Goal: Task Accomplishment & Management: Complete application form

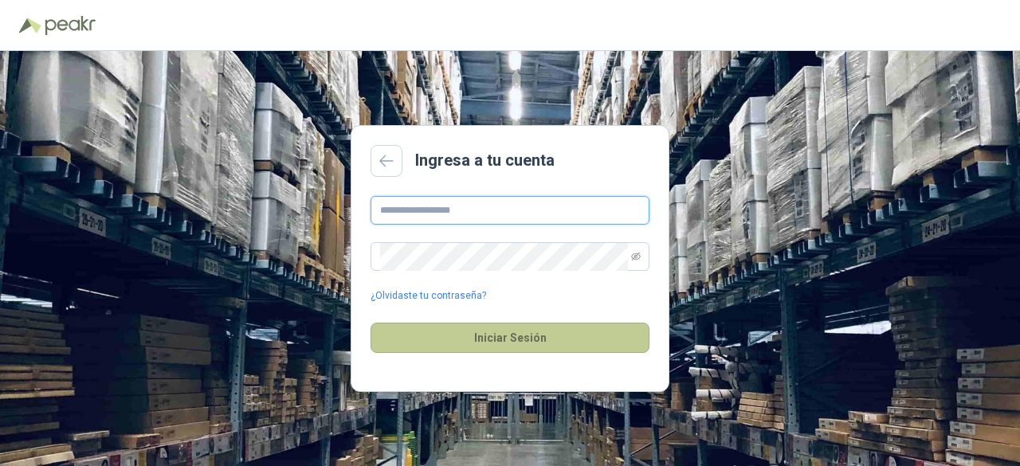
type input "**********"
click at [512, 352] on button "Iniciar Sesión" at bounding box center [510, 338] width 279 height 30
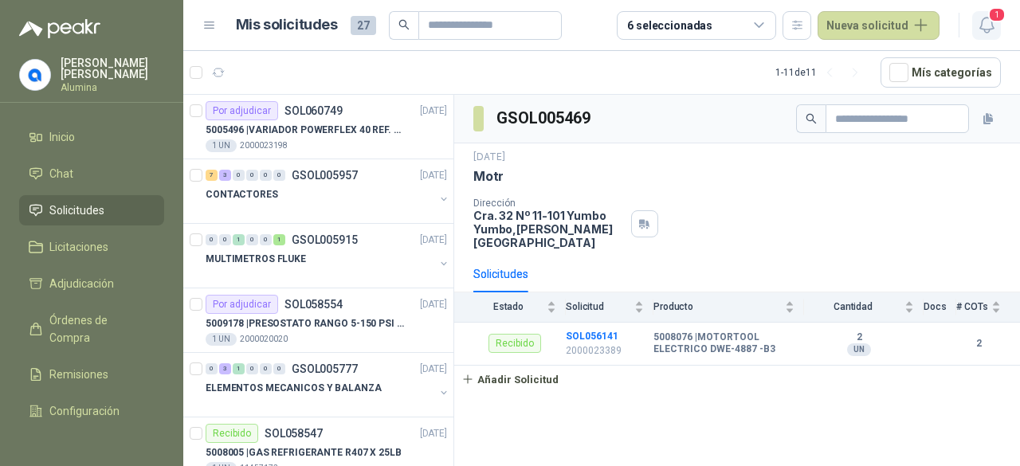
click at [988, 26] on icon "button" at bounding box center [987, 25] width 20 height 20
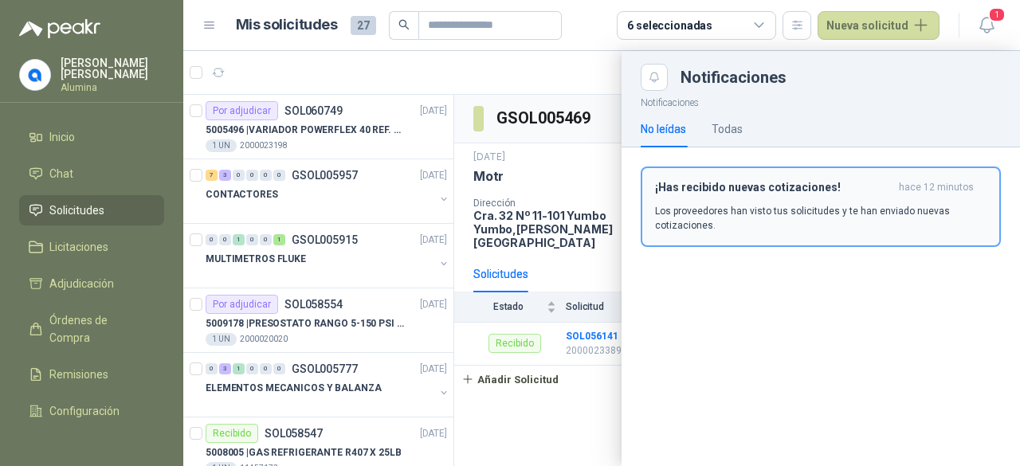
click at [812, 198] on div "¡Has recibido nuevas cotizaciones! hace 12 minutos Los proveedores han visto tu…" at bounding box center [820, 207] width 331 height 52
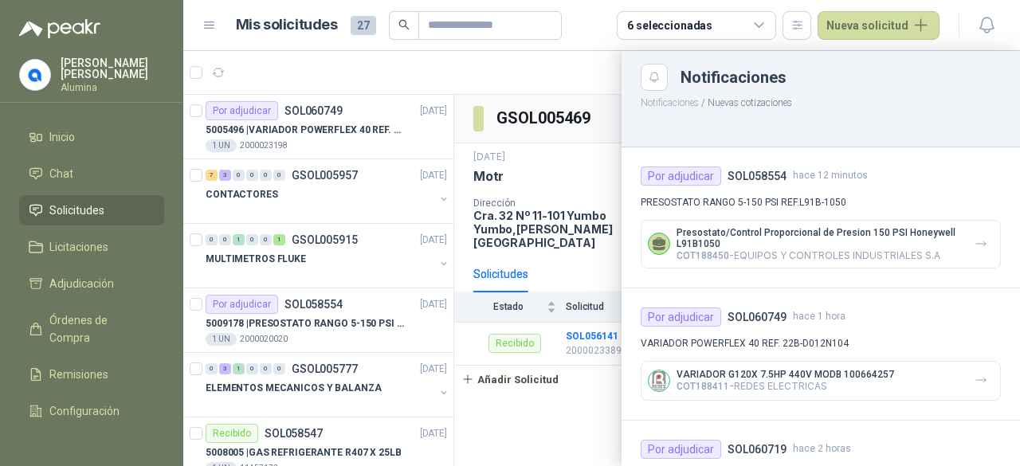
click at [802, 385] on p "COT188411 - REDES ELECTRICAS" at bounding box center [785, 386] width 218 height 12
drag, startPoint x: 445, startPoint y: 264, endPoint x: 445, endPoint y: 293, distance: 29.5
click at [445, 293] on div at bounding box center [601, 258] width 837 height 415
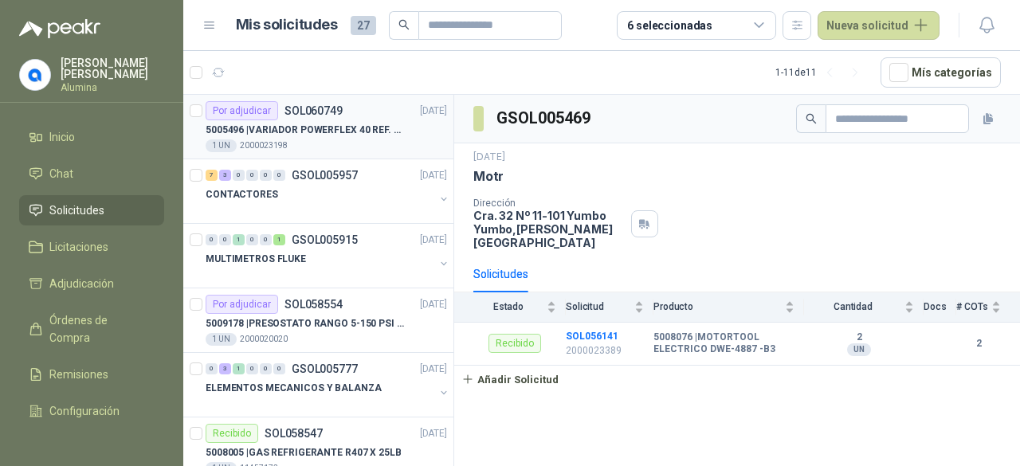
click at [428, 135] on div "5005496 | VARIADOR POWERFLEX 40 REF. 22B-D012N104" at bounding box center [326, 129] width 241 height 19
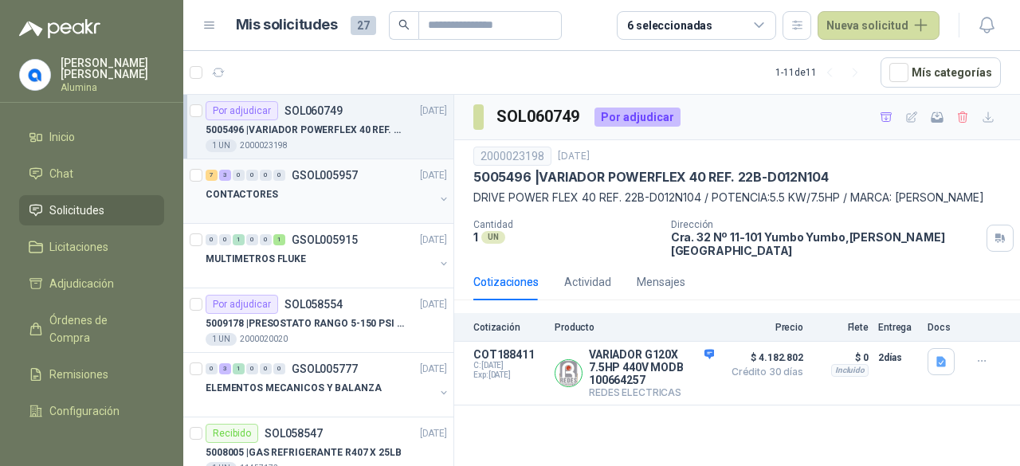
click at [432, 190] on div "CONTACTORES" at bounding box center [328, 201] width 245 height 32
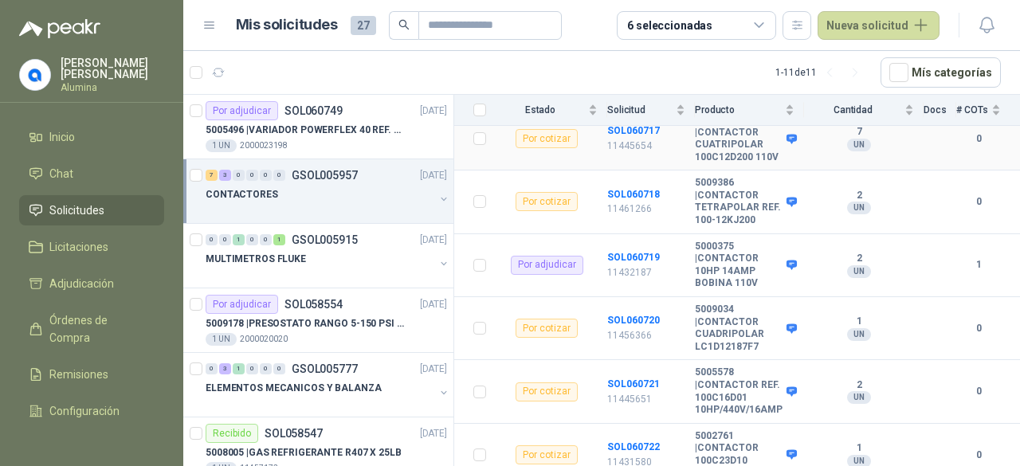
scroll to position [347, 0]
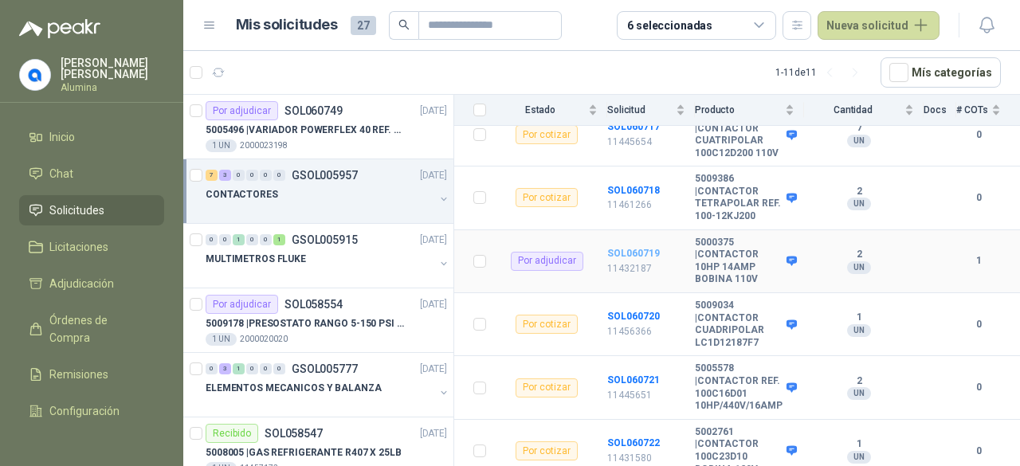
click at [629, 248] on b "SOL060719" at bounding box center [633, 253] width 53 height 11
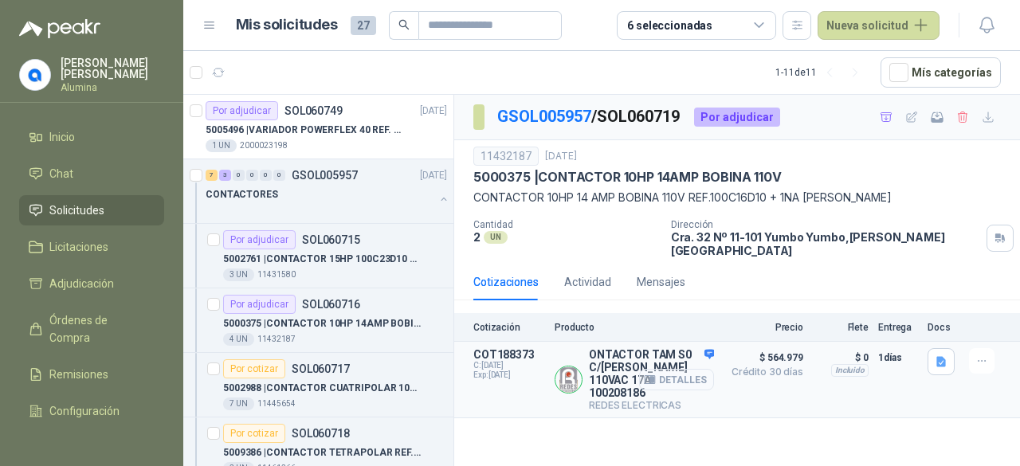
click at [696, 369] on button "Detalles" at bounding box center [676, 380] width 75 height 22
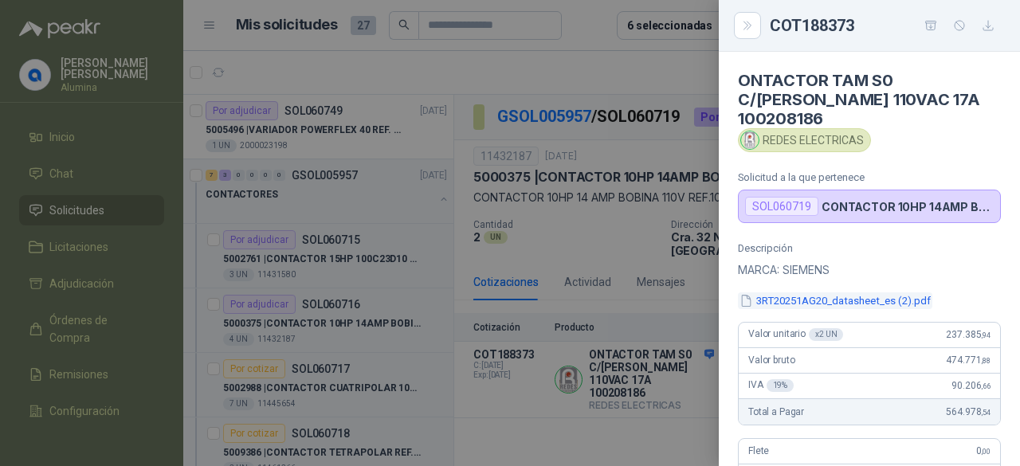
click at [828, 292] on button "3RT20251AG20_datasheet_es (2).pdf" at bounding box center [835, 300] width 194 height 17
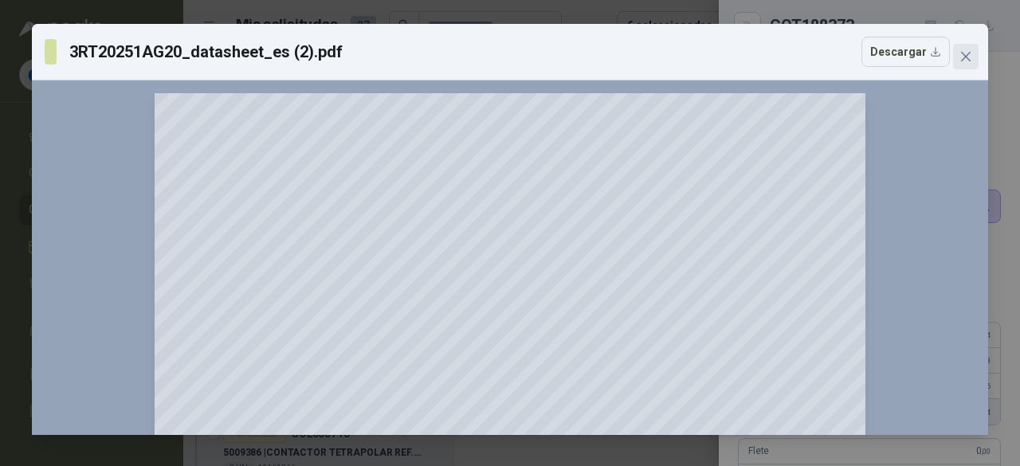
click at [967, 63] on button "Close" at bounding box center [965, 56] width 25 height 25
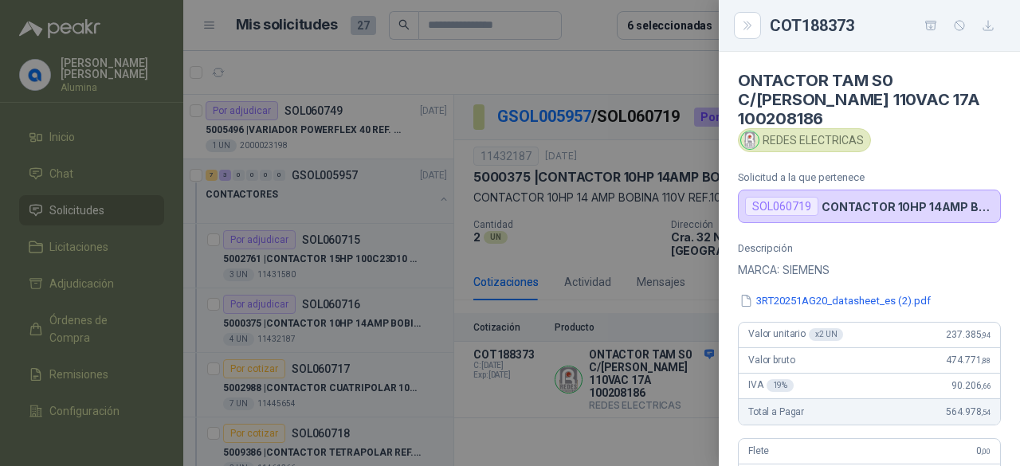
click at [566, 414] on div at bounding box center [510, 233] width 1020 height 466
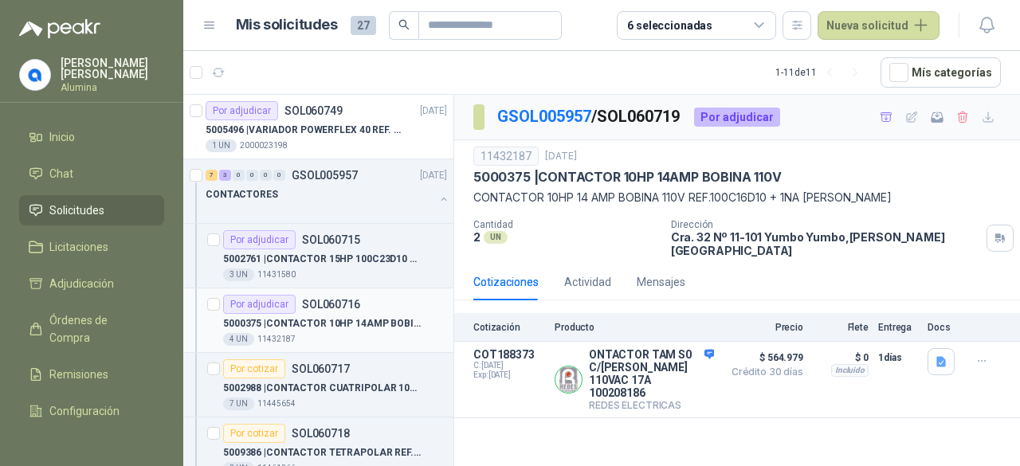
click at [373, 314] on div "5000375 | CONTACTOR 10HP 14AMP BOBINA 110V" at bounding box center [335, 323] width 224 height 19
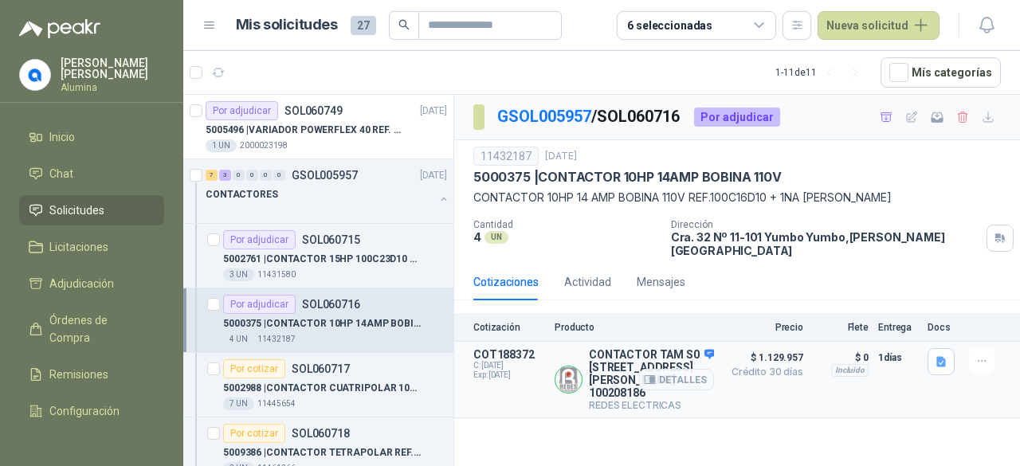
click at [701, 348] on div "Detalles" at bounding box center [676, 379] width 75 height 63
click at [693, 369] on button "Detalles" at bounding box center [676, 380] width 75 height 22
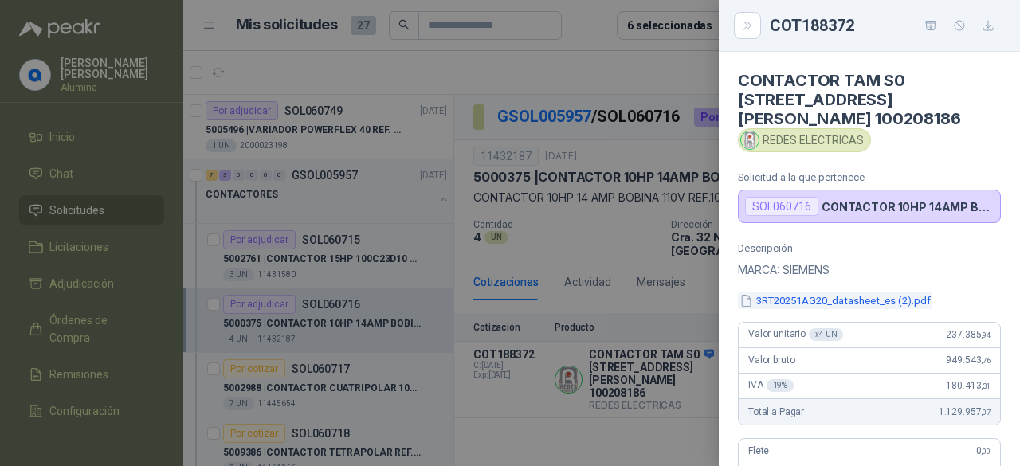
click at [838, 292] on button "3RT20251AG20_datasheet_es (2).pdf" at bounding box center [835, 300] width 194 height 17
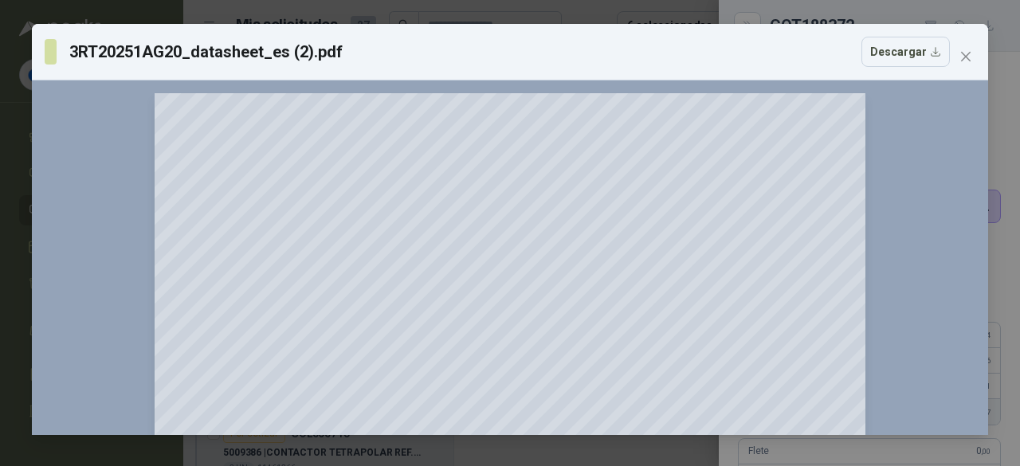
scroll to position [398, 0]
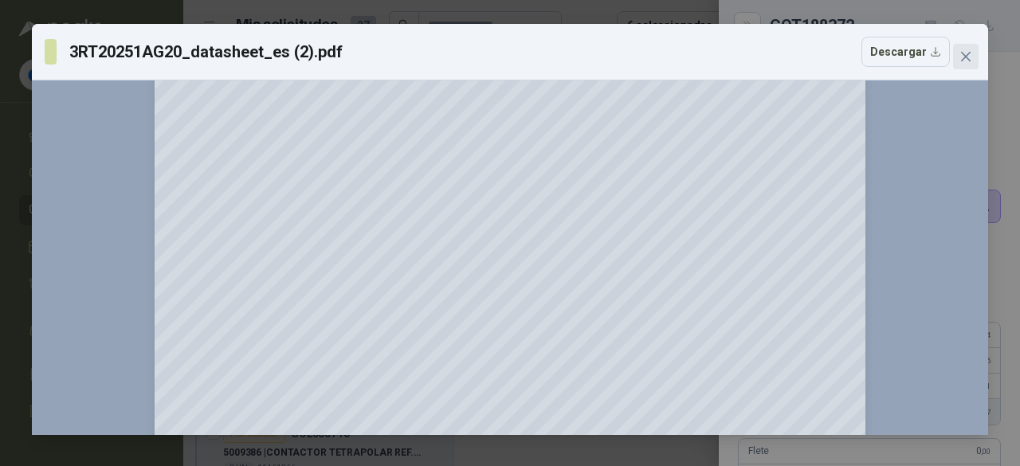
click at [970, 53] on icon "close" at bounding box center [965, 56] width 13 height 13
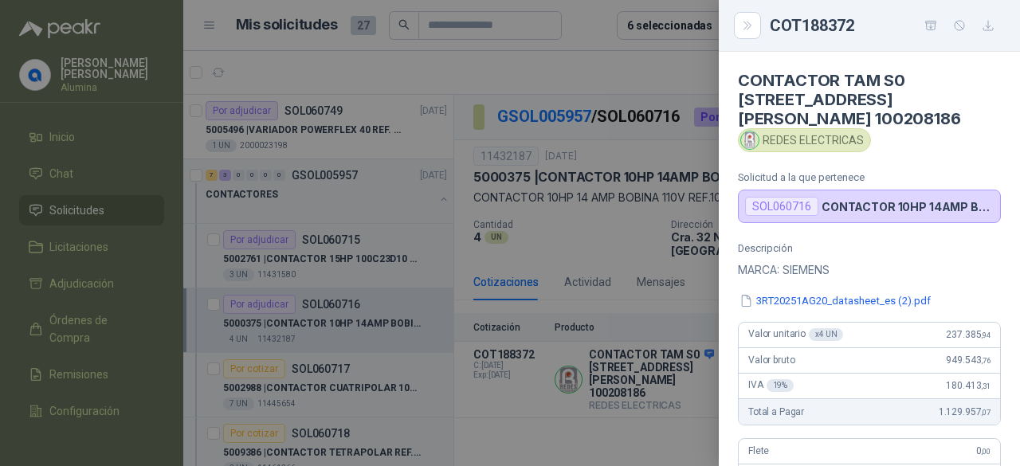
click at [543, 391] on div at bounding box center [510, 233] width 1020 height 466
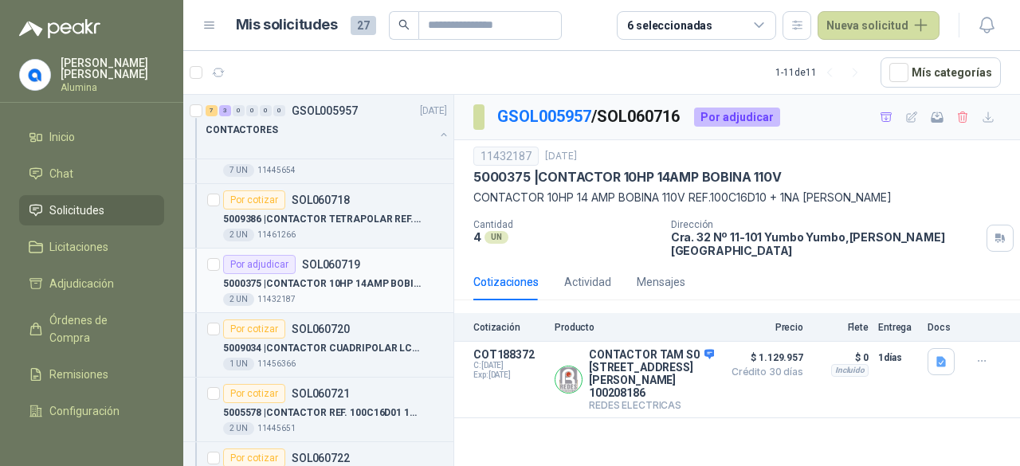
scroll to position [239, 0]
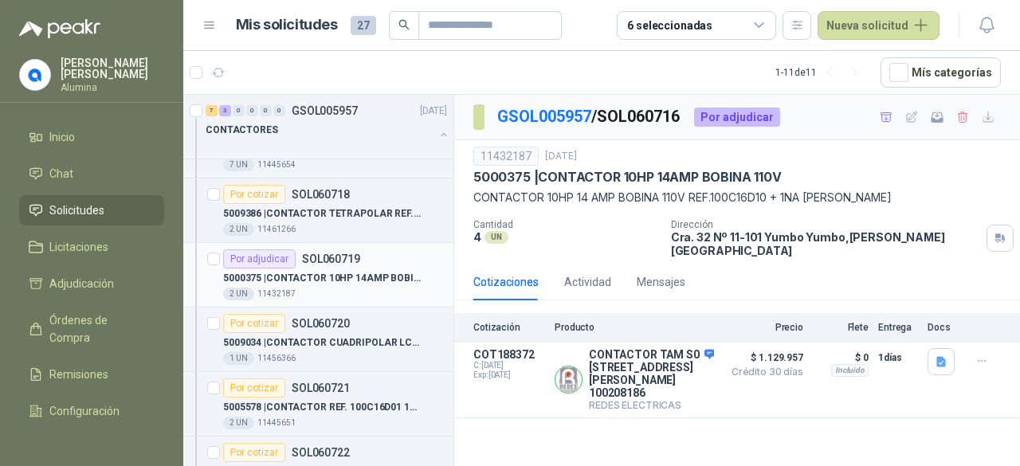
click at [347, 271] on p "5000375 | CONTACTOR 10HP 14AMP BOBINA 110V" at bounding box center [322, 278] width 198 height 15
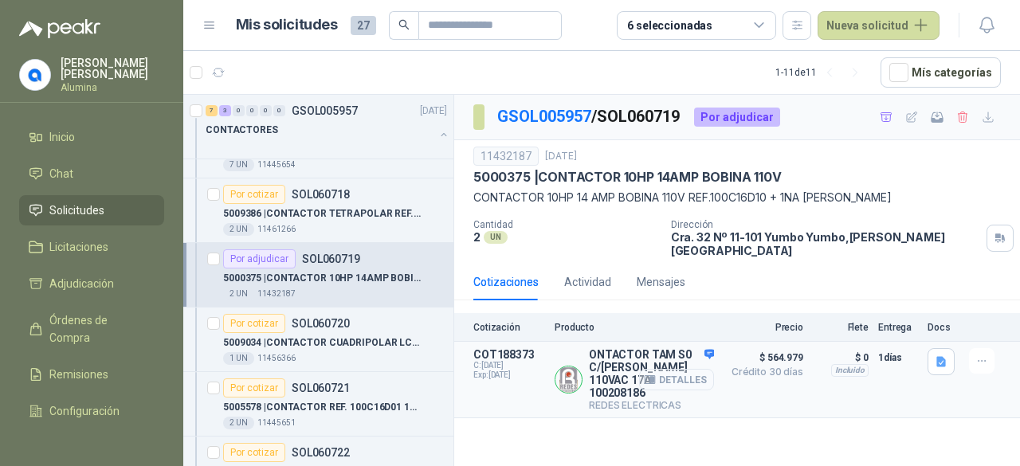
click at [690, 369] on button "Detalles" at bounding box center [676, 380] width 75 height 22
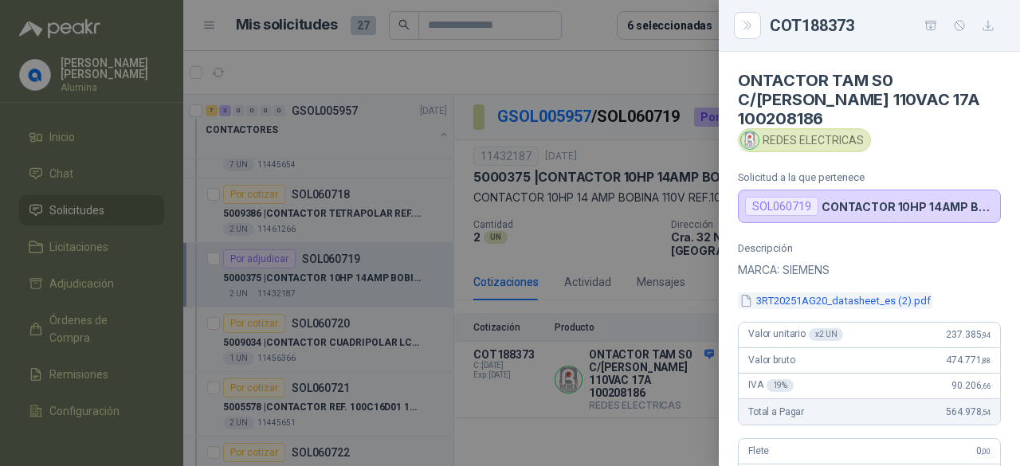
click at [848, 292] on button "3RT20251AG20_datasheet_es (2).pdf" at bounding box center [835, 300] width 194 height 17
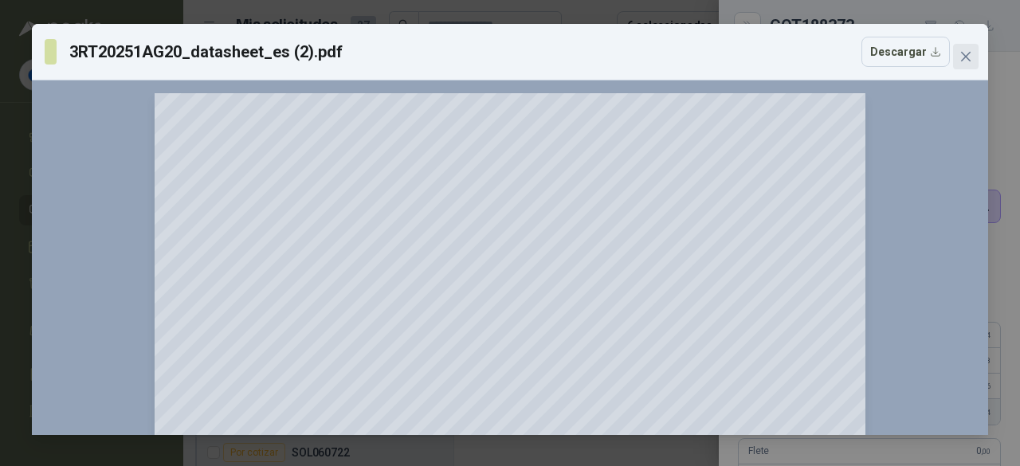
click at [964, 61] on icon "close" at bounding box center [965, 56] width 13 height 13
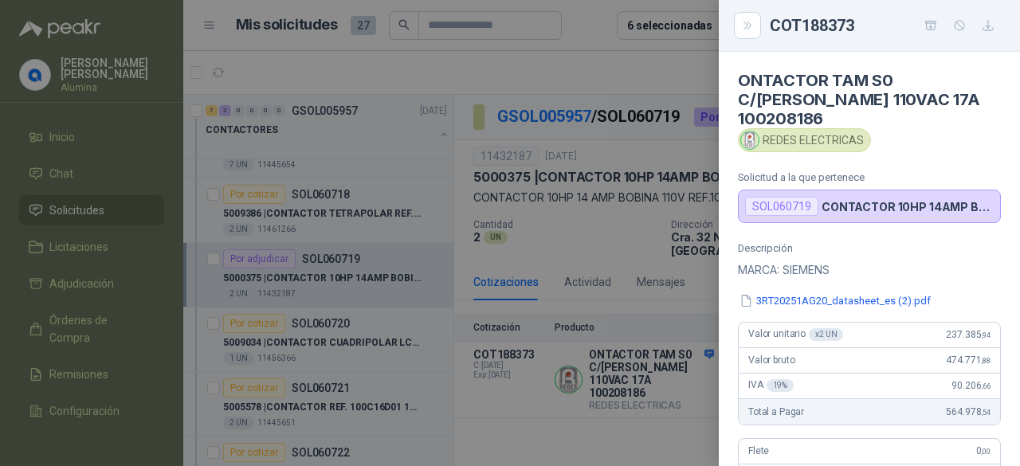
click at [631, 399] on div at bounding box center [510, 233] width 1020 height 466
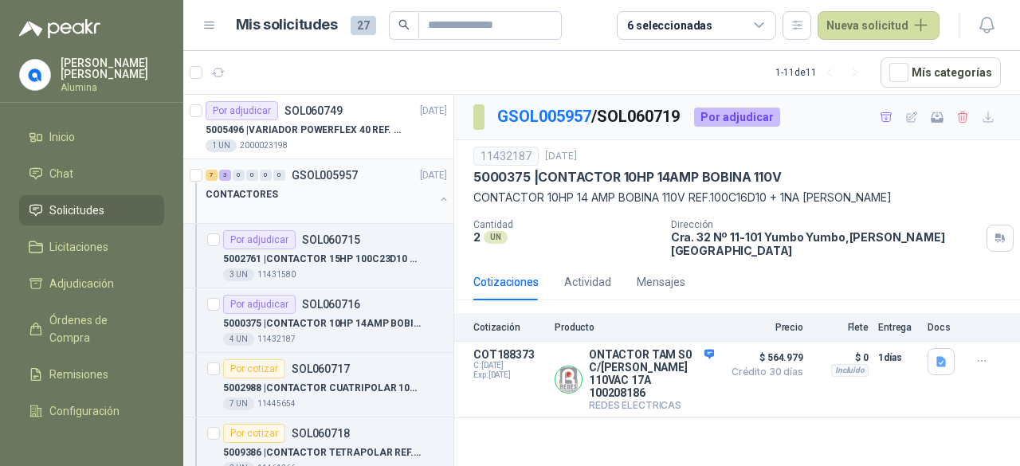
click at [437, 198] on button "button" at bounding box center [443, 199] width 13 height 13
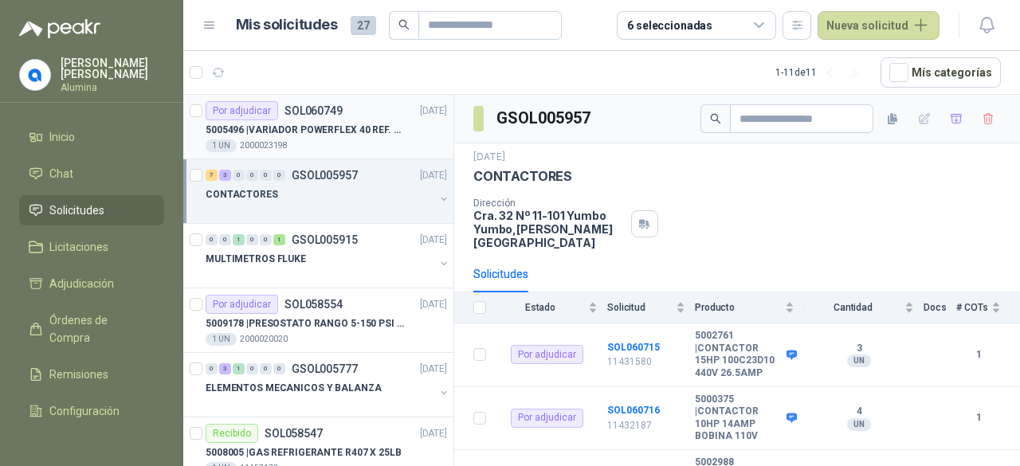
click at [416, 134] on div "5005496 | VARIADOR POWERFLEX 40 REF. 22B-D012N104" at bounding box center [326, 129] width 241 height 19
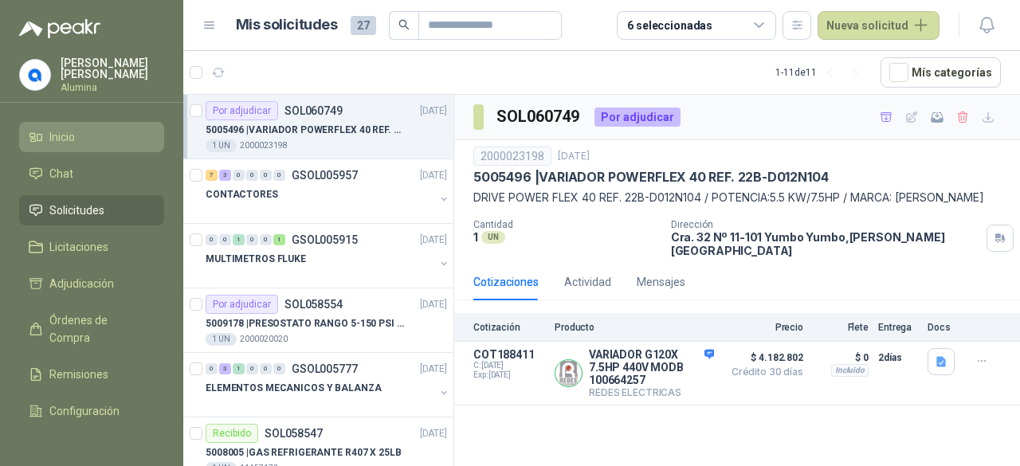
click at [80, 146] on link "Inicio" at bounding box center [91, 137] width 145 height 30
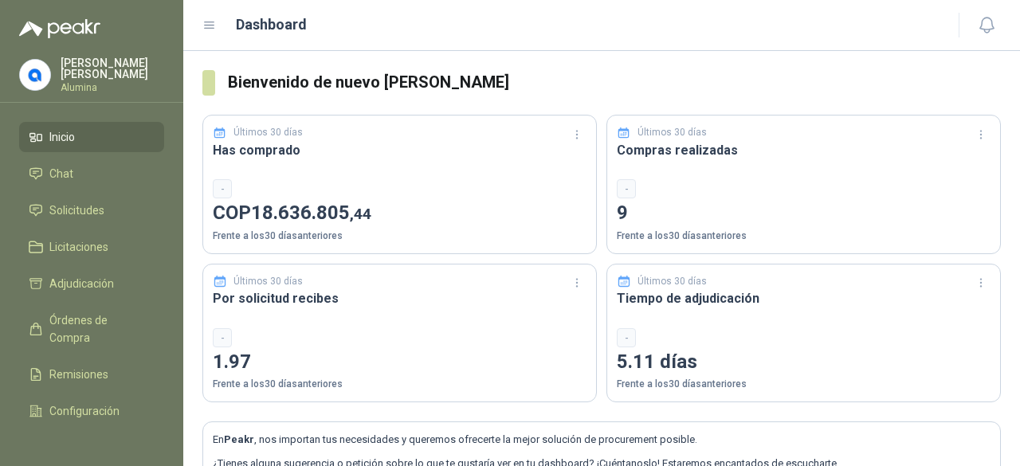
click at [618, 183] on div "-" at bounding box center [626, 188] width 19 height 19
click at [618, 187] on div "-" at bounding box center [626, 188] width 19 height 19
click at [974, 139] on icon "button" at bounding box center [981, 135] width 14 height 14
click at [81, 165] on li "Chat" at bounding box center [92, 174] width 126 height 18
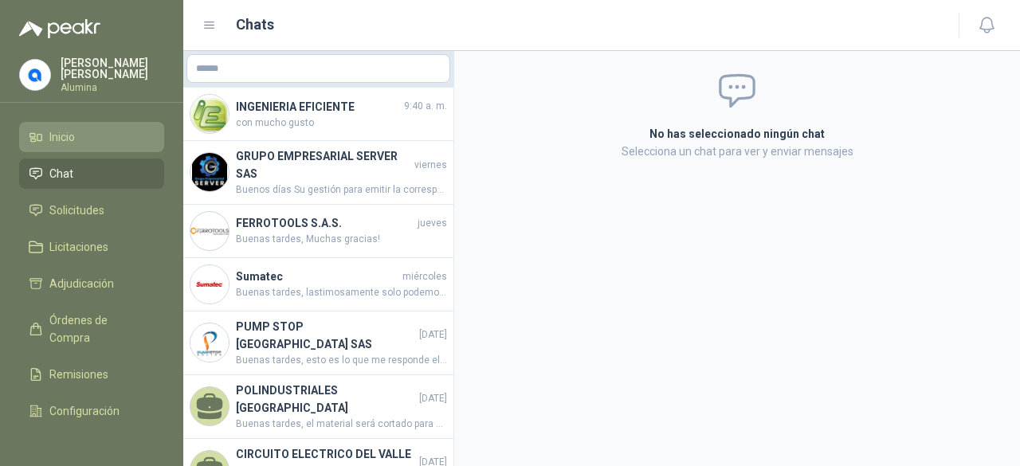
click at [89, 139] on li "Inicio" at bounding box center [92, 137] width 126 height 18
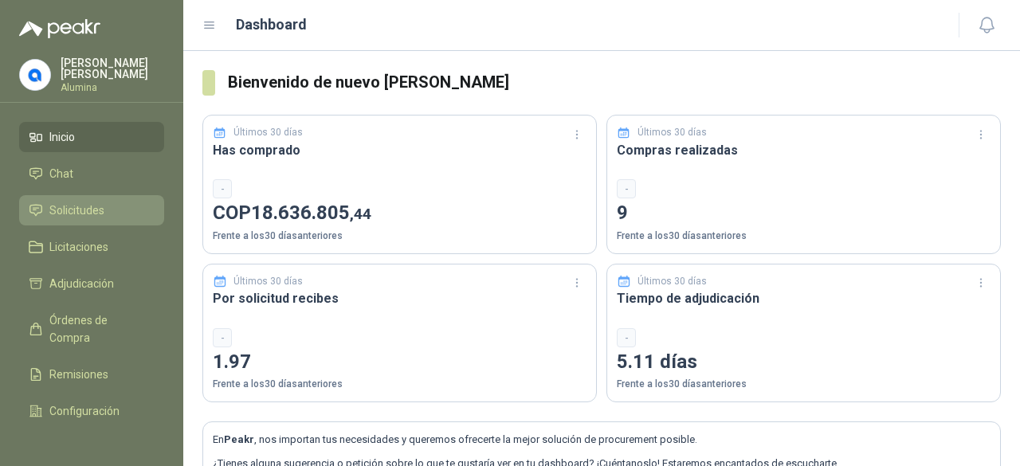
click at [95, 204] on span "Solicitudes" at bounding box center [76, 211] width 55 height 18
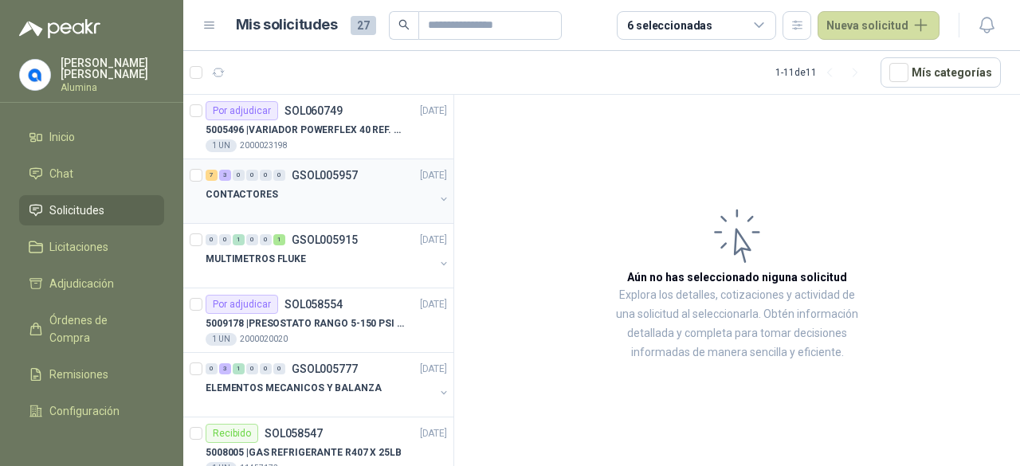
click at [433, 186] on div "CONTACTORES" at bounding box center [328, 201] width 245 height 32
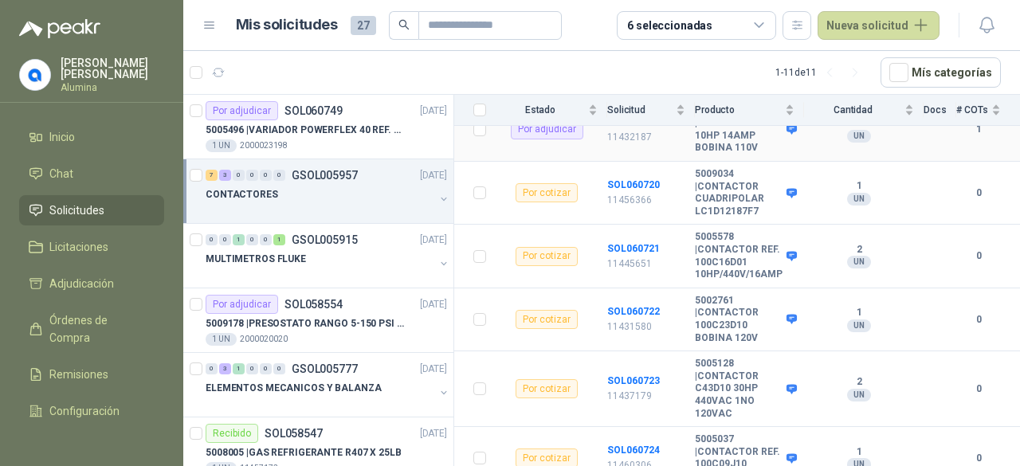
scroll to position [506, 0]
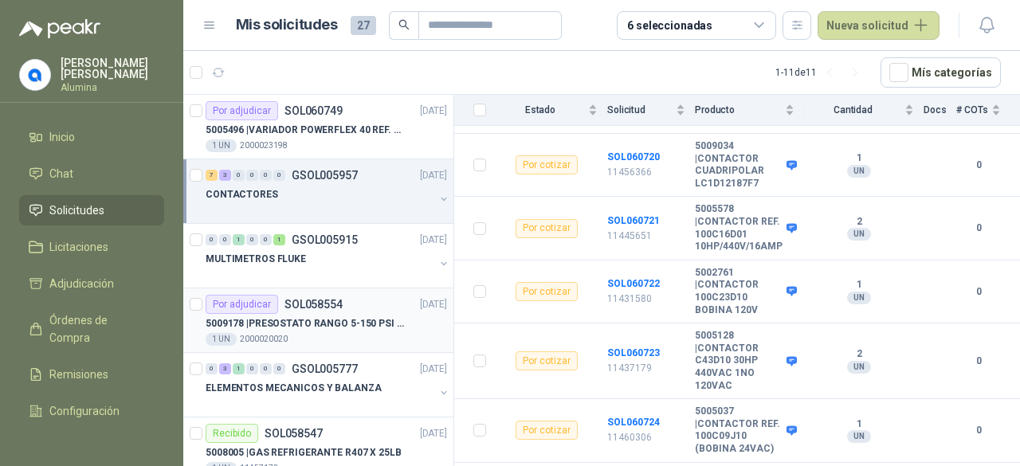
click at [400, 318] on p "5009178 | PRESOSTATO RANGO 5-150 PSI REF.L91B-1050" at bounding box center [305, 323] width 198 height 15
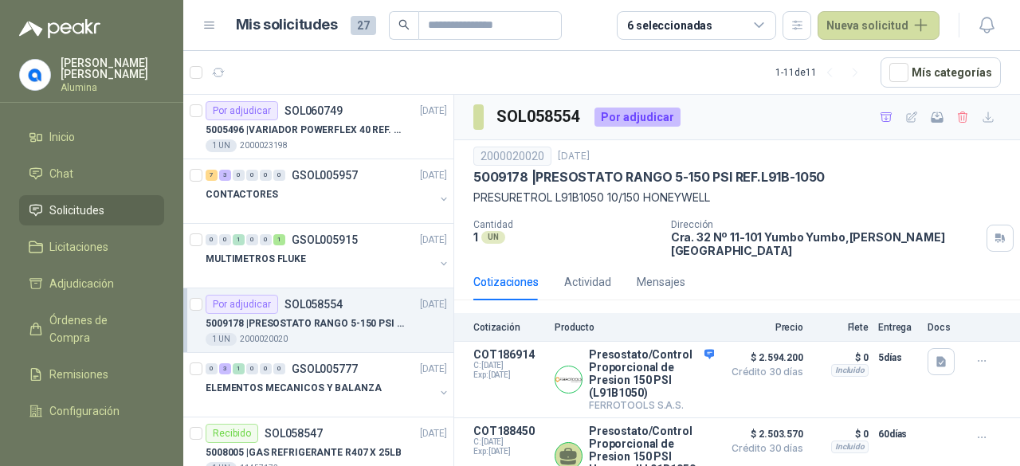
scroll to position [13, 0]
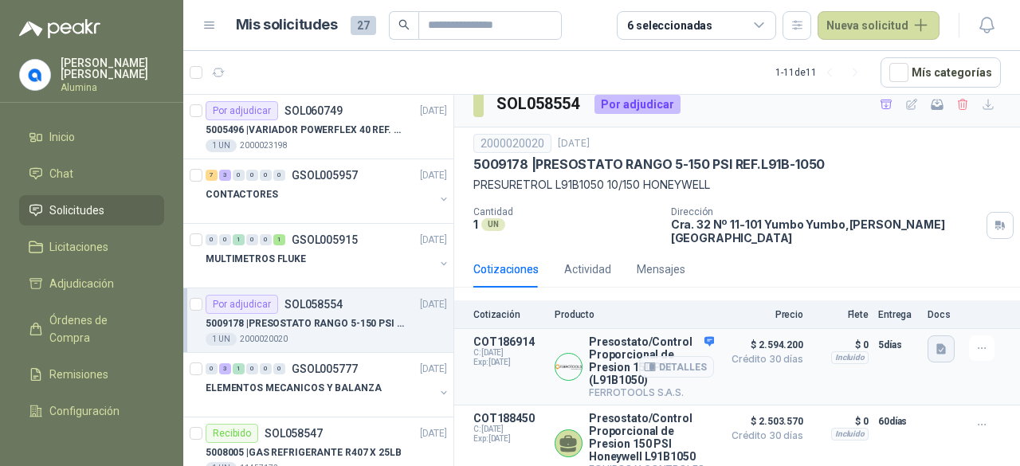
click at [936, 344] on icon "button" at bounding box center [941, 349] width 10 height 10
click at [917, 297] on button "image.png" at bounding box center [895, 300] width 69 height 17
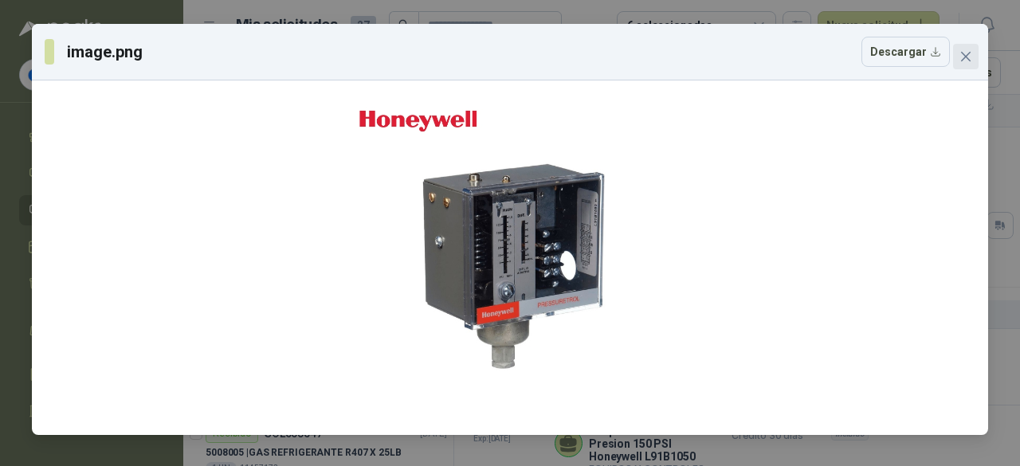
click at [966, 53] on icon "close" at bounding box center [965, 56] width 13 height 13
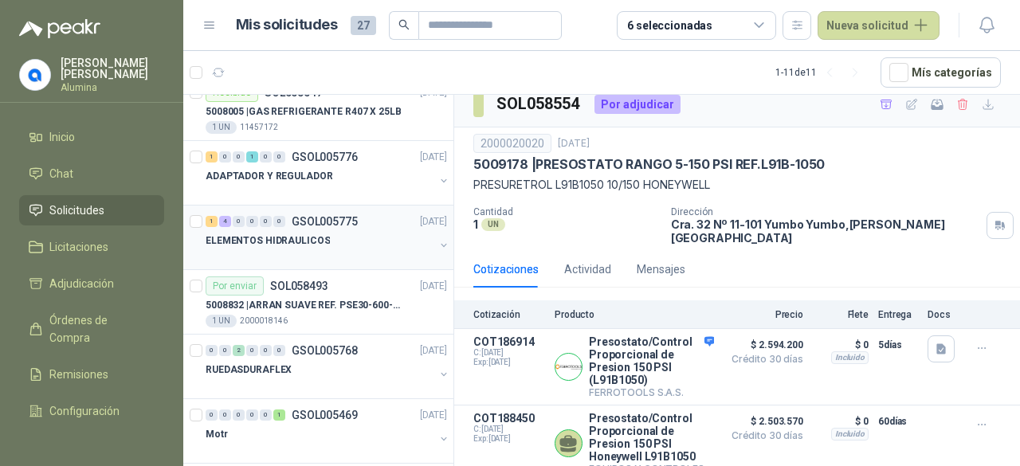
scroll to position [352, 0]
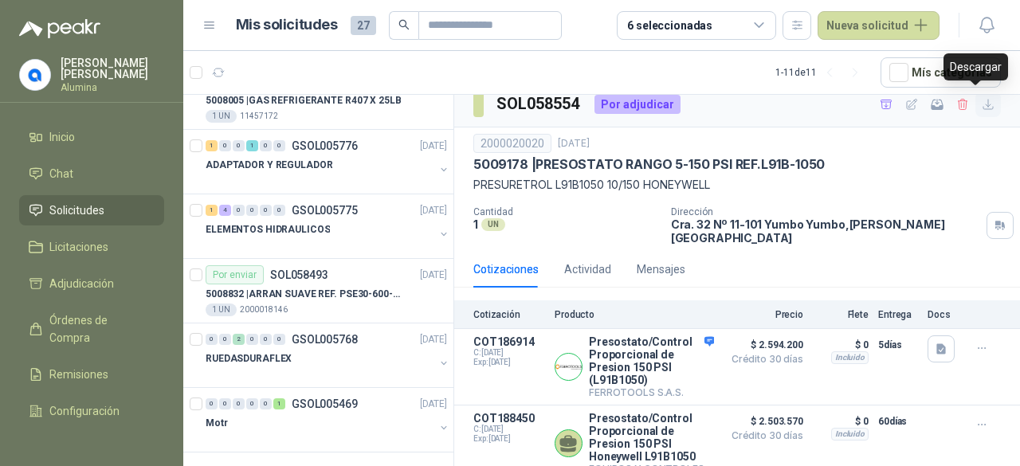
click at [982, 106] on icon "button" at bounding box center [989, 105] width 14 height 14
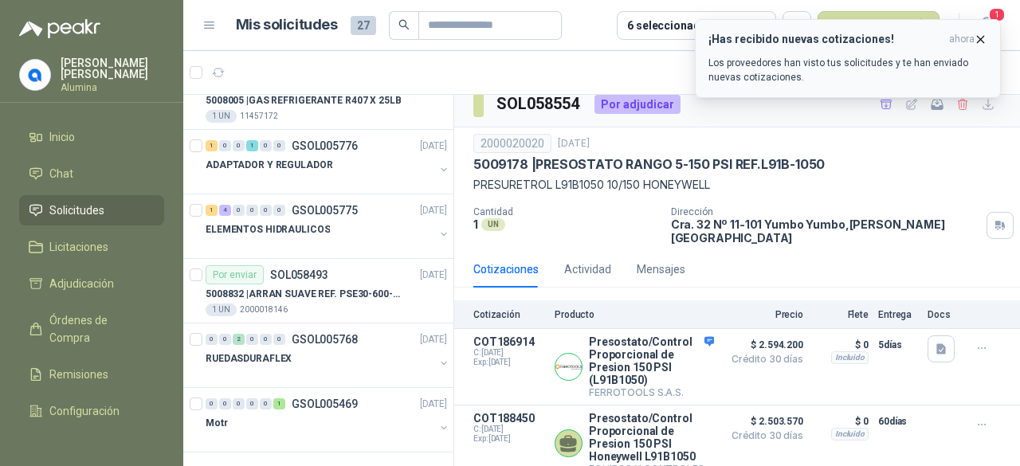
click at [982, 41] on icon "button" at bounding box center [981, 40] width 14 height 14
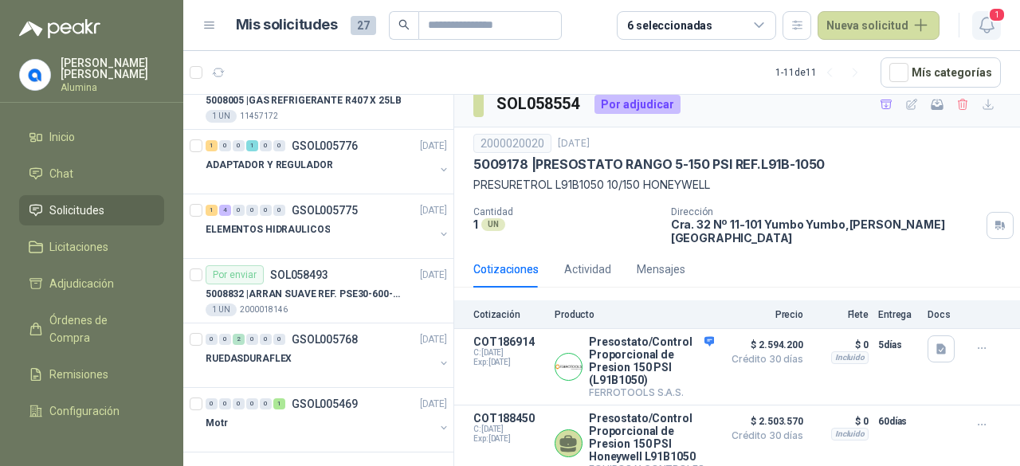
click at [992, 28] on icon "button" at bounding box center [987, 25] width 20 height 20
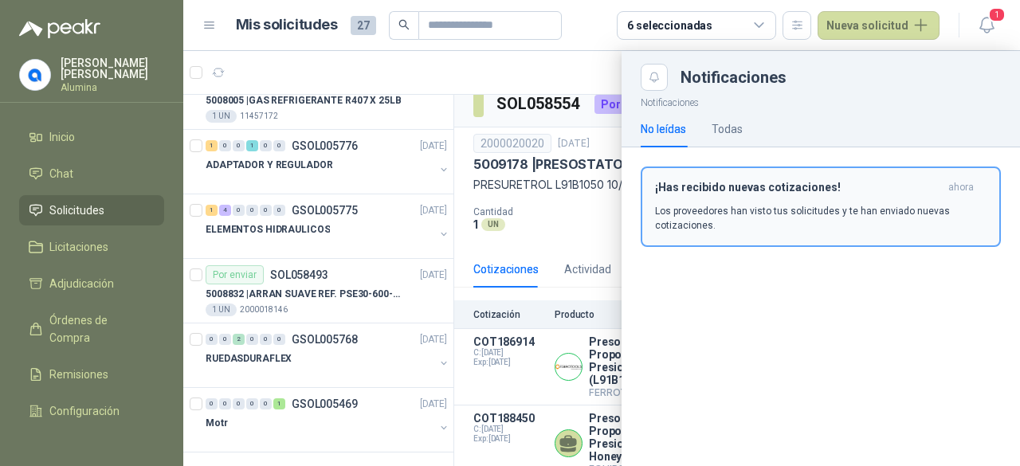
click at [832, 200] on div "¡Has recibido nuevas cotizaciones! ahora Los proveedores han visto tus solicitu…" at bounding box center [820, 207] width 331 height 52
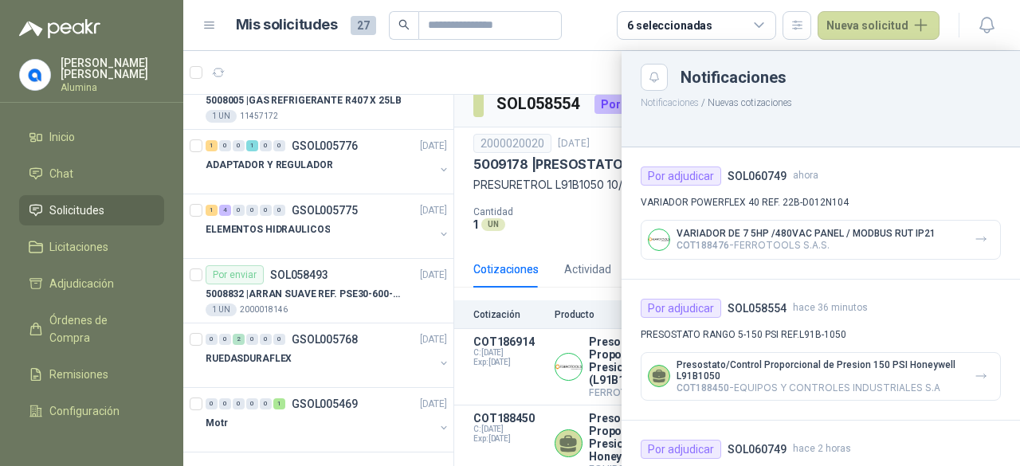
click at [869, 238] on p "VARIADOR DE 7 5HP /480VAC PANEL / MODBUS RUT IP21" at bounding box center [805, 233] width 259 height 11
click at [829, 230] on p "VARIADOR DE 7 5HP /480VAC PANEL / MODBUS RUT IP21" at bounding box center [805, 233] width 259 height 11
click at [759, 175] on h4 "SOL060749" at bounding box center [756, 176] width 59 height 18
click at [690, 174] on div "Por adjudicar" at bounding box center [681, 176] width 80 height 19
click at [797, 178] on span "ahora" at bounding box center [805, 175] width 25 height 15
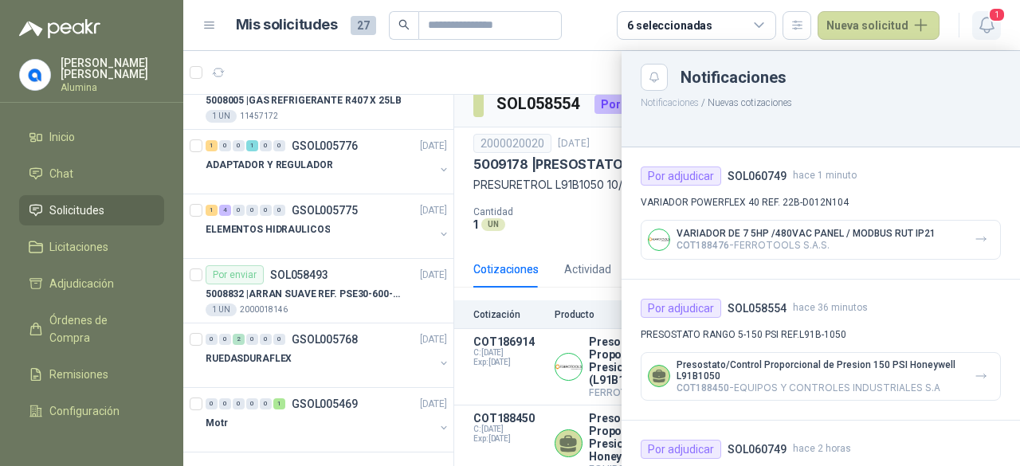
click at [985, 29] on icon "button" at bounding box center [986, 25] width 14 height 15
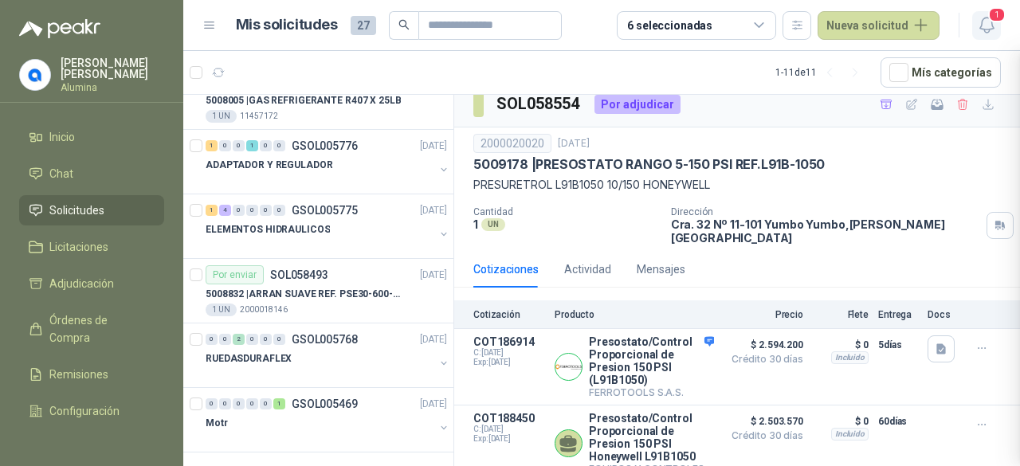
click at [990, 29] on icon "button" at bounding box center [986, 25] width 14 height 15
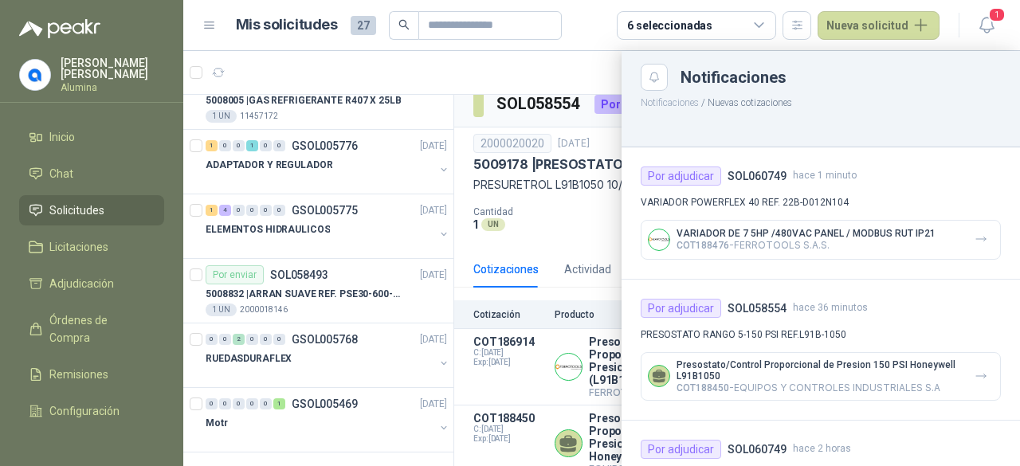
click at [894, 215] on div "Por adjudicar SOL060749 hace 1 minuto VARIADOR POWERFLEX 40 REF. 22B-D012N104 V…" at bounding box center [820, 213] width 398 height 132
click at [974, 37] on div "1" at bounding box center [986, 25] width 29 height 29
click at [983, 4] on header "Mis solicitudes 27 6 seleccionadas Nueva solicitud 1" at bounding box center [601, 25] width 837 height 51
click at [991, 26] on icon "button" at bounding box center [987, 25] width 20 height 20
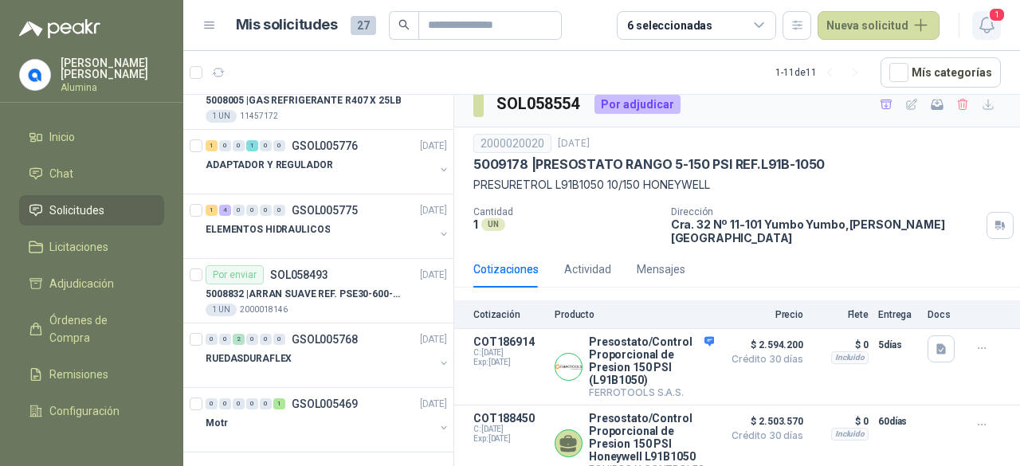
click at [991, 26] on icon "button" at bounding box center [987, 25] width 20 height 20
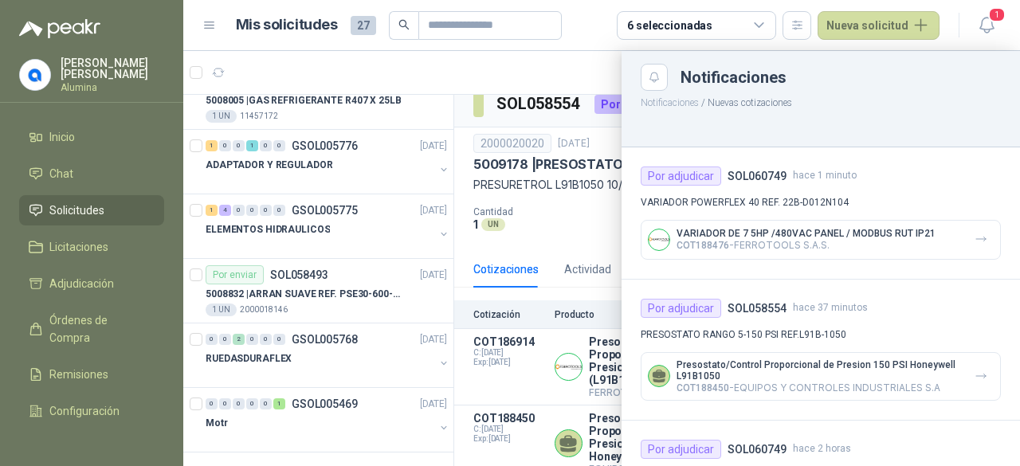
click at [882, 197] on p "VARIADOR POWERFLEX 40 REF. 22B-D012N104" at bounding box center [821, 202] width 360 height 15
click at [968, 241] on button "button" at bounding box center [980, 239] width 25 height 25
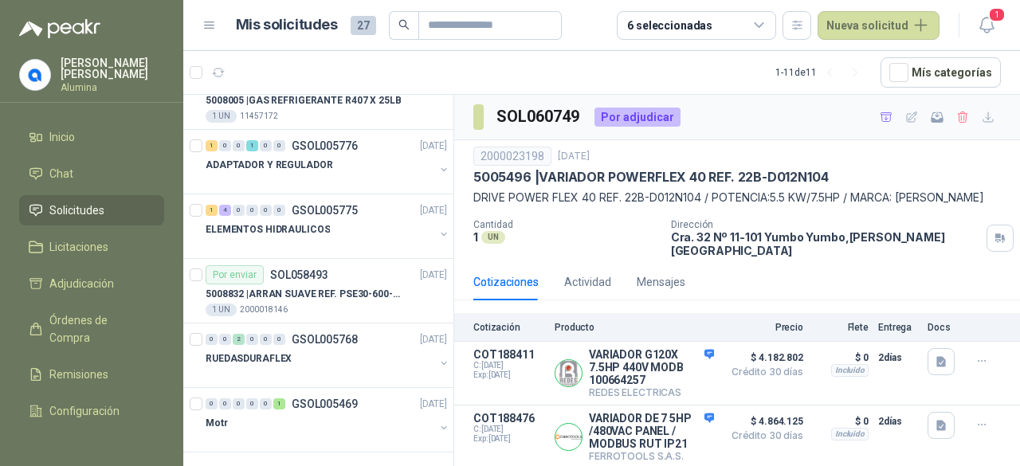
scroll to position [95, 0]
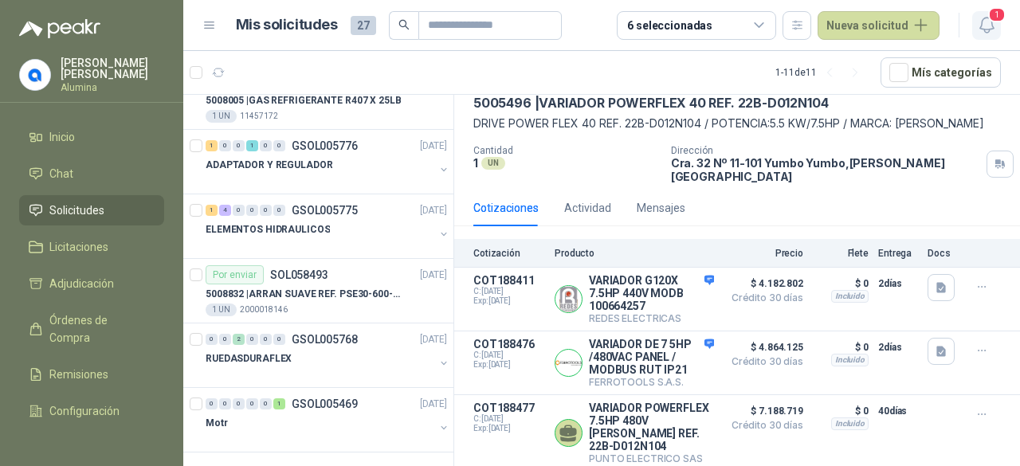
drag, startPoint x: 978, startPoint y: 35, endPoint x: 987, endPoint y: 27, distance: 11.8
click at [980, 35] on button "1" at bounding box center [986, 25] width 29 height 29
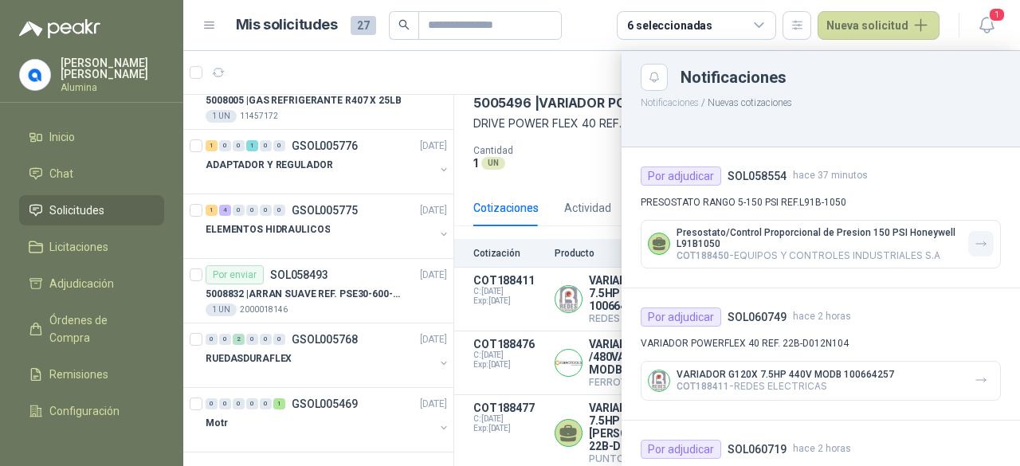
click at [976, 242] on icon "button" at bounding box center [981, 244] width 10 height 4
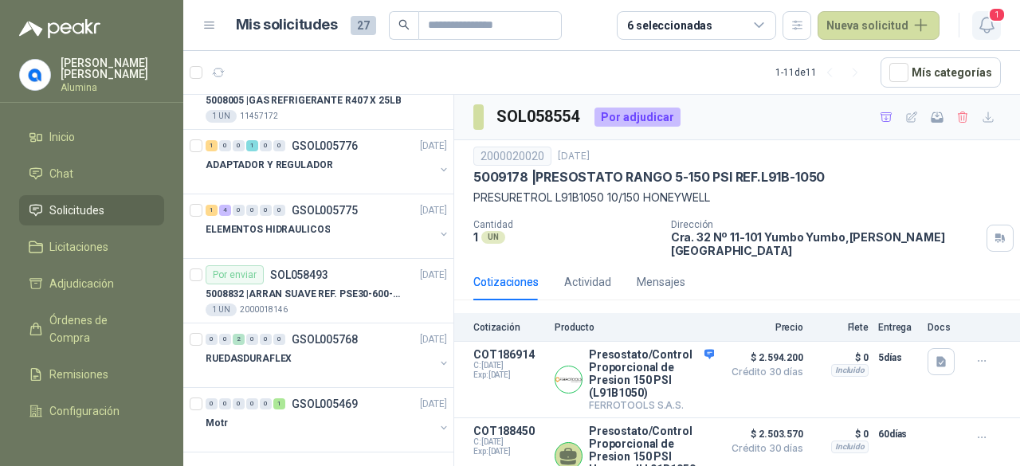
click at [986, 26] on icon "button" at bounding box center [987, 25] width 20 height 20
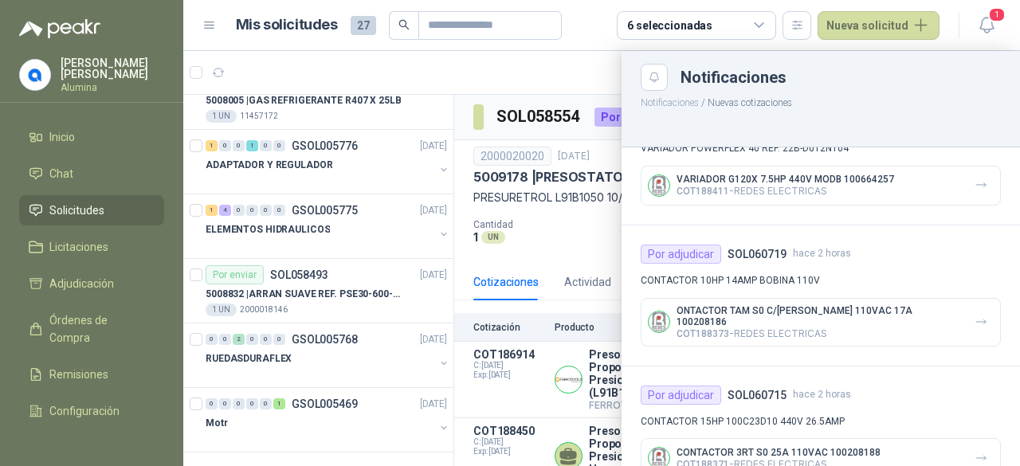
scroll to position [80, 0]
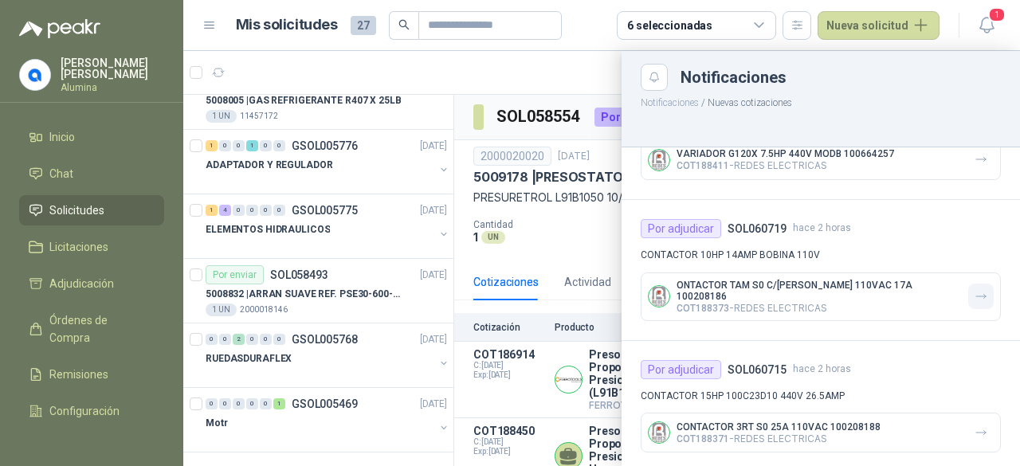
click at [974, 290] on icon "button" at bounding box center [981, 297] width 14 height 14
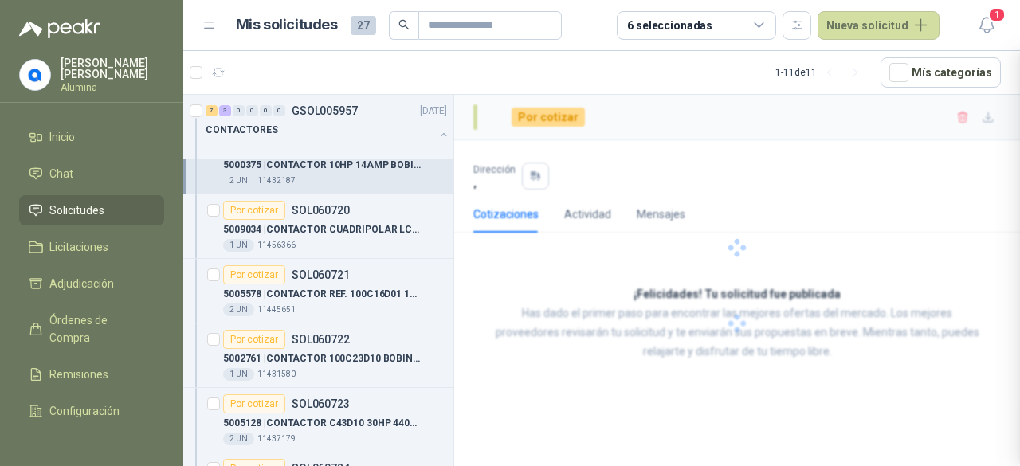
scroll to position [994, 0]
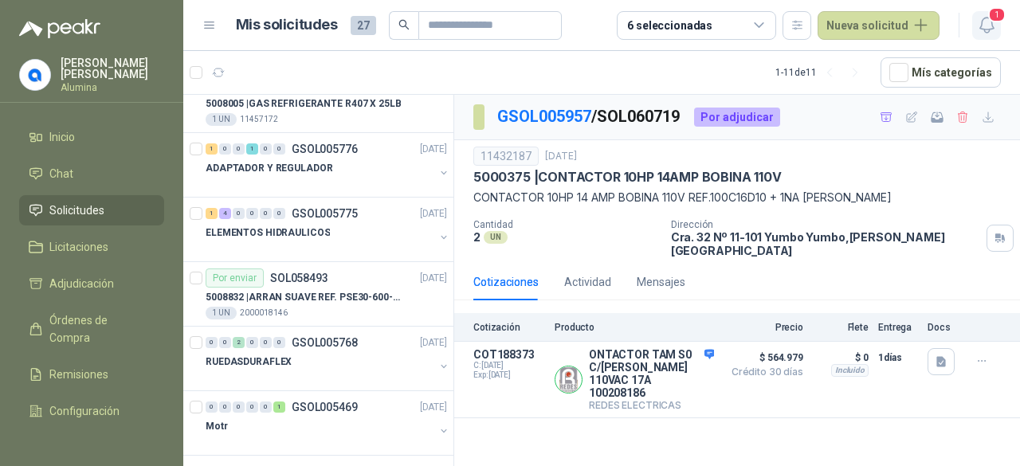
click at [998, 16] on span "1" at bounding box center [997, 14] width 18 height 15
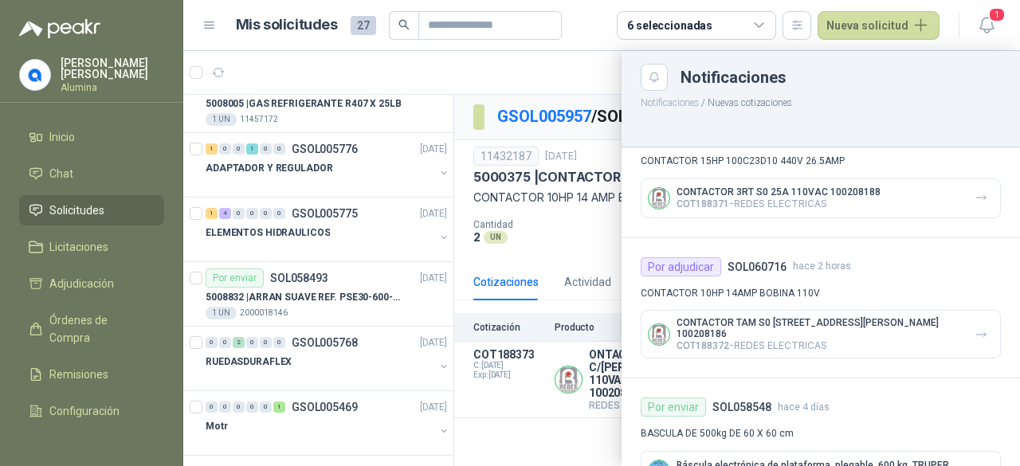
scroll to position [398, 0]
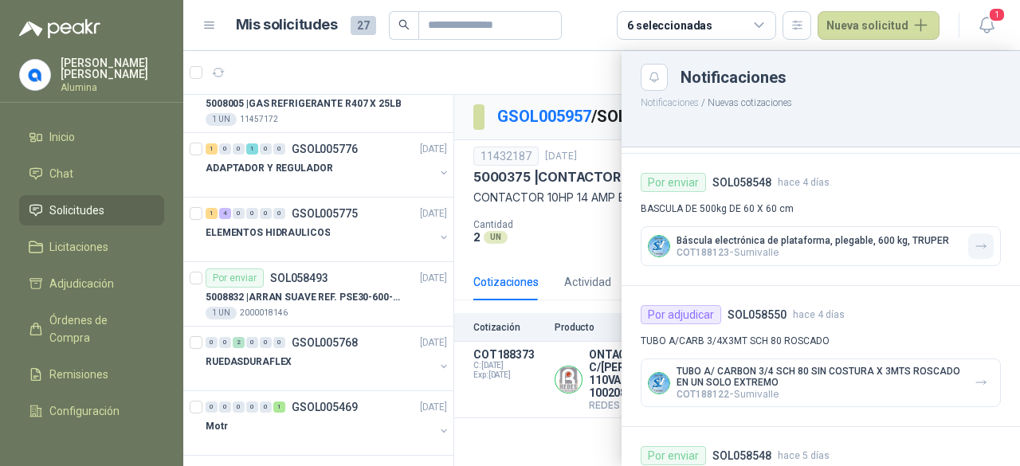
click at [979, 241] on button "button" at bounding box center [980, 245] width 25 height 25
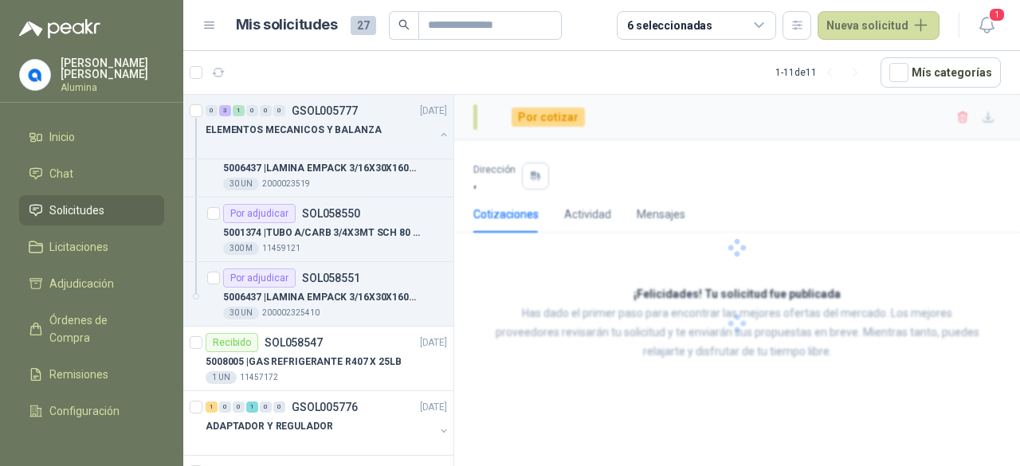
scroll to position [1252, 0]
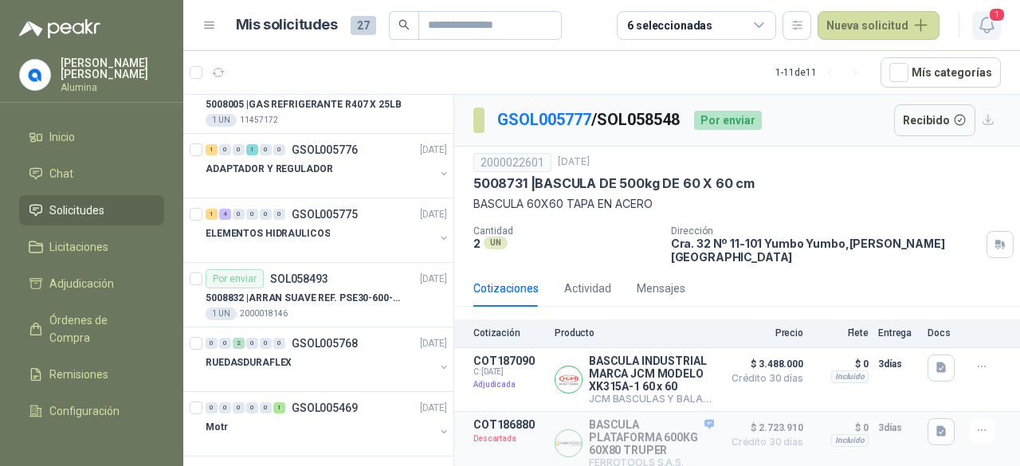
click at [983, 27] on icon "button" at bounding box center [987, 25] width 20 height 20
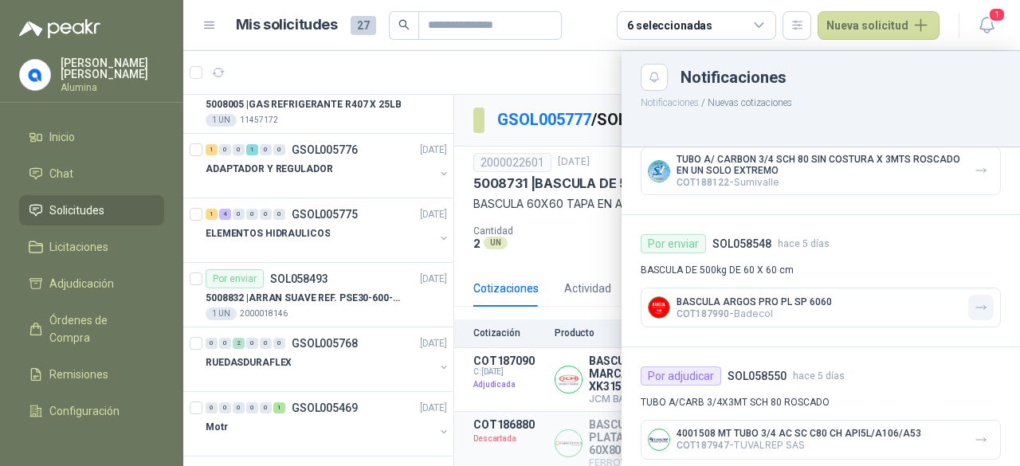
click at [977, 295] on button "button" at bounding box center [980, 307] width 25 height 25
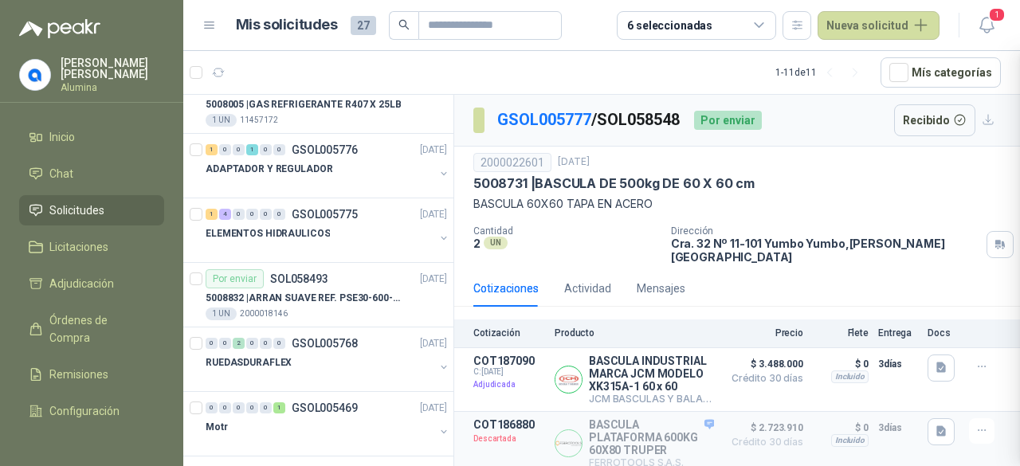
scroll to position [347, 0]
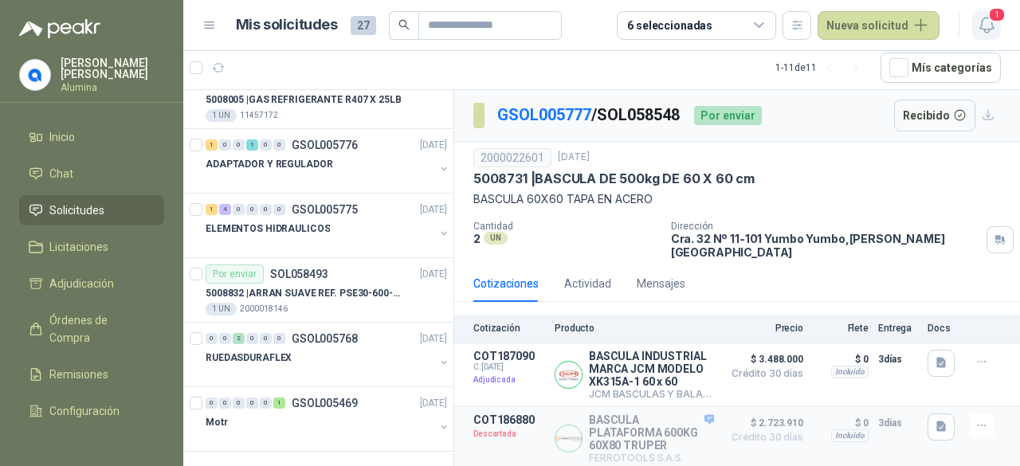
click at [990, 22] on span "1" at bounding box center [997, 14] width 18 height 15
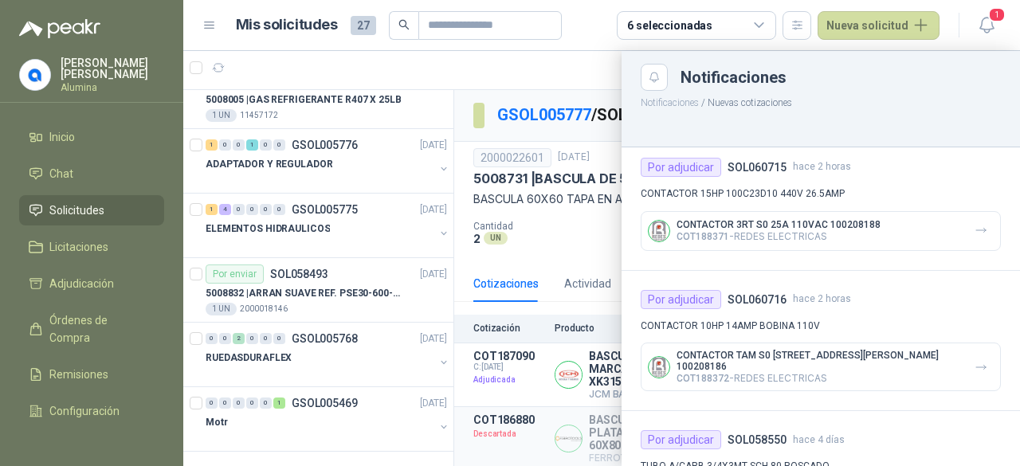
scroll to position [0, 0]
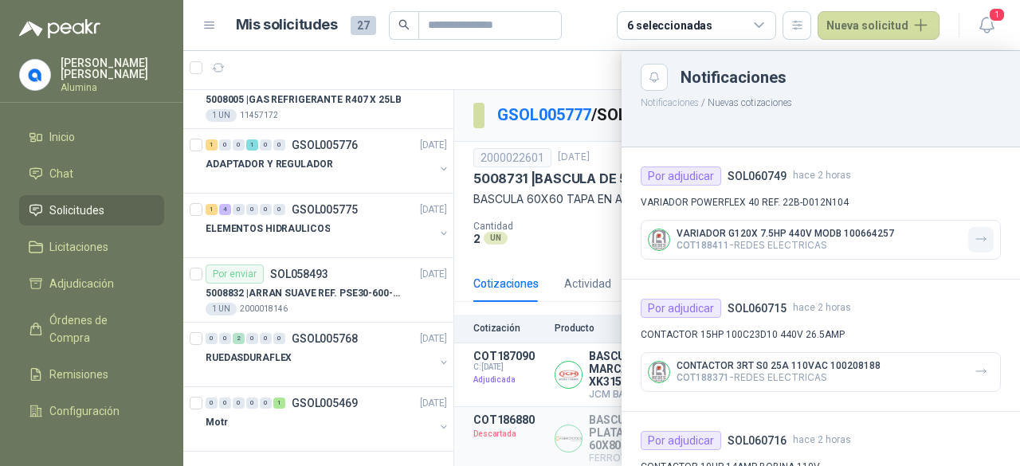
click at [976, 240] on button "button" at bounding box center [980, 239] width 25 height 25
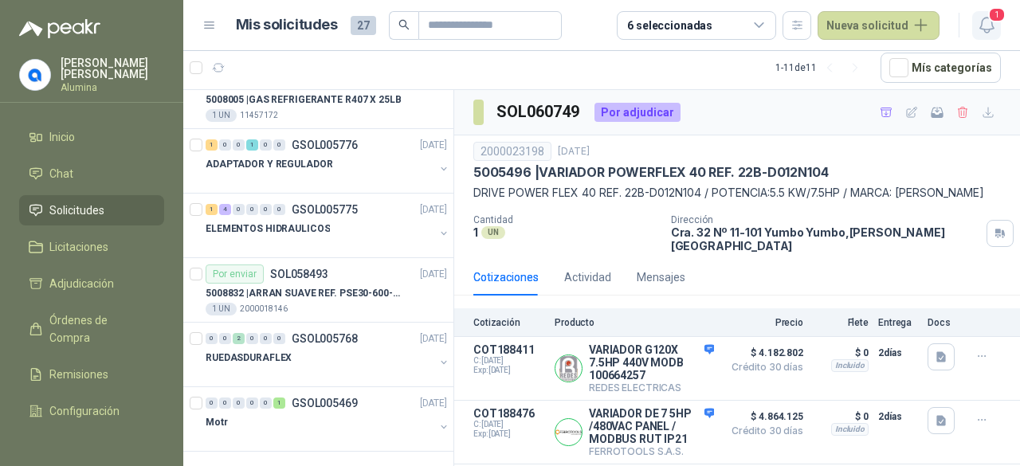
click at [994, 25] on icon "button" at bounding box center [987, 25] width 20 height 20
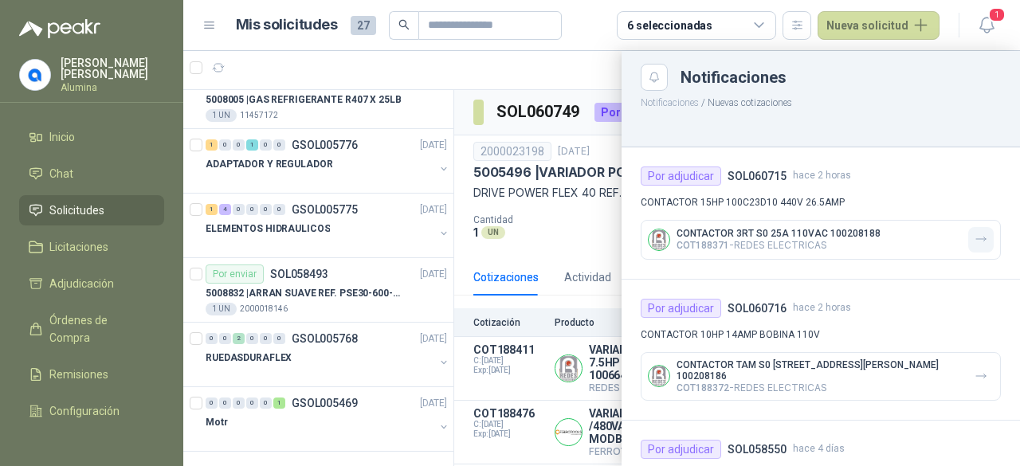
click at [976, 238] on icon "button" at bounding box center [981, 239] width 10 height 4
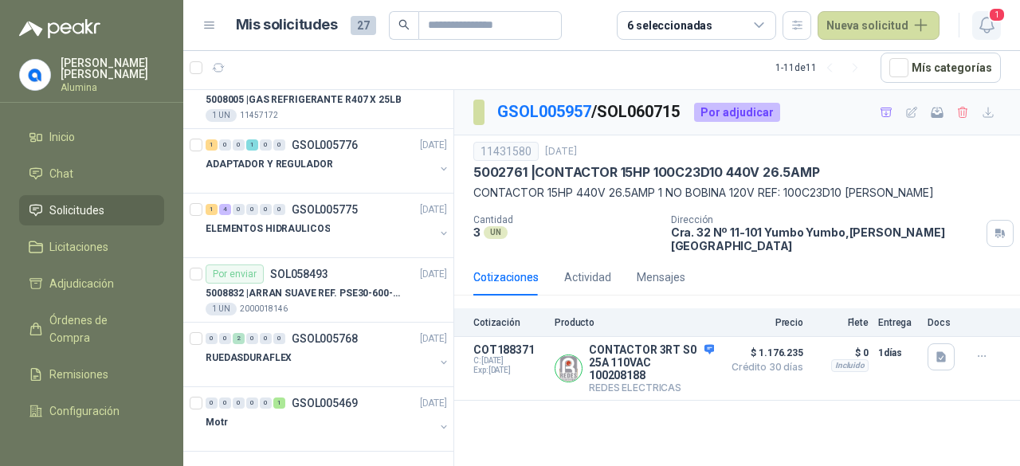
click at [986, 24] on icon "button" at bounding box center [987, 25] width 20 height 20
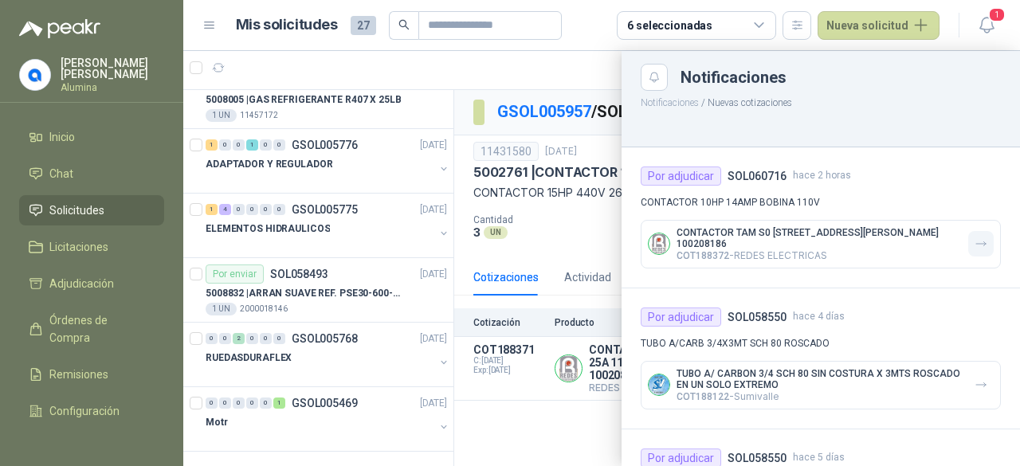
click at [976, 242] on icon "button" at bounding box center [981, 244] width 10 height 4
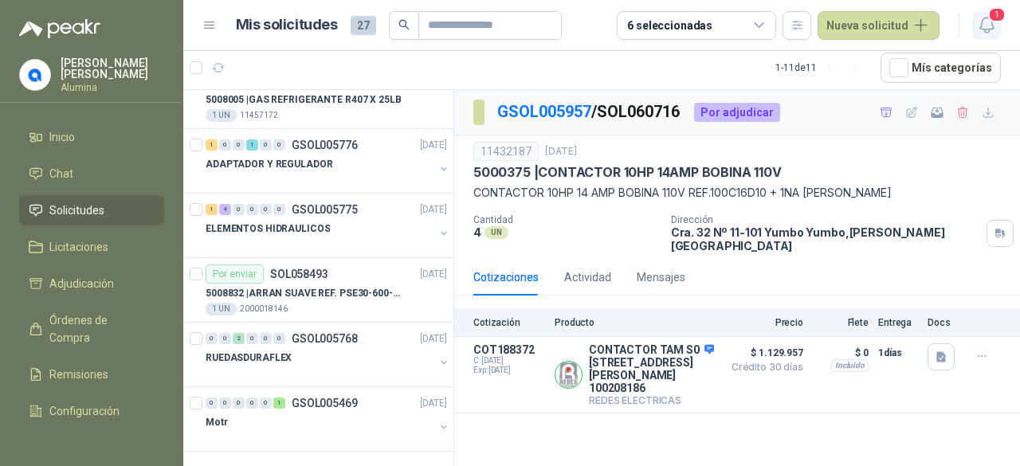
click at [993, 22] on span "1" at bounding box center [997, 14] width 18 height 15
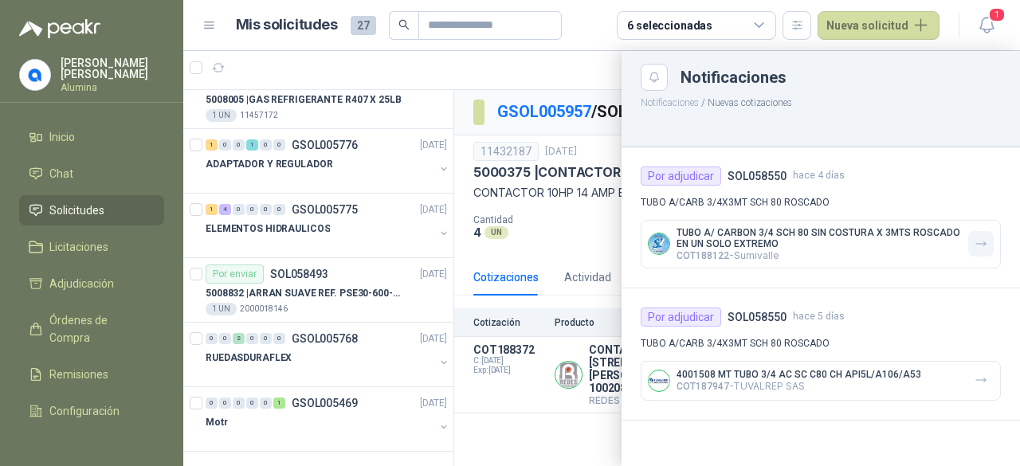
click at [990, 241] on button "button" at bounding box center [980, 243] width 25 height 25
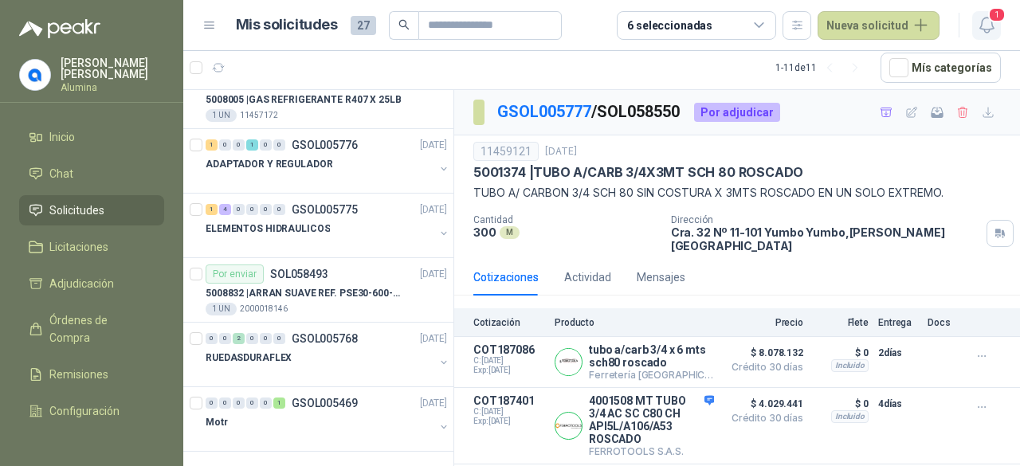
click at [989, 26] on icon "button" at bounding box center [987, 25] width 20 height 20
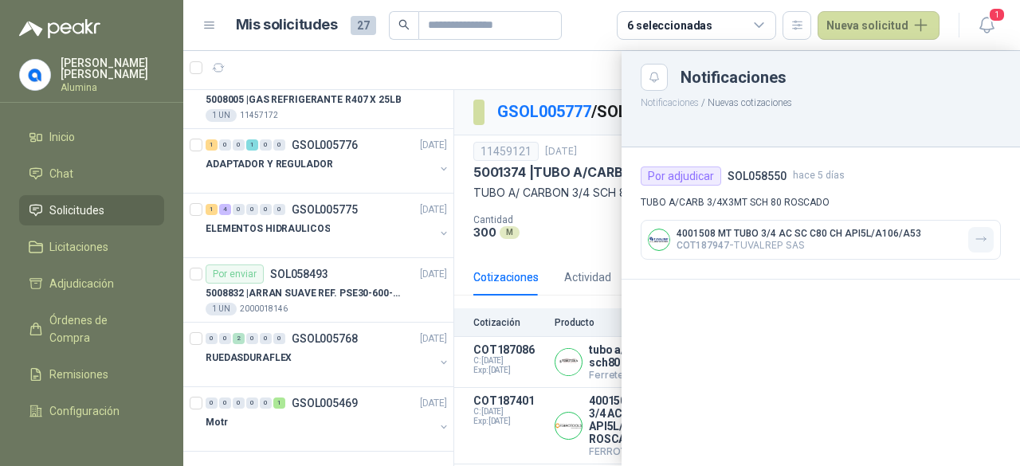
click at [977, 234] on icon "button" at bounding box center [981, 240] width 14 height 14
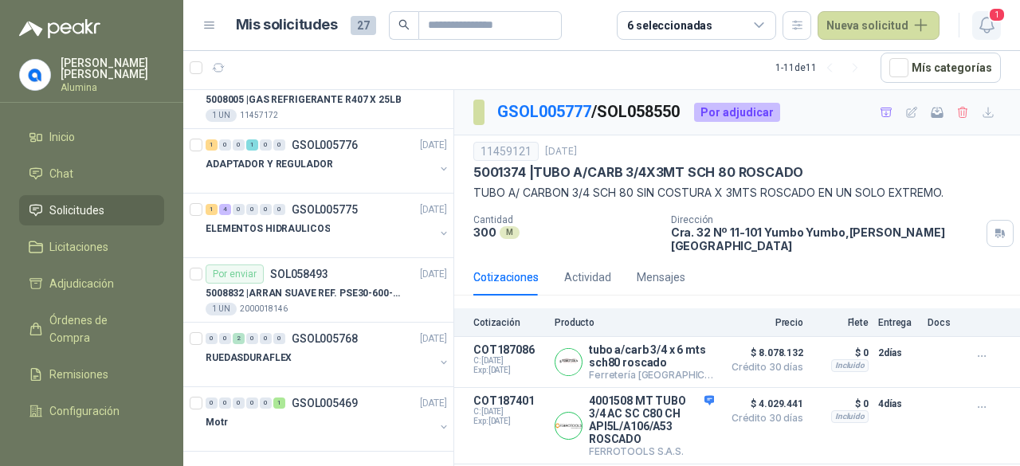
click at [980, 33] on icon "button" at bounding box center [987, 25] width 20 height 20
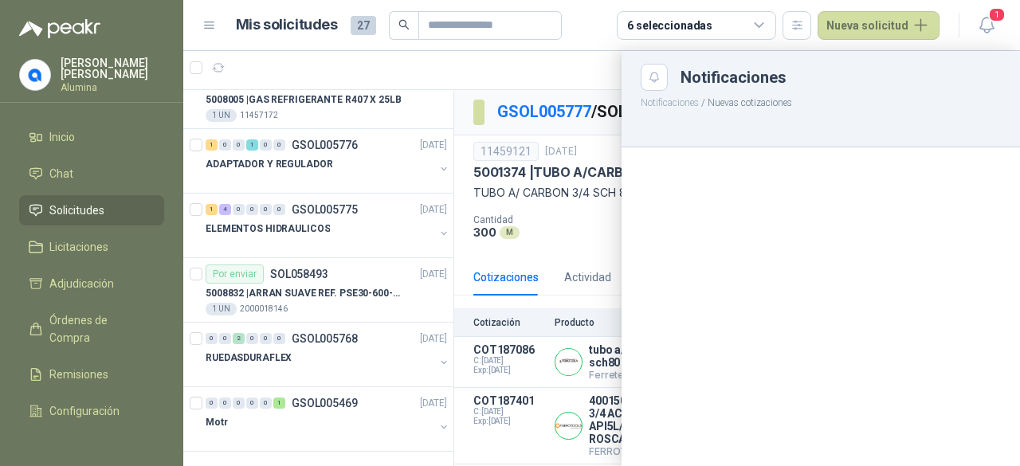
click at [601, 331] on div at bounding box center [601, 258] width 837 height 415
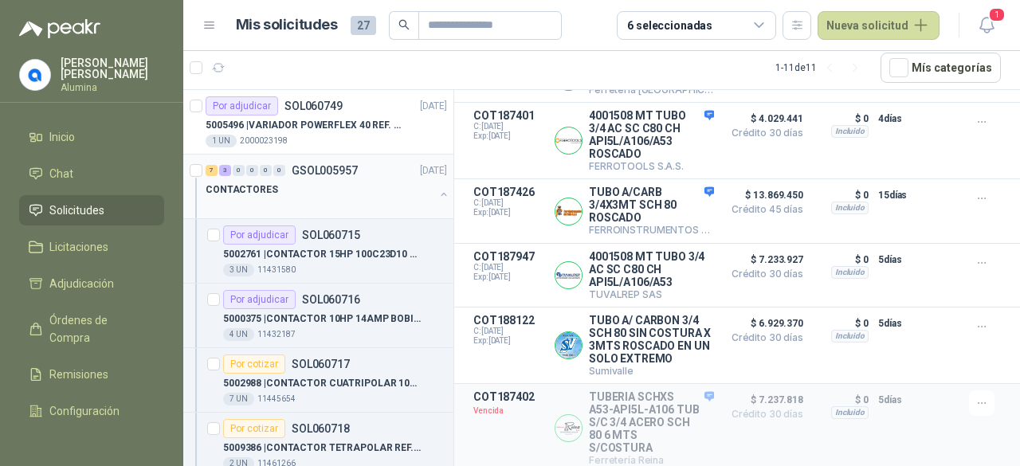
click at [432, 184] on div "CONTACTORES" at bounding box center [328, 196] width 245 height 32
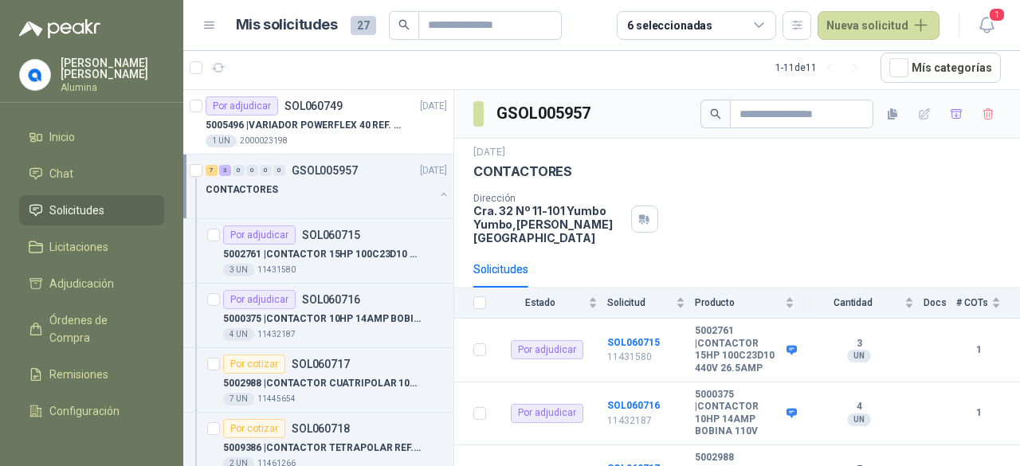
click at [437, 189] on button "button" at bounding box center [443, 194] width 13 height 13
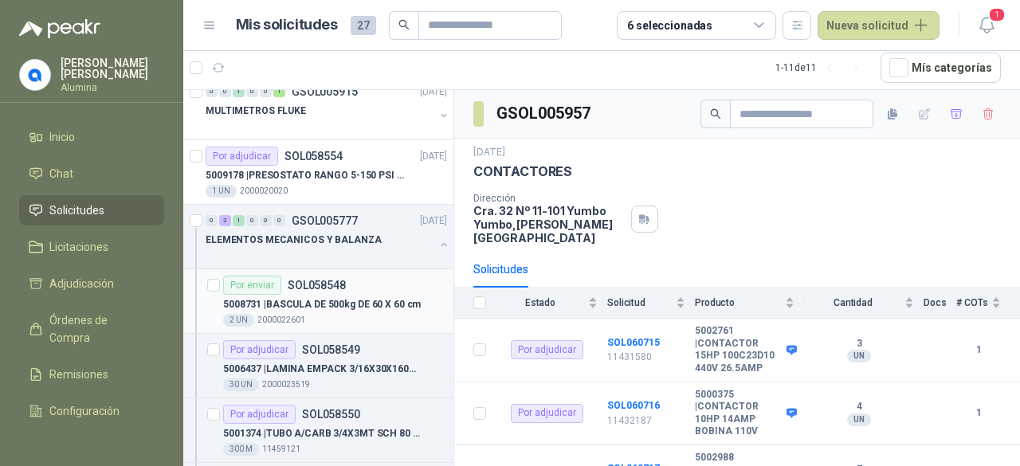
scroll to position [159, 0]
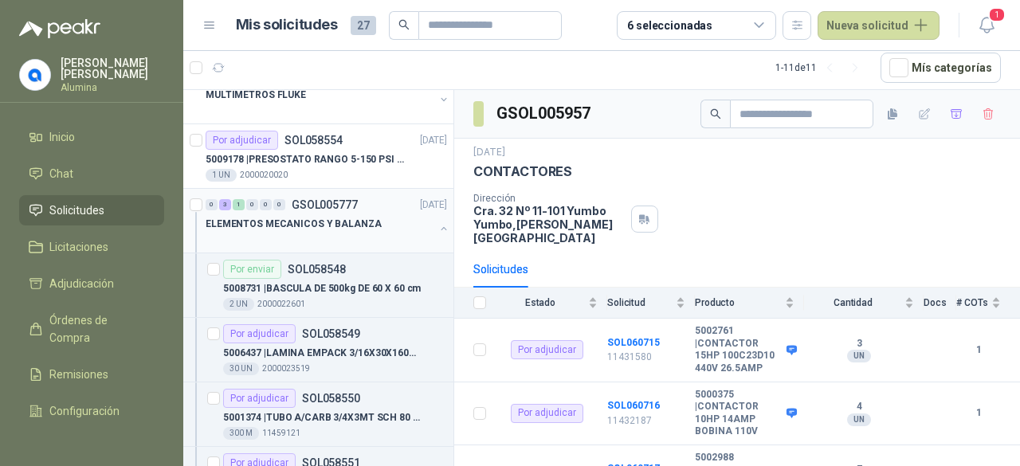
click at [437, 226] on button "button" at bounding box center [443, 228] width 13 height 13
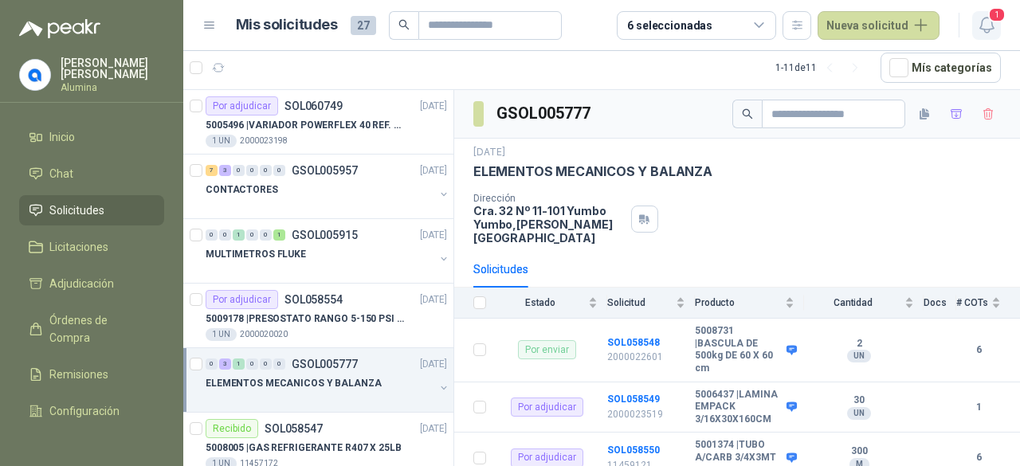
click at [995, 26] on icon "button" at bounding box center [987, 25] width 20 height 20
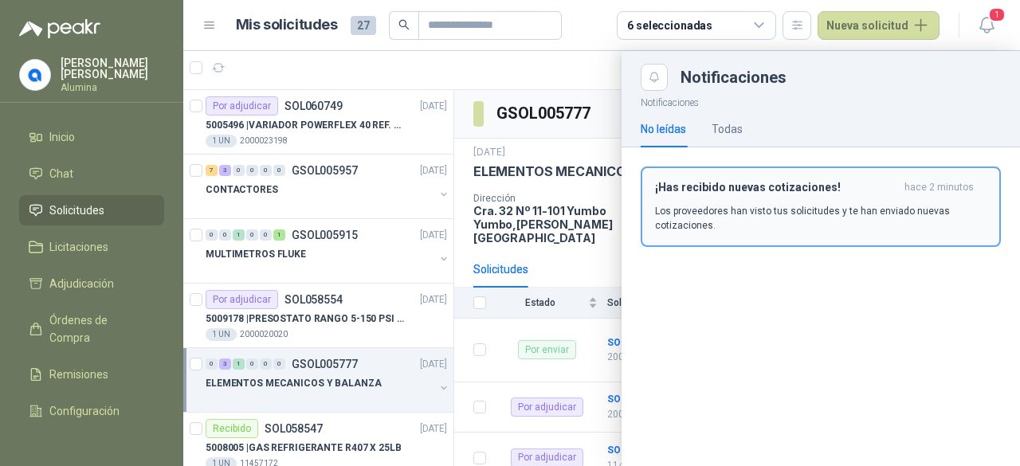
click at [886, 200] on div "¡Has recibido nuevas cotizaciones! hace 2 minutos Los proveedores han visto tus…" at bounding box center [820, 207] width 331 height 52
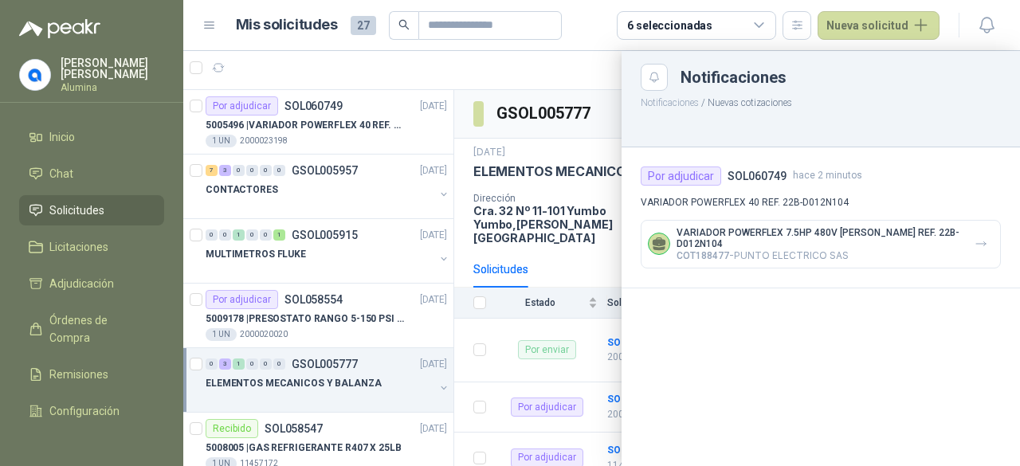
click at [978, 245] on icon "button" at bounding box center [981, 244] width 14 height 14
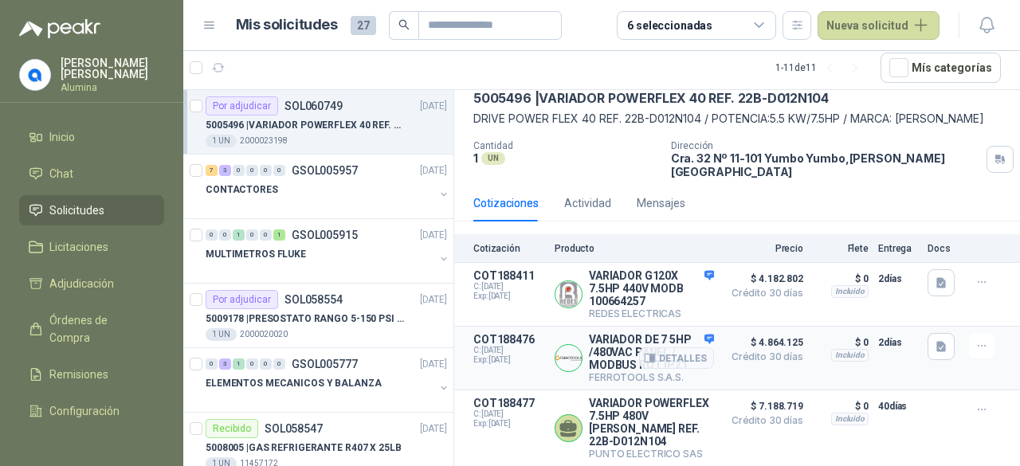
scroll to position [95, 0]
click at [668, 350] on button "Detalles" at bounding box center [676, 358] width 75 height 22
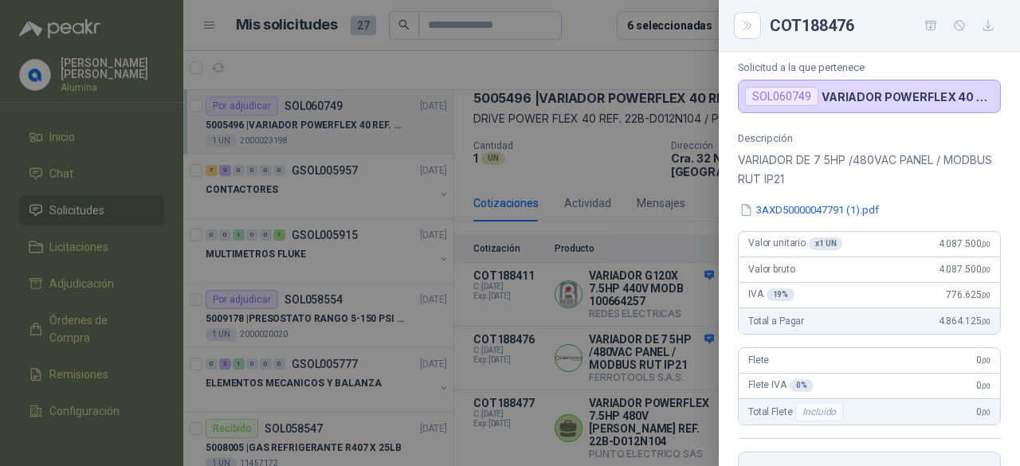
scroll to position [0, 0]
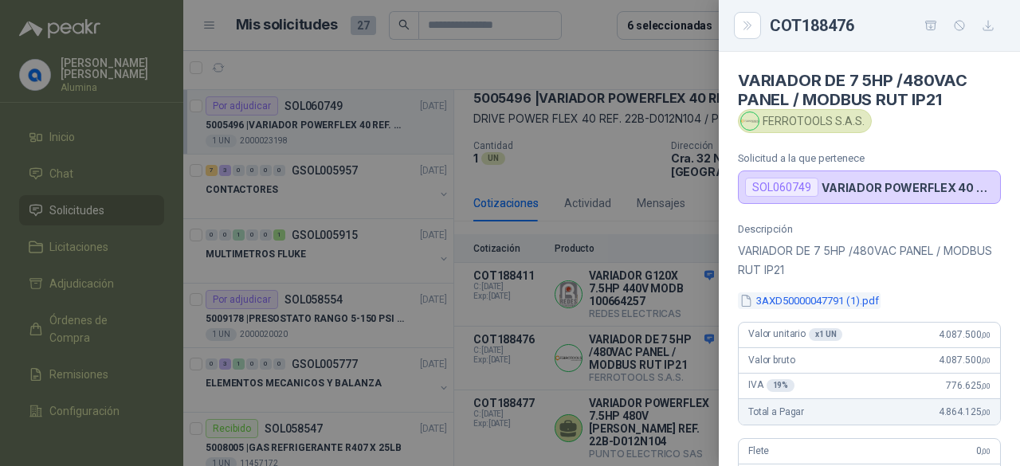
click at [846, 304] on button "3AXD50000047791 (1).pdf" at bounding box center [809, 300] width 143 height 17
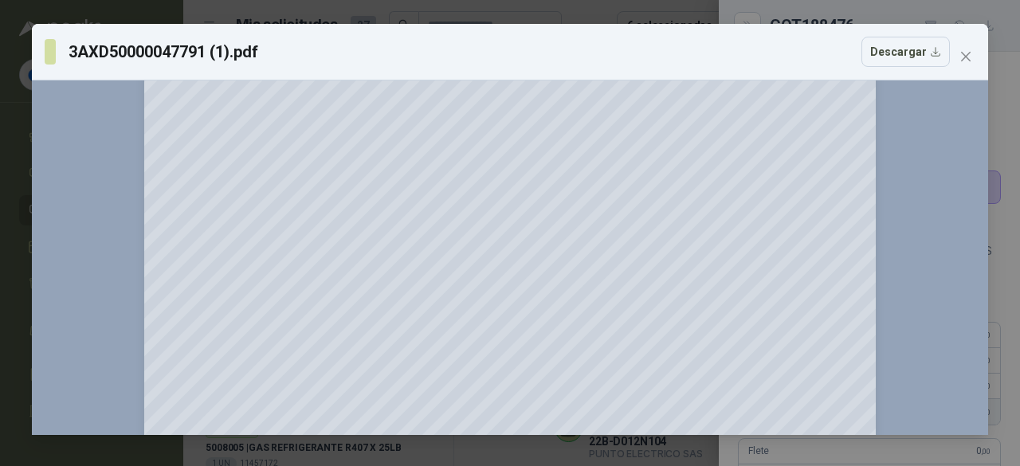
scroll to position [797, 0]
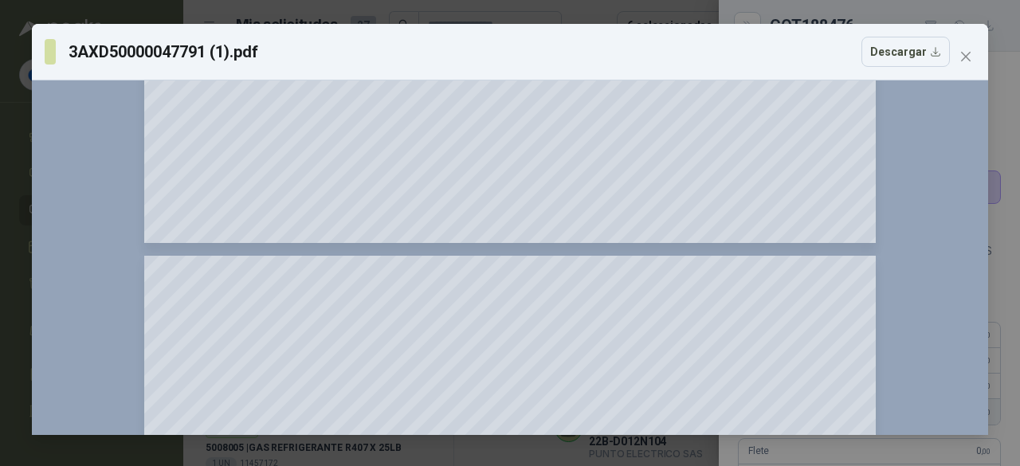
click at [964, 65] on button "Close" at bounding box center [965, 56] width 25 height 25
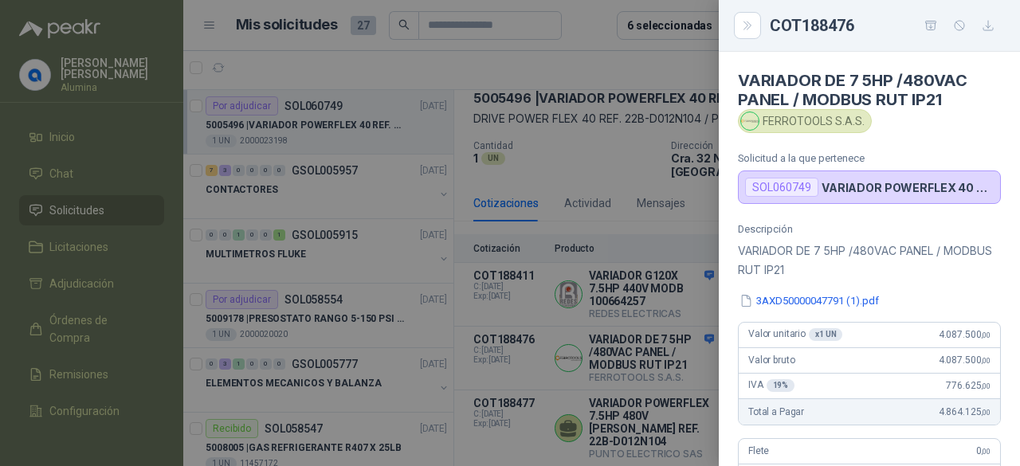
click at [671, 358] on div at bounding box center [510, 233] width 1020 height 466
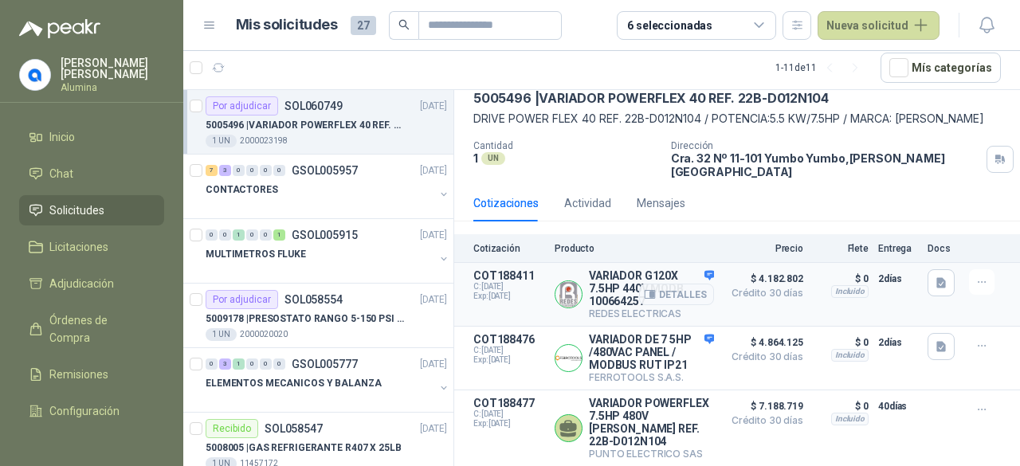
click at [695, 269] on div "Detalles" at bounding box center [676, 294] width 75 height 50
click at [684, 284] on button "Detalles" at bounding box center [676, 295] width 75 height 22
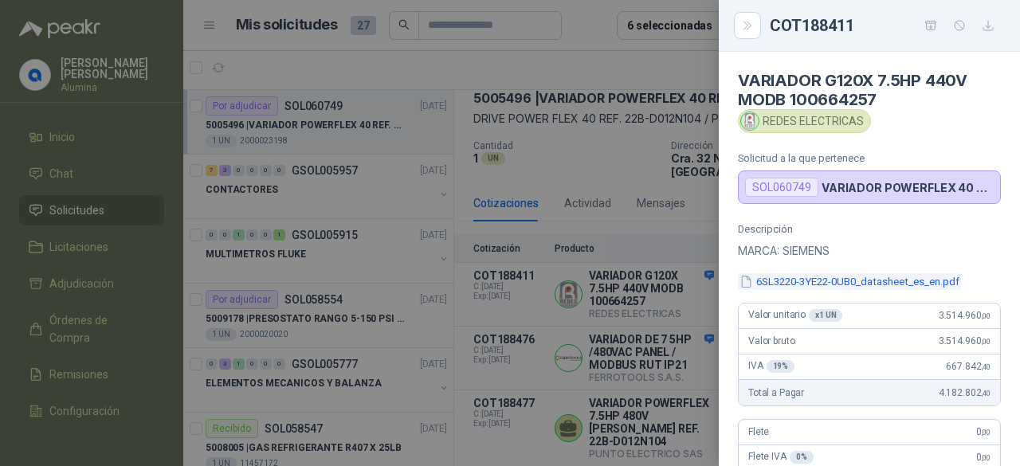
scroll to position [0, 0]
click at [850, 280] on button "6SL3220-3YE22-0UB0_datasheet_es_en.pdf" at bounding box center [849, 281] width 223 height 17
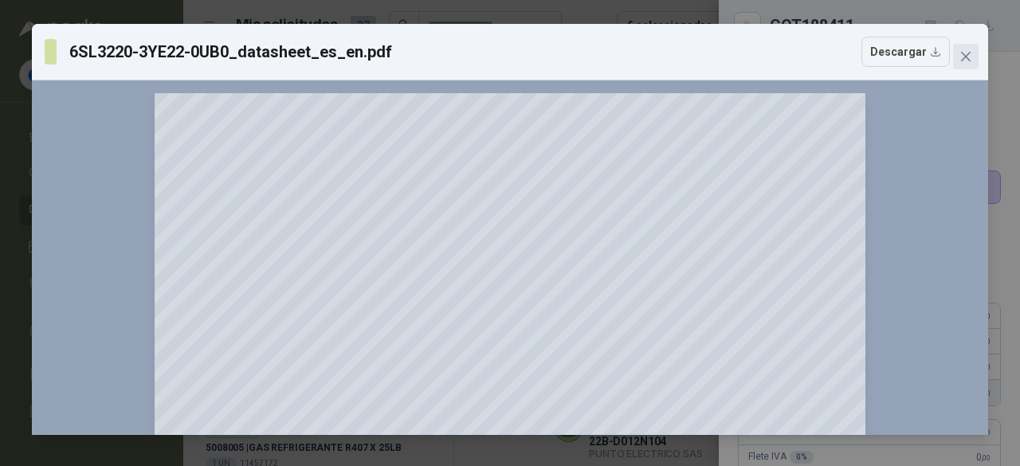
click at [970, 57] on icon "close" at bounding box center [965, 56] width 13 height 13
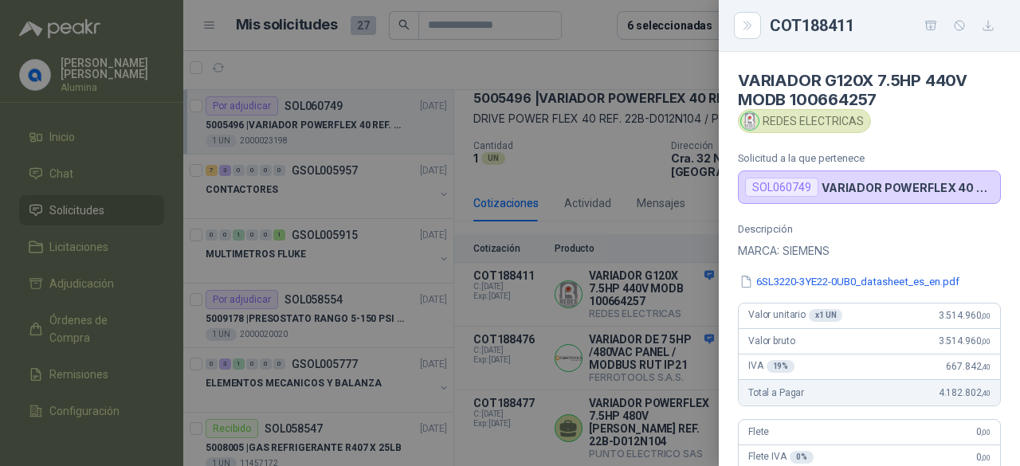
click at [688, 263] on div at bounding box center [510, 233] width 1020 height 466
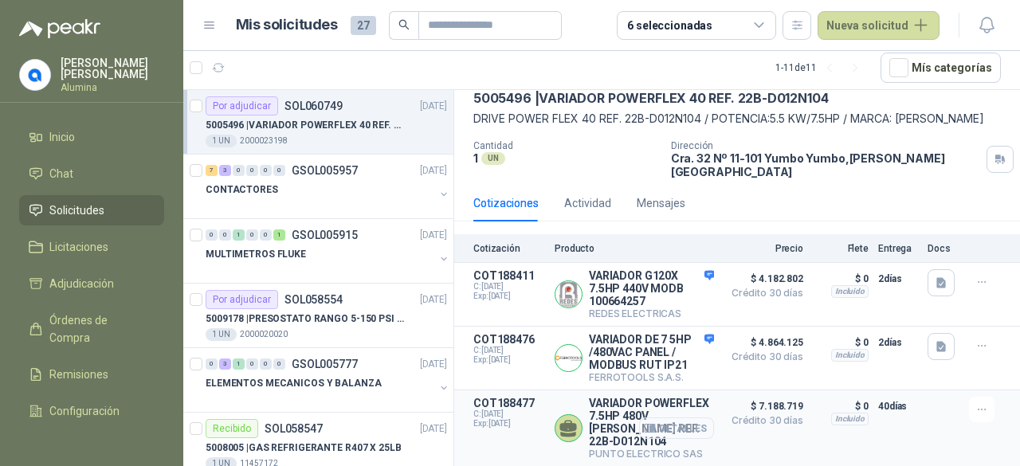
click at [671, 425] on button "Detalles" at bounding box center [676, 429] width 75 height 22
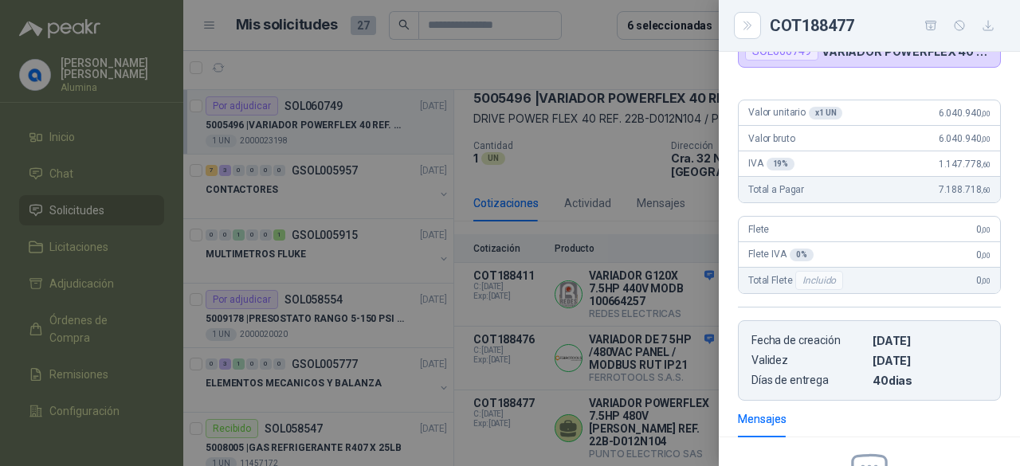
scroll to position [0, 0]
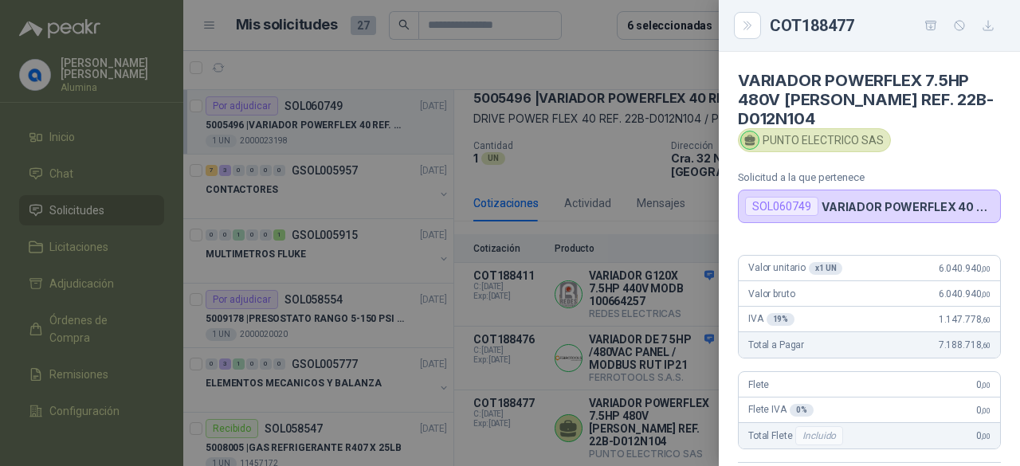
click at [626, 402] on div at bounding box center [510, 233] width 1020 height 466
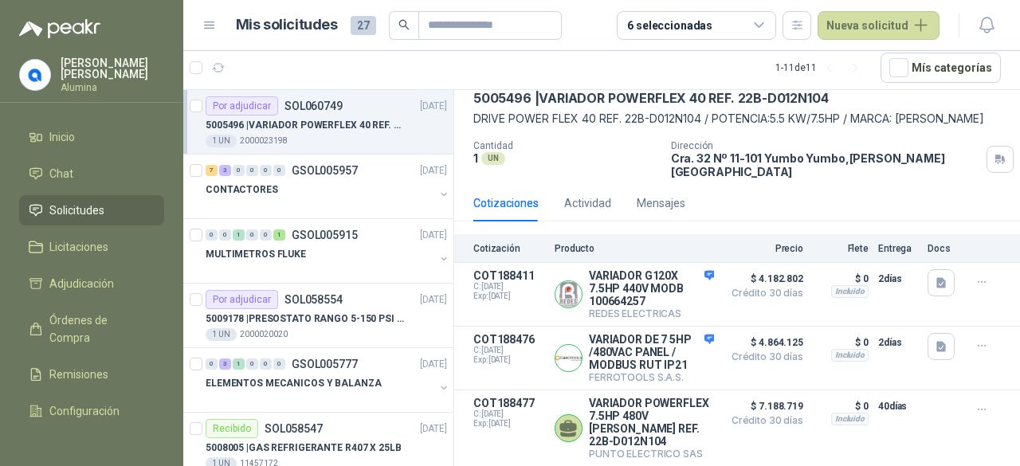
click at [384, 131] on p "5005496 | VARIADOR POWERFLEX 40 REF. 22B-D012N104" at bounding box center [305, 125] width 198 height 15
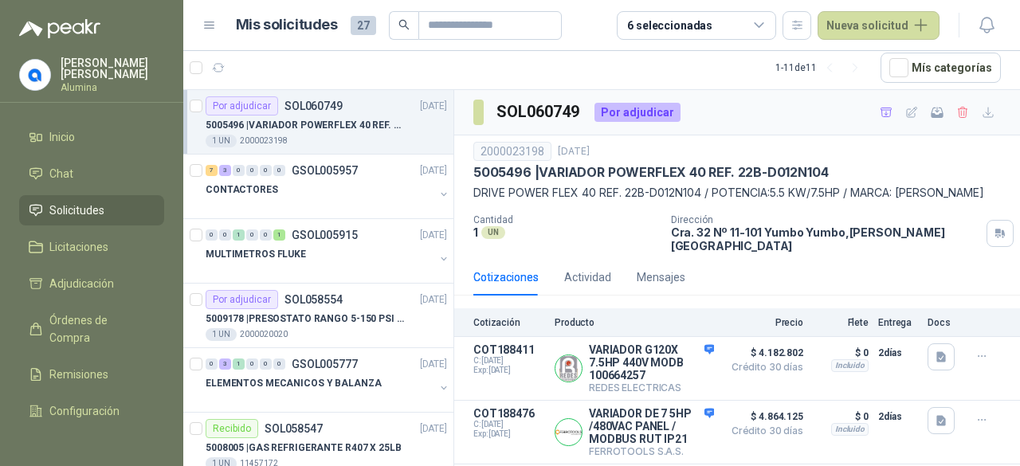
scroll to position [80, 0]
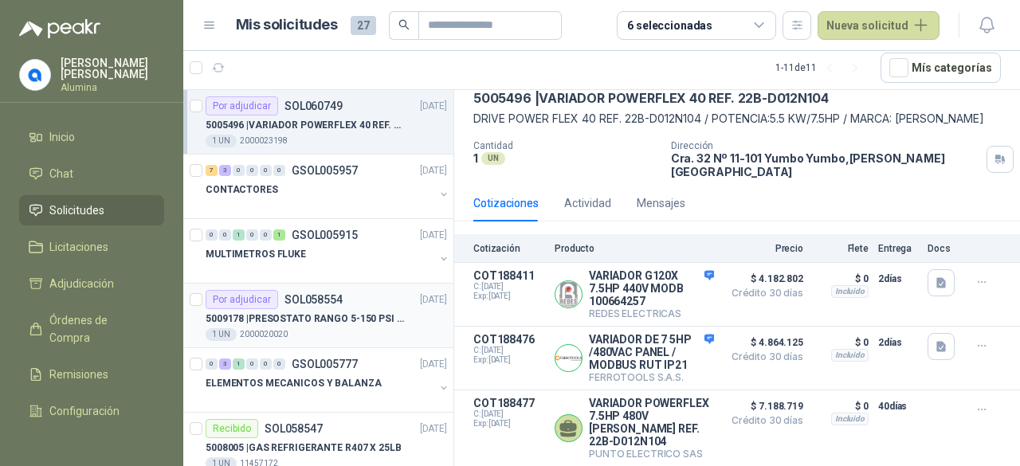
click at [381, 340] on article "Por adjudicar SOL058554 [DATE] 5009178 | PRESOSTATO RANGO 5-150 PSI REF.L91B-10…" at bounding box center [318, 316] width 270 height 65
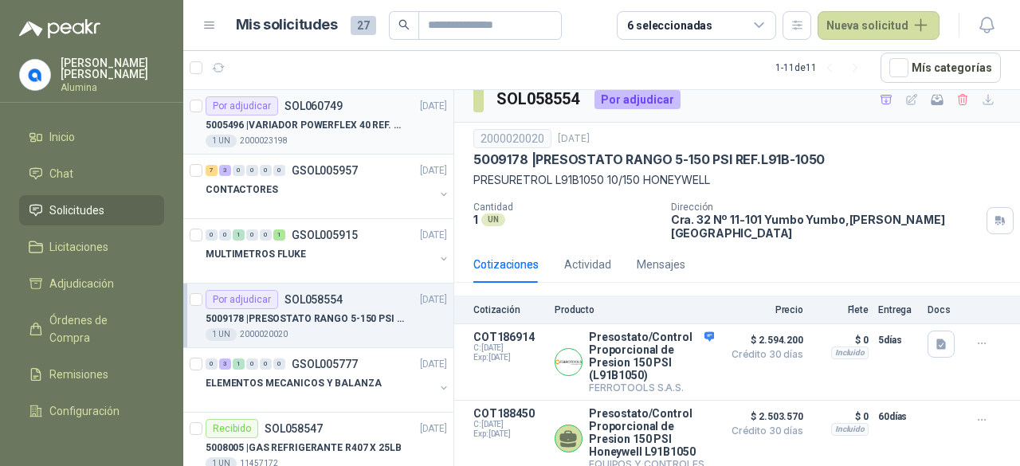
click at [371, 132] on div "5005496 | VARIADOR POWERFLEX 40 REF. 22B-D012N104" at bounding box center [326, 125] width 241 height 19
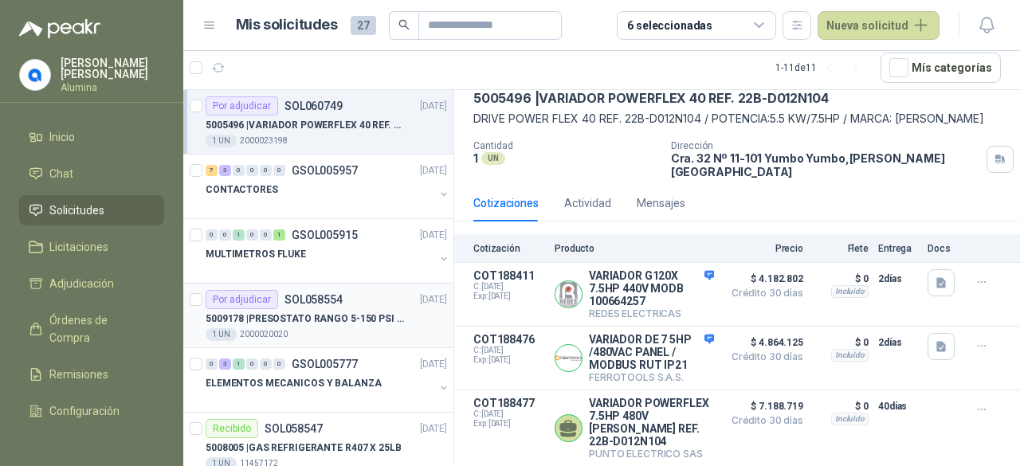
click at [327, 298] on p "SOL058554" at bounding box center [313, 299] width 58 height 11
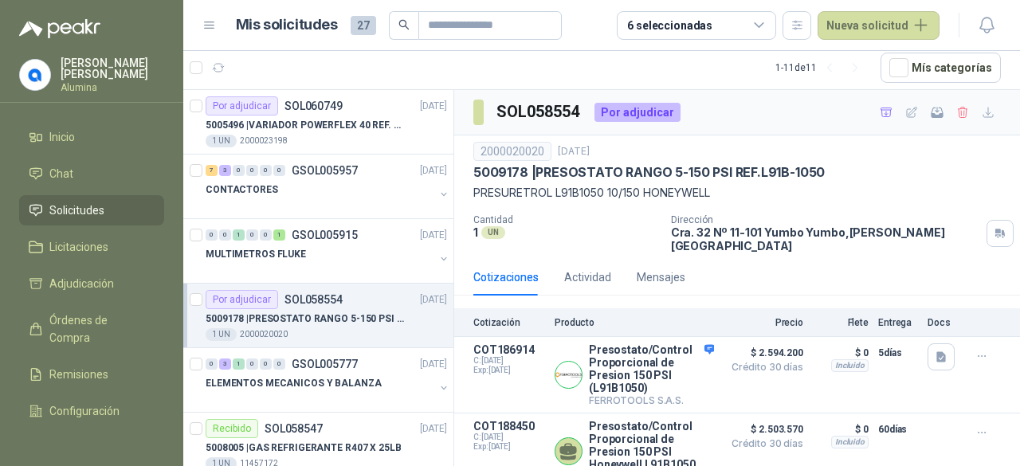
scroll to position [13, 0]
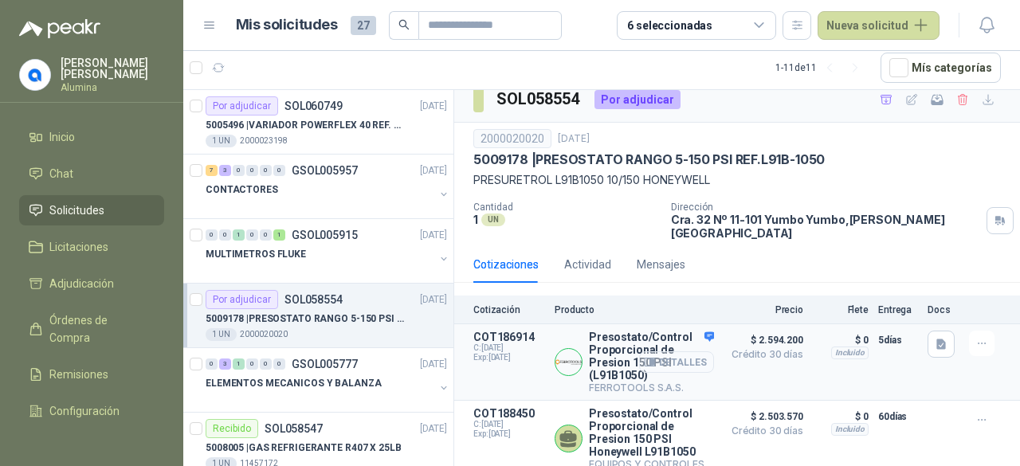
click at [672, 351] on button "Detalles" at bounding box center [676, 362] width 75 height 22
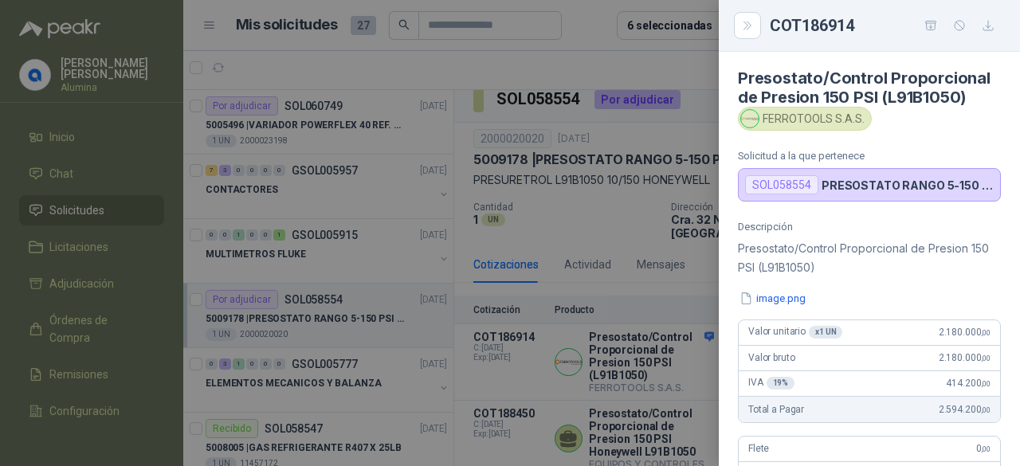
scroll to position [0, 0]
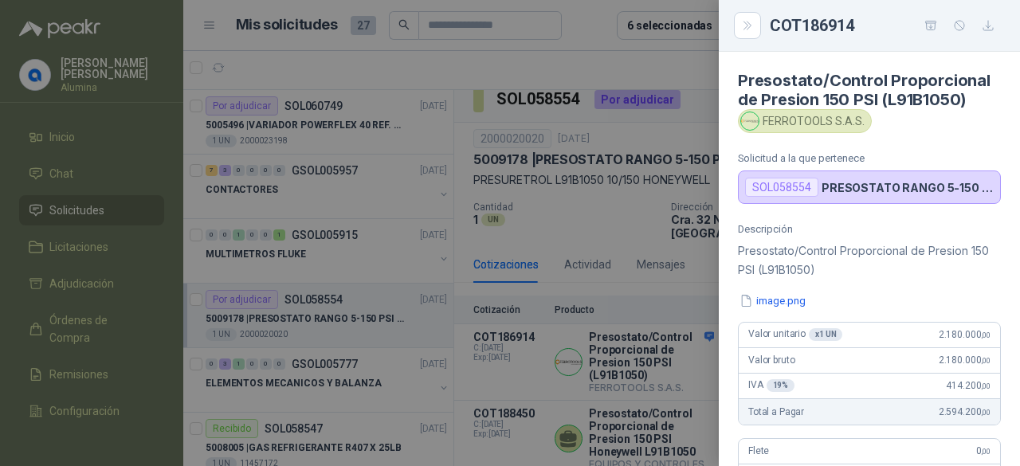
click at [656, 345] on div at bounding box center [510, 233] width 1020 height 466
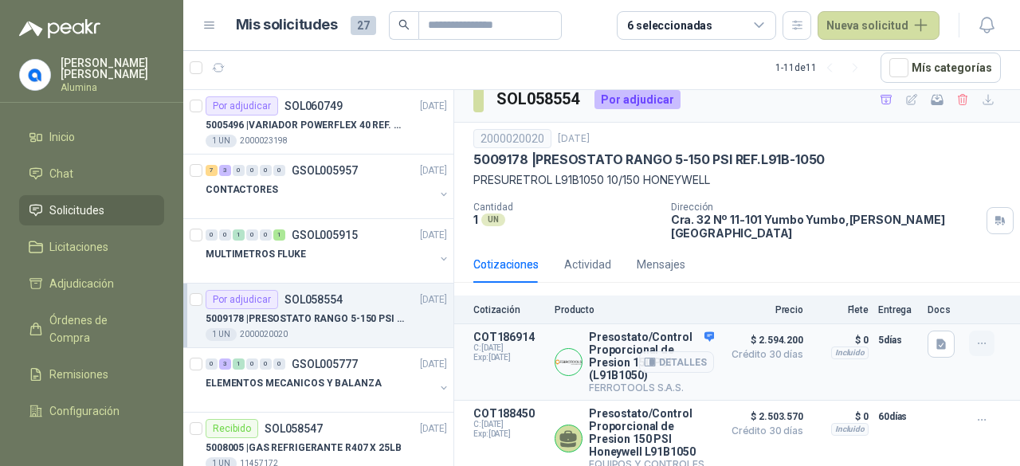
click at [969, 331] on button "button" at bounding box center [981, 343] width 25 height 25
click at [935, 262] on button "Añadir" at bounding box center [949, 265] width 127 height 25
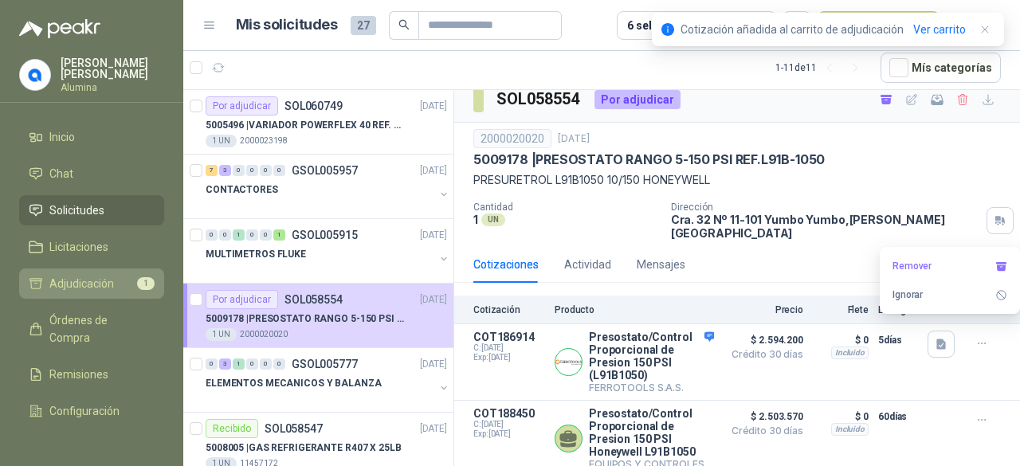
click at [100, 283] on span "Adjudicación" at bounding box center [81, 284] width 65 height 18
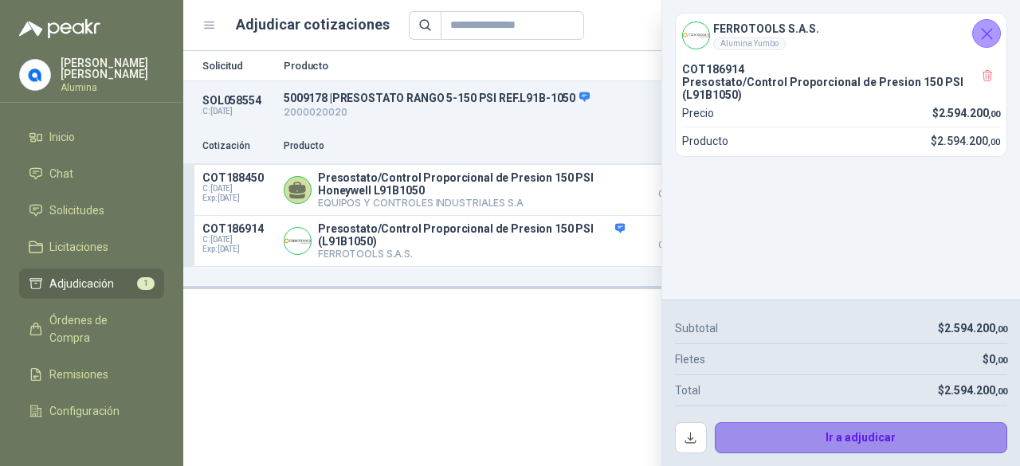
click at [838, 445] on button "Ir a adjudicar" at bounding box center [861, 438] width 293 height 32
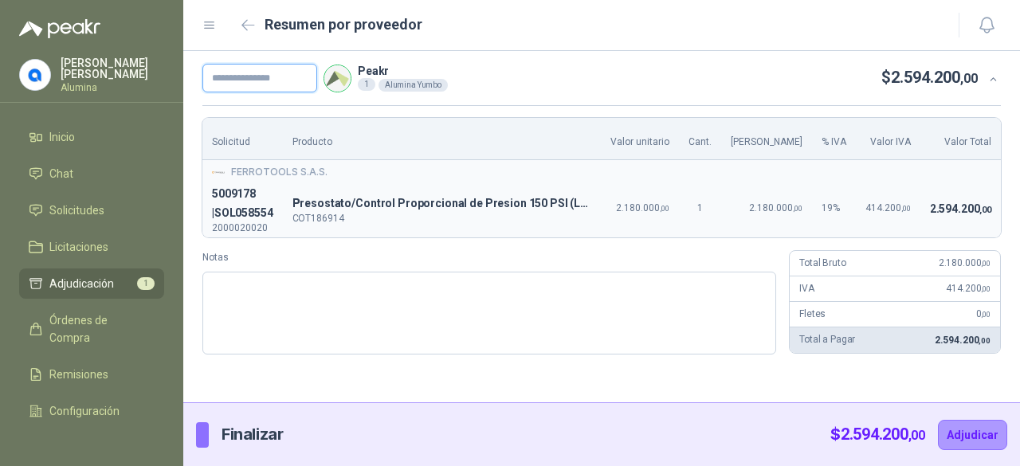
click at [237, 79] on input "text" at bounding box center [259, 78] width 115 height 29
paste input "**********"
type input "**********"
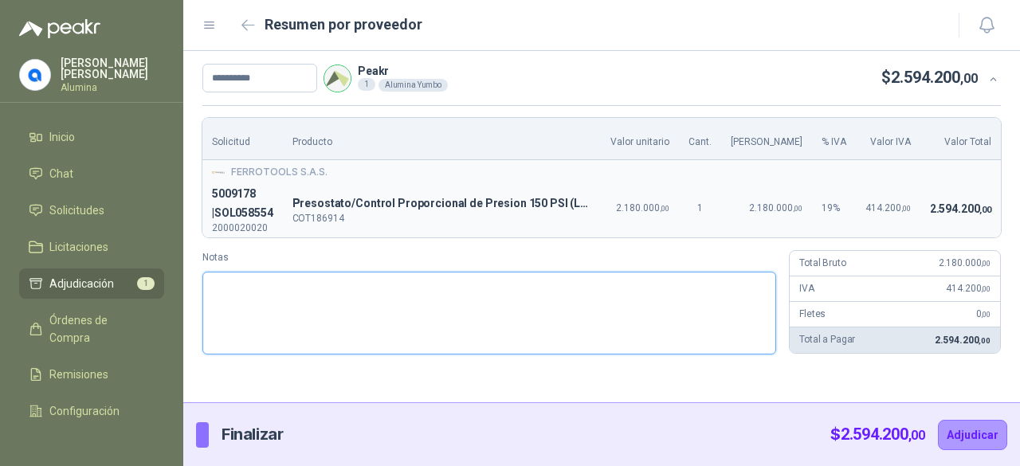
click at [258, 280] on textarea "Notas" at bounding box center [489, 313] width 574 height 83
type textarea "*"
type textarea "**"
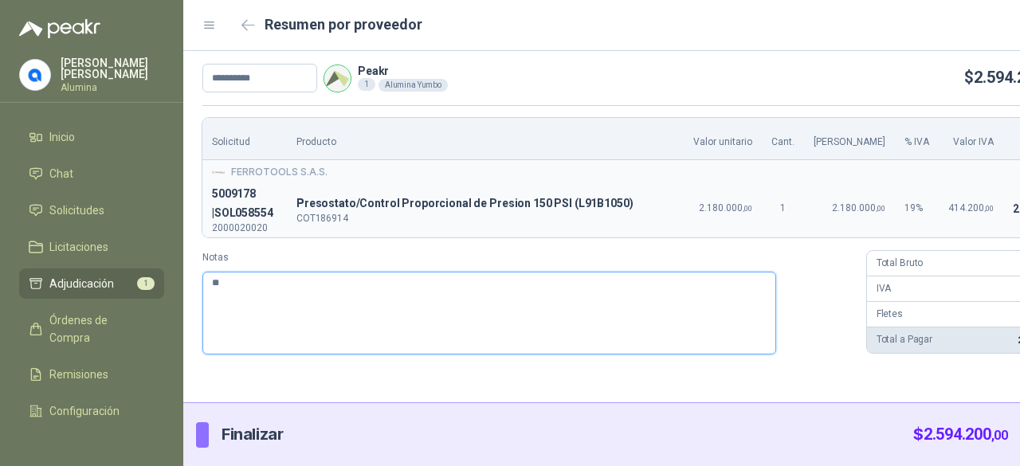
type textarea "***"
type textarea "****"
type textarea "*****"
type textarea "*******"
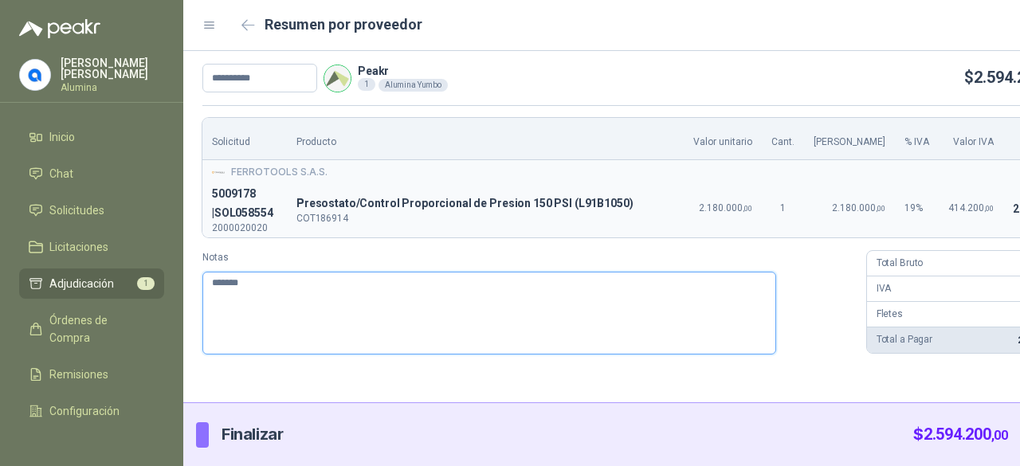
type textarea "********"
type textarea "**********"
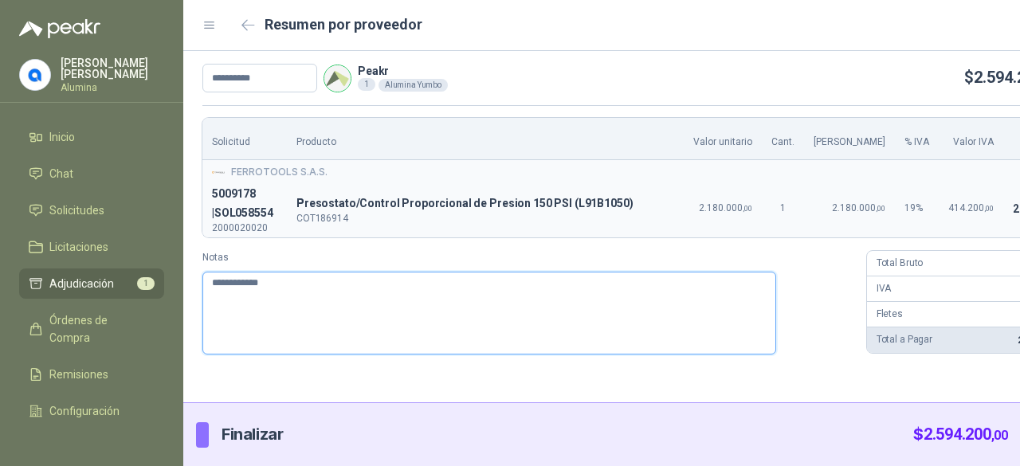
type textarea "**********"
paste textarea "**********"
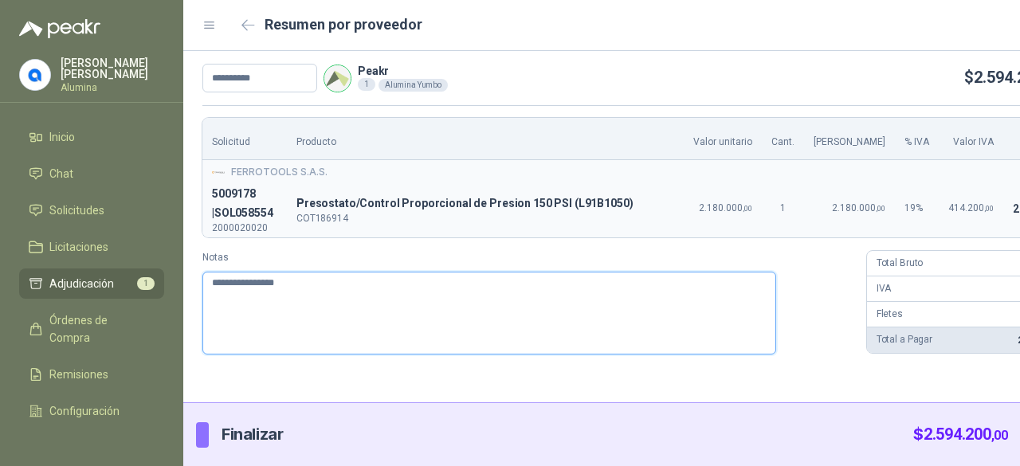
type textarea "**********"
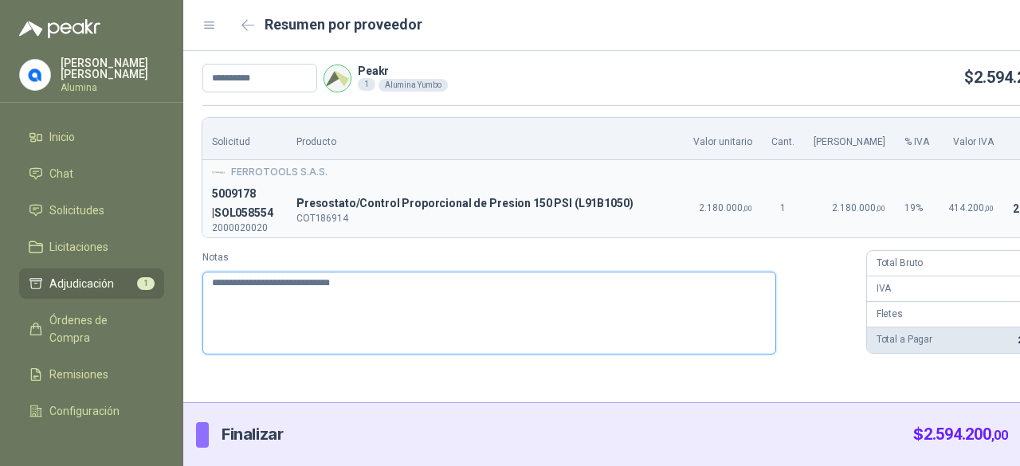
type textarea "**********"
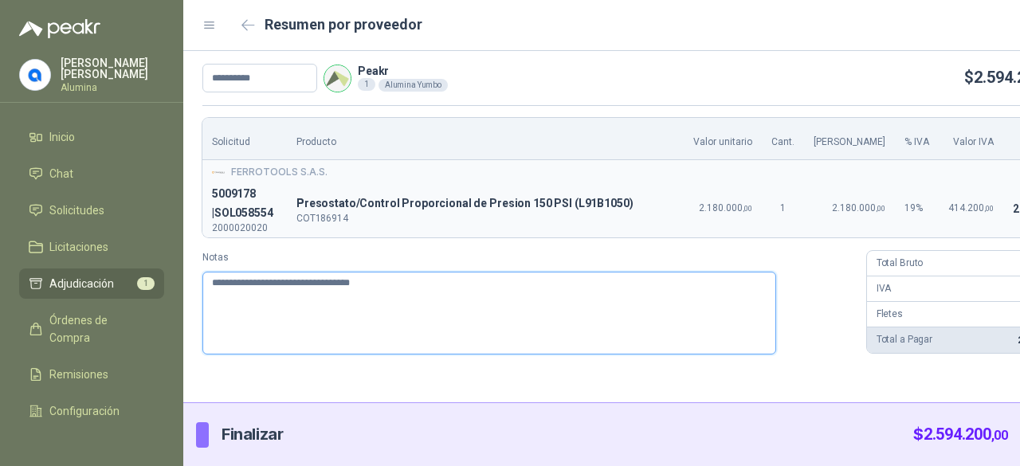
type textarea "**********"
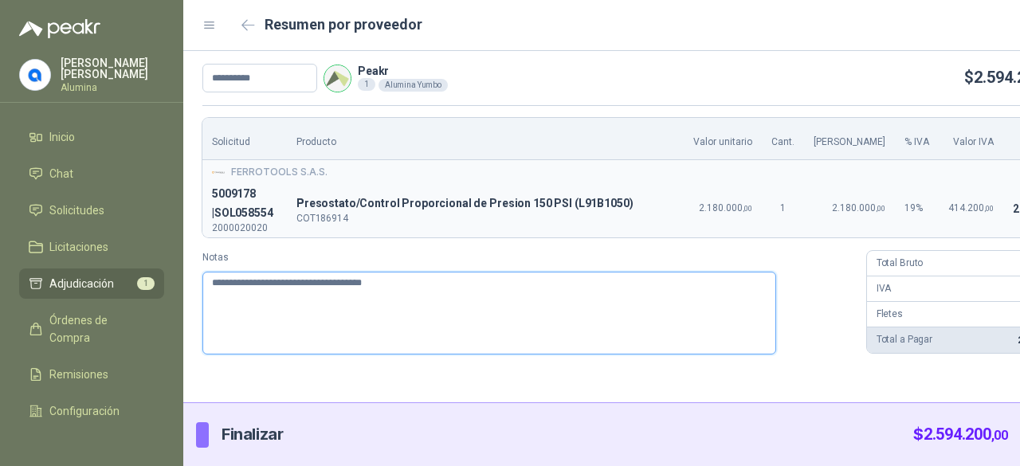
type textarea "**********"
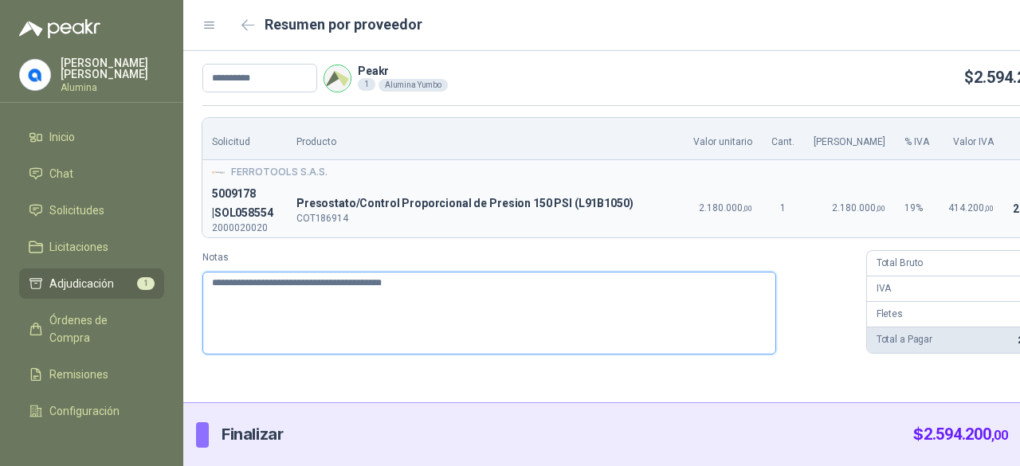
type textarea "**********"
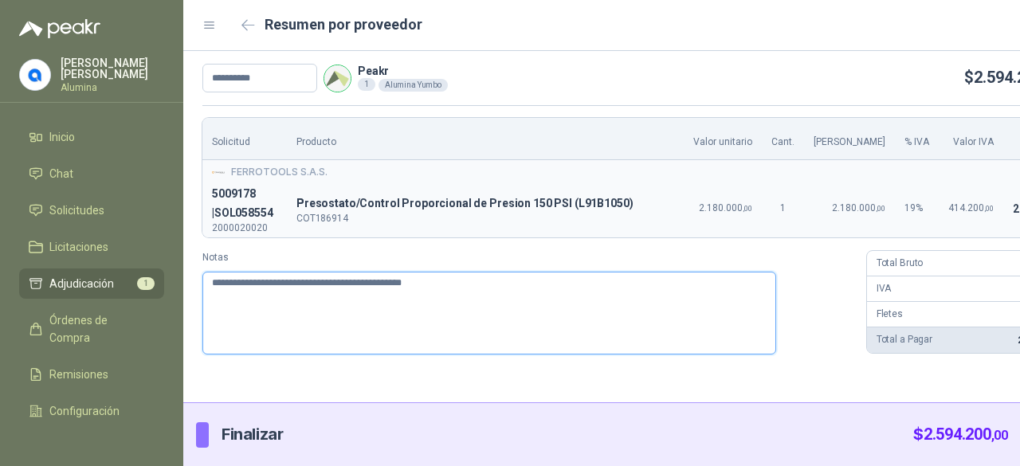
type textarea "**********"
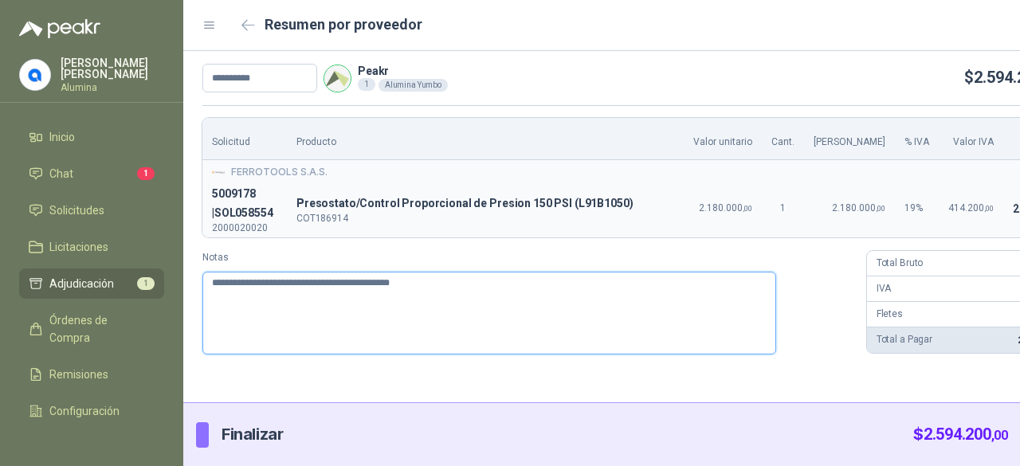
type textarea "**********"
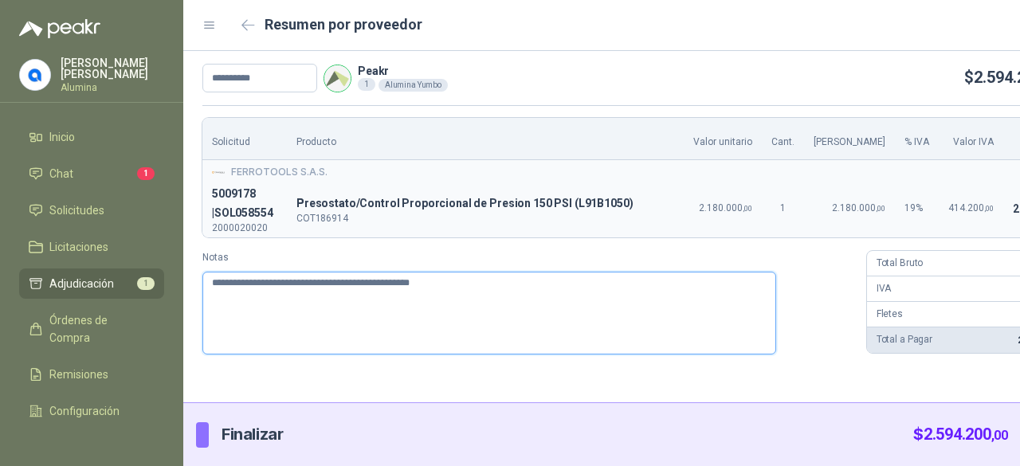
type textarea "**********"
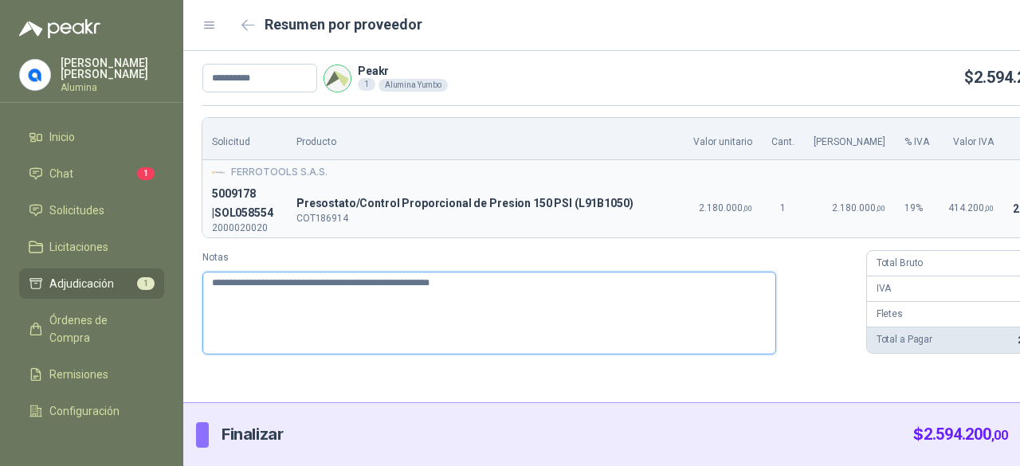
type textarea "**********"
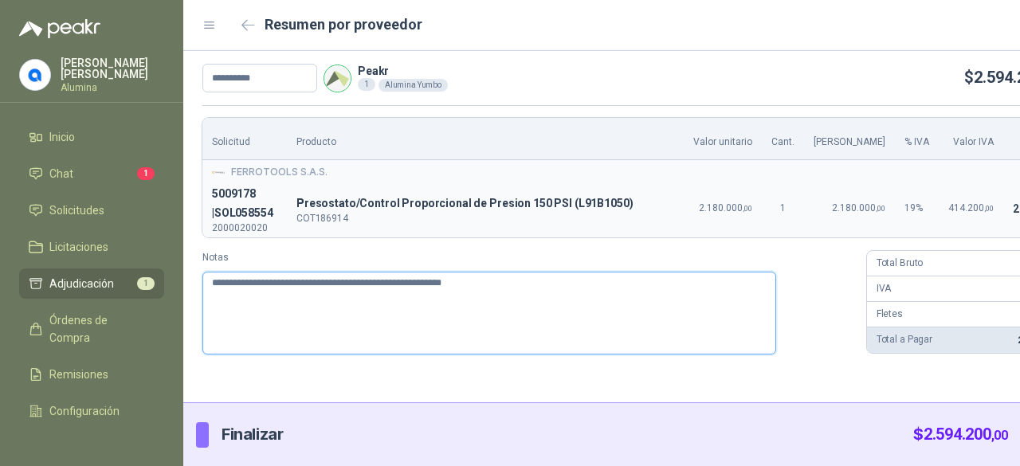
type textarea "**********"
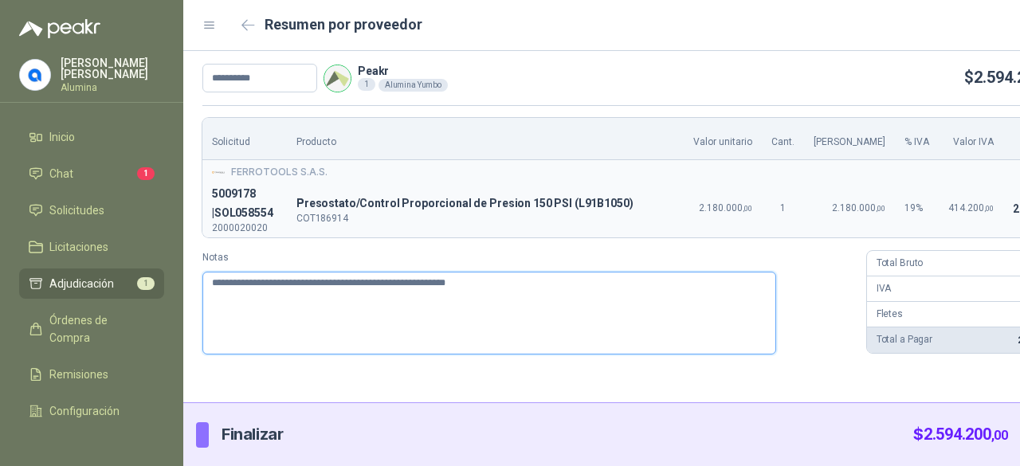
type textarea "**********"
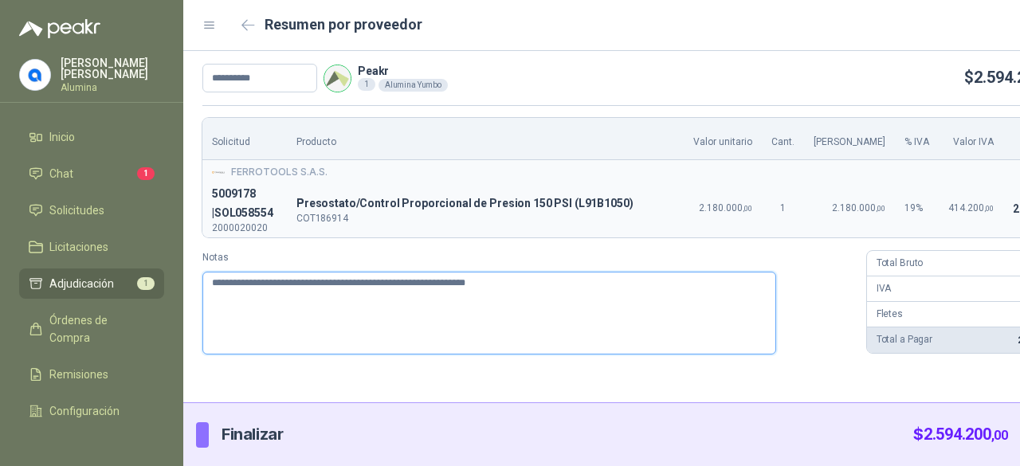
type textarea "**********"
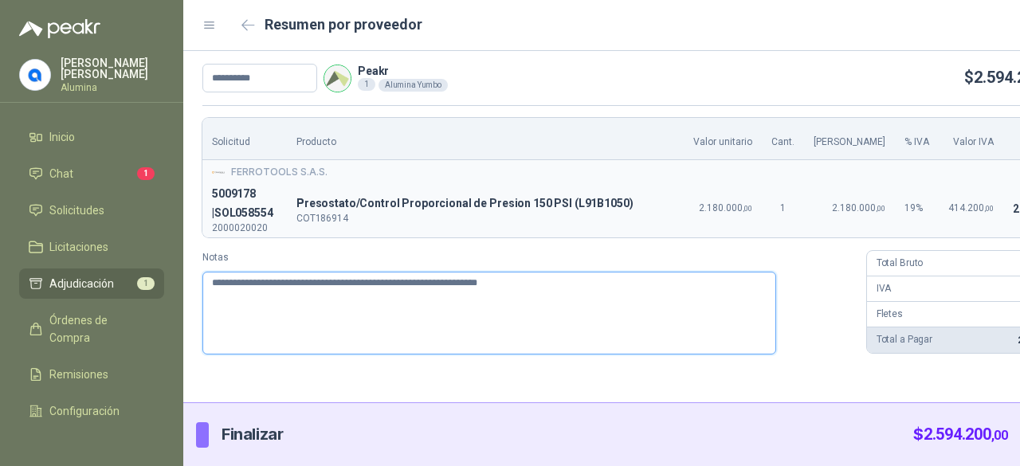
type textarea "**********"
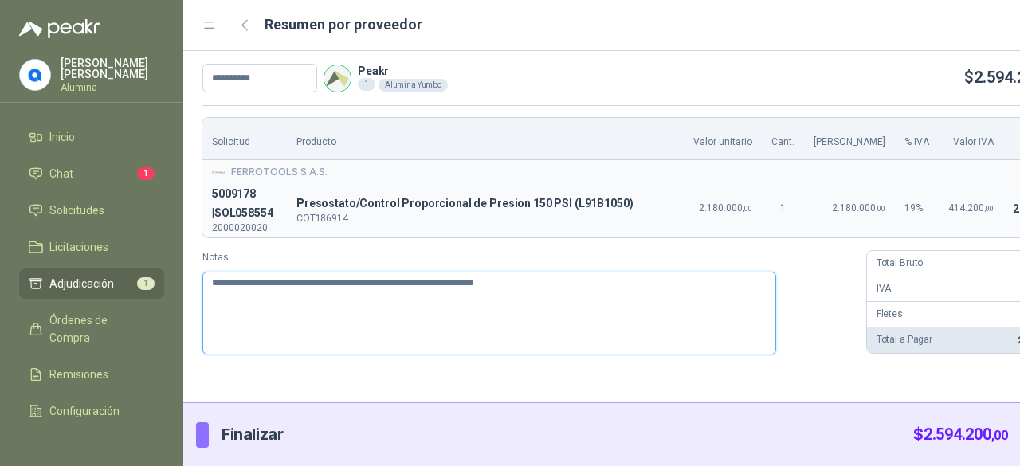
type textarea "**********"
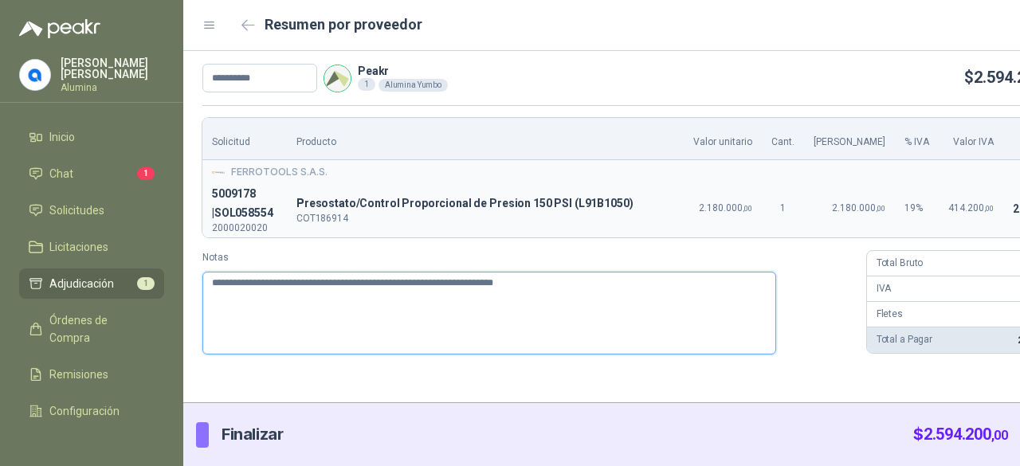
type textarea "**********"
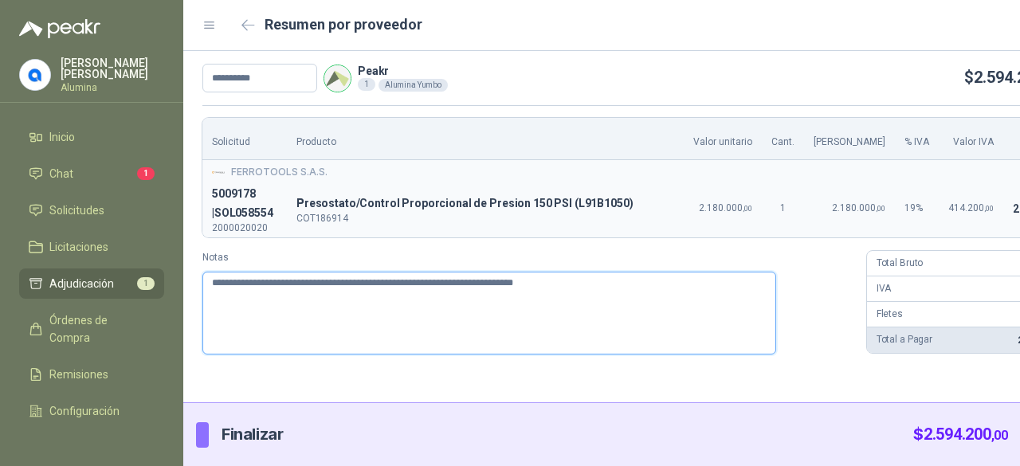
type textarea "**********"
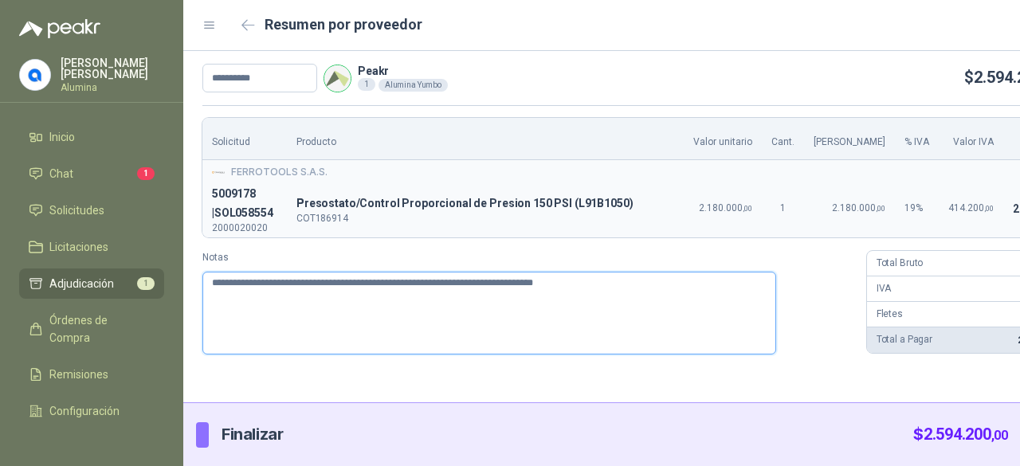
type textarea "**********"
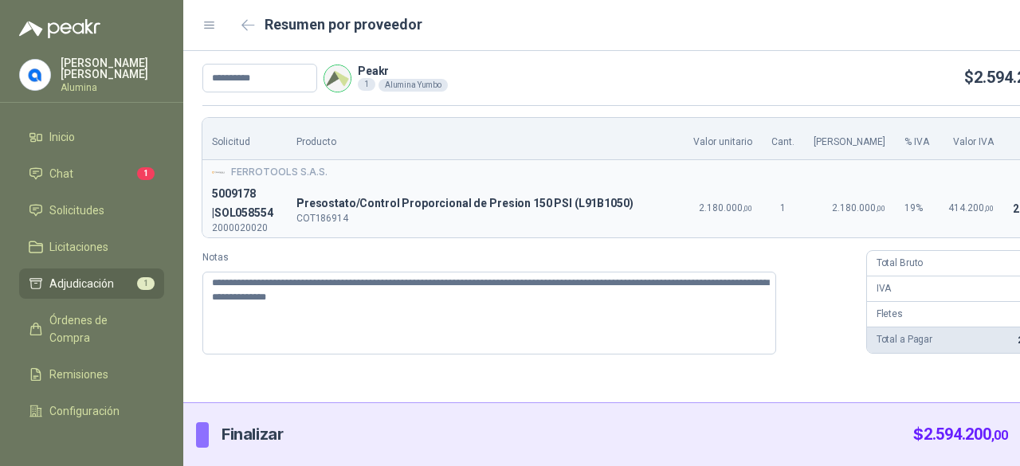
drag, startPoint x: 482, startPoint y: 278, endPoint x: 578, endPoint y: 111, distance: 193.1
click at [578, 111] on div "**********" at bounding box center [642, 236] width 919 height 262
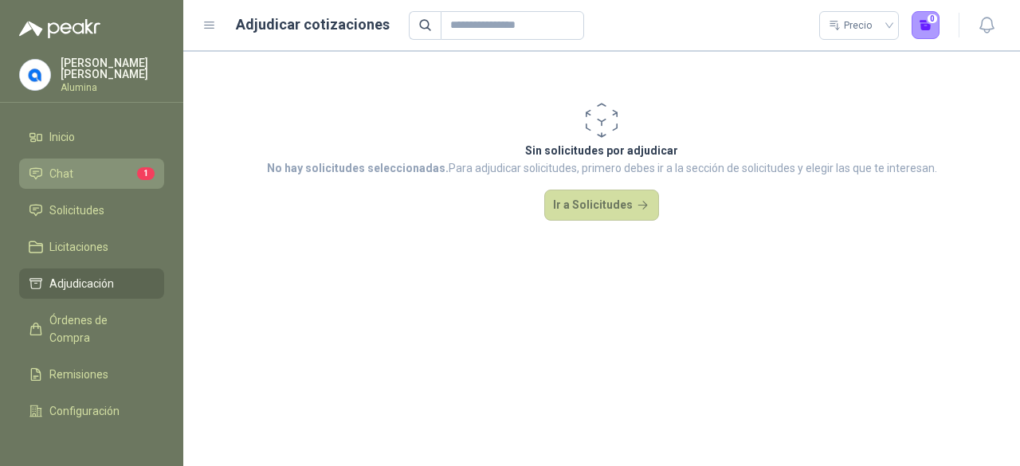
click at [77, 174] on li "Chat 1" at bounding box center [92, 174] width 126 height 18
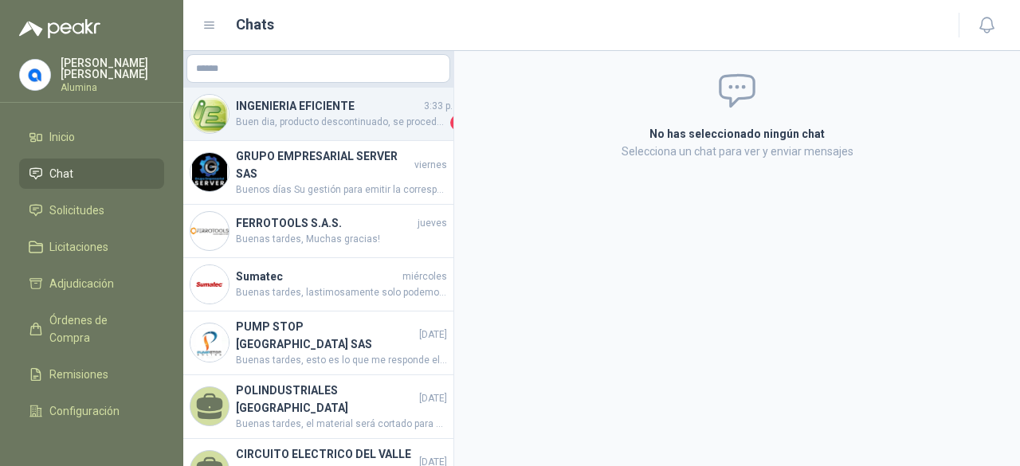
click at [366, 120] on span "Buen dia, producto descontinuado, se procede a homologar por la misma marca dif…" at bounding box center [341, 123] width 211 height 16
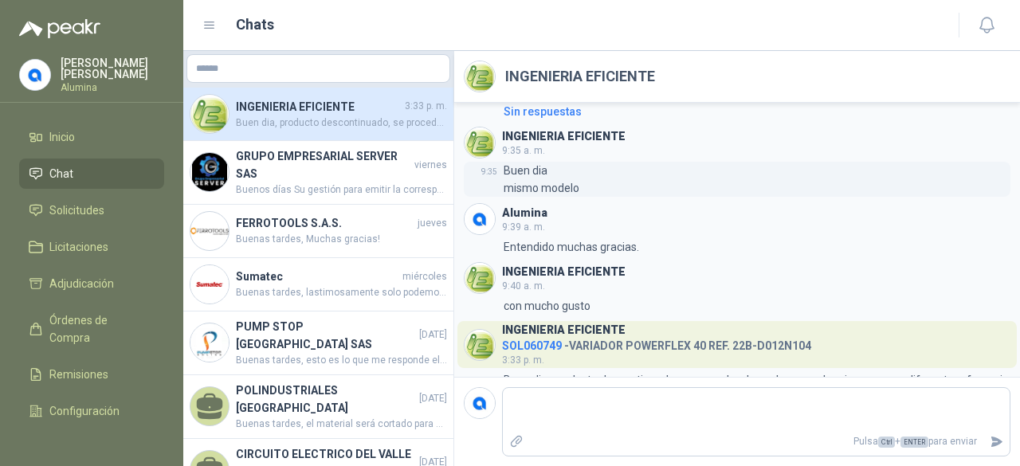
scroll to position [155, 0]
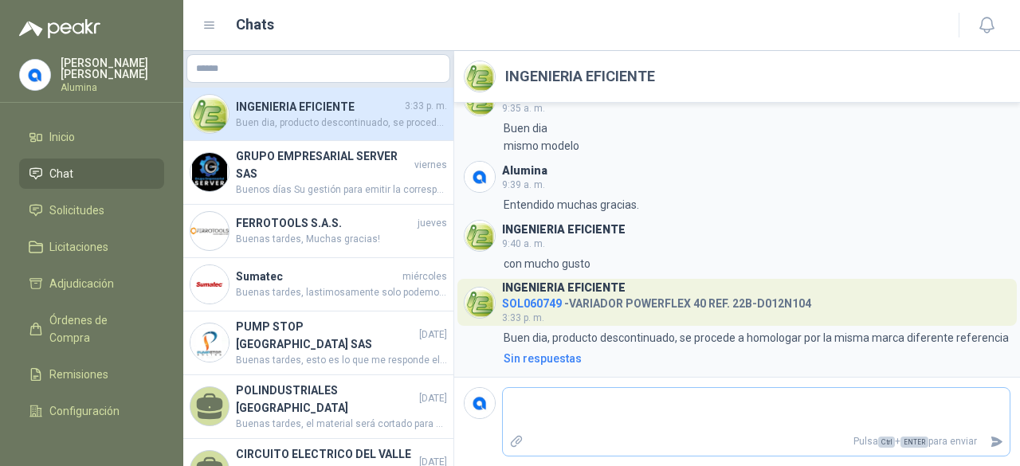
click at [582, 404] on textarea at bounding box center [756, 409] width 507 height 37
click at [1002, 441] on icon "Enviar" at bounding box center [997, 442] width 14 height 14
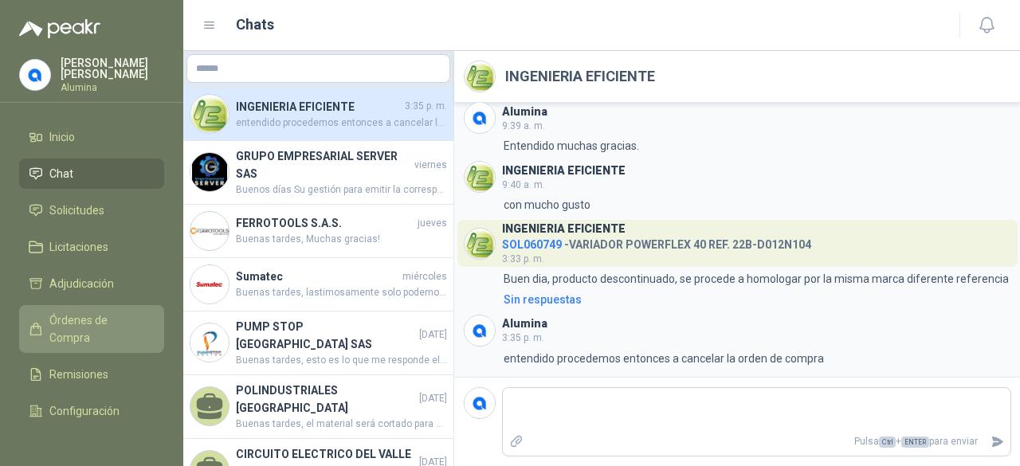
click at [92, 328] on span "Órdenes de Compra" at bounding box center [99, 329] width 100 height 35
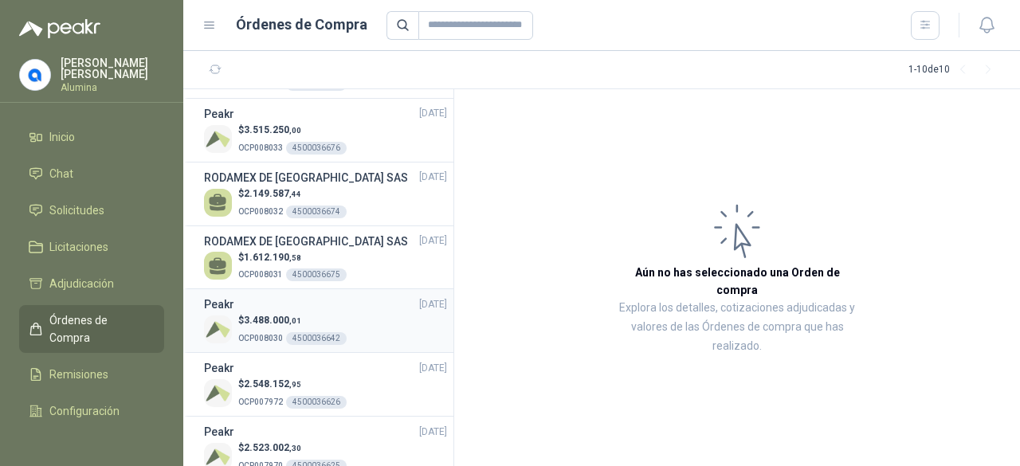
scroll to position [80, 0]
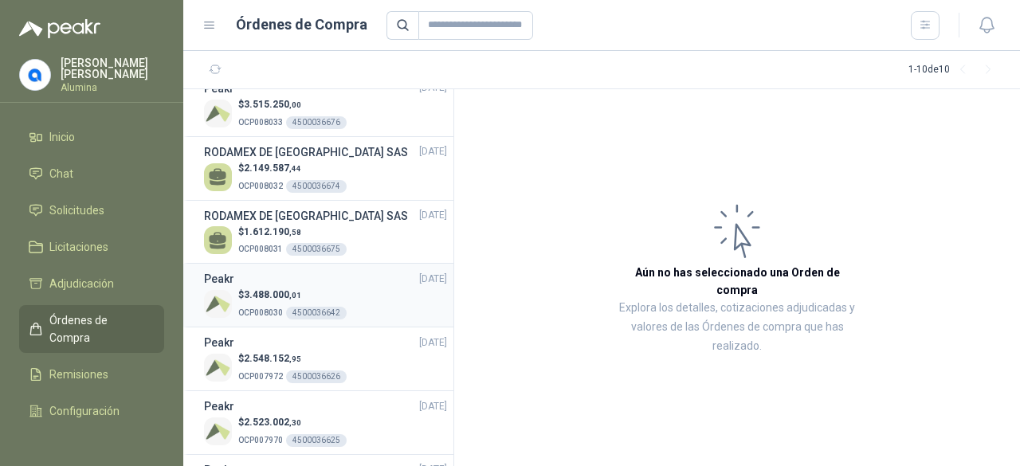
click at [316, 299] on p "$ 3.488.000 ,01" at bounding box center [292, 295] width 108 height 15
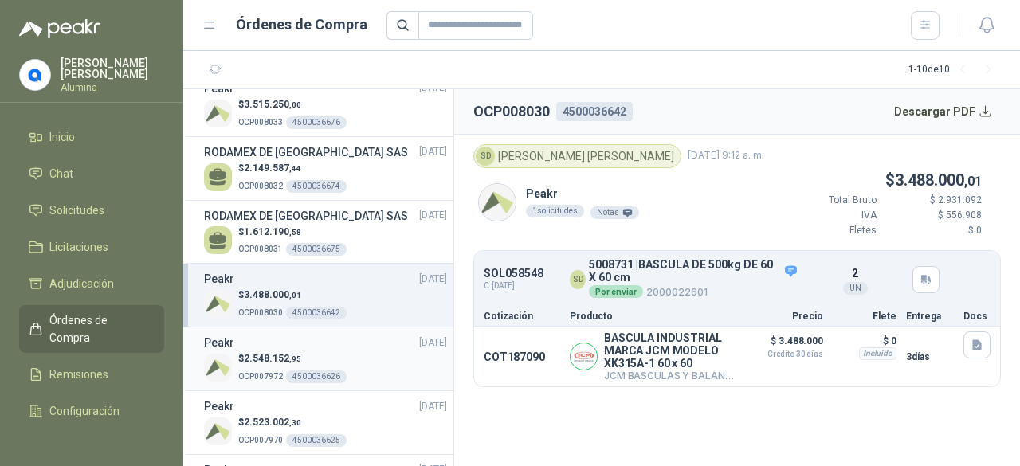
click at [276, 355] on span "2.548.152 ,95" at bounding box center [272, 358] width 57 height 11
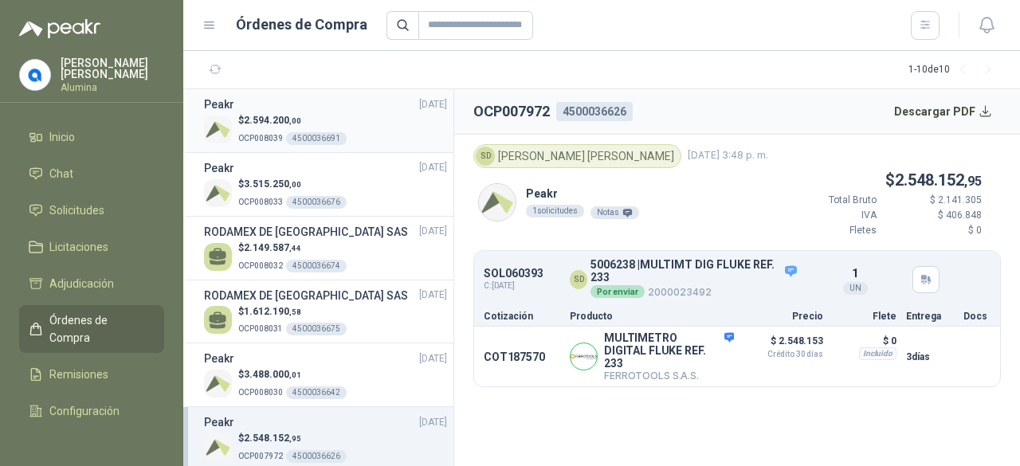
click at [260, 131] on p "OCP008039 4500036691" at bounding box center [292, 137] width 108 height 18
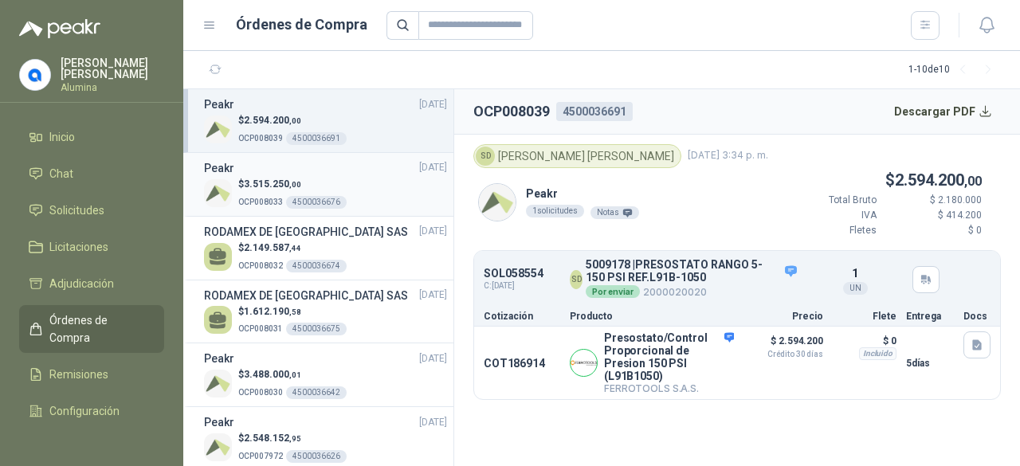
click at [277, 202] on span "OCP008033" at bounding box center [260, 202] width 45 height 9
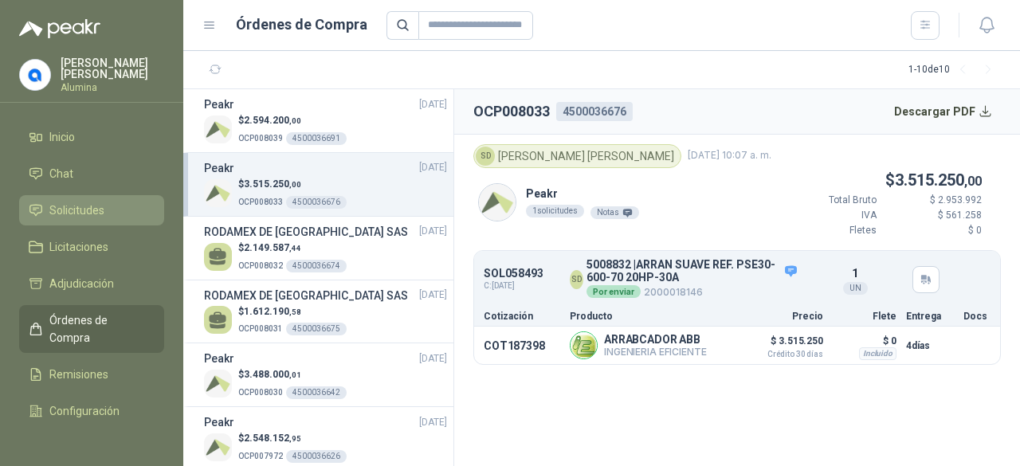
click at [85, 197] on link "Solicitudes" at bounding box center [91, 210] width 145 height 30
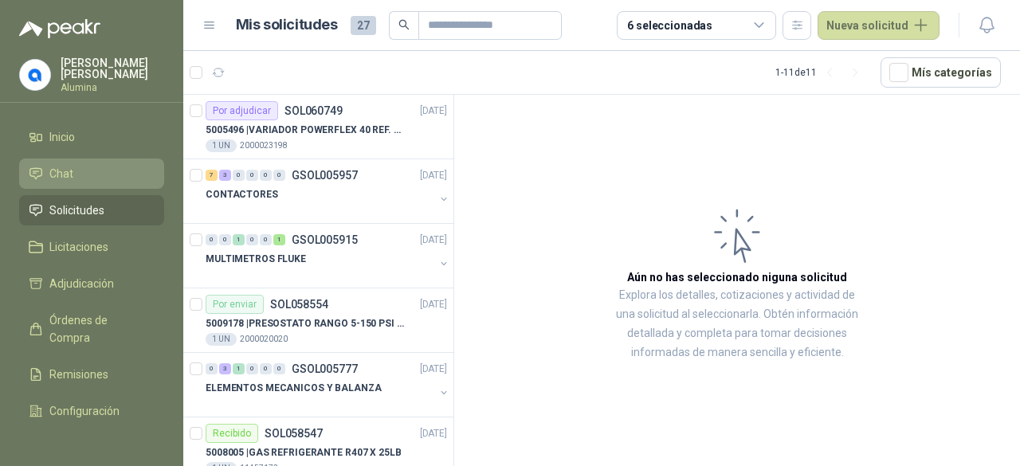
click at [90, 182] on li "Chat" at bounding box center [92, 174] width 126 height 18
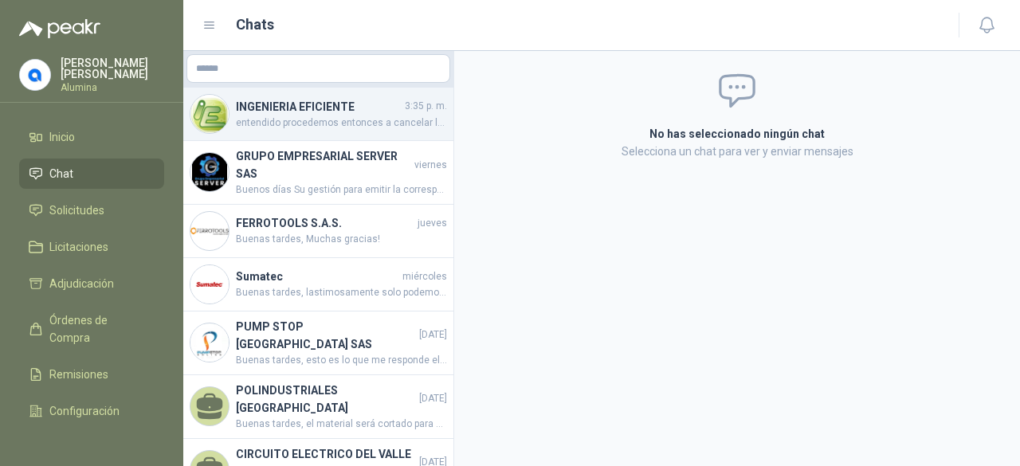
click at [349, 116] on span "entendido procedemos entonces a cancelar la orden de compra" at bounding box center [341, 123] width 211 height 15
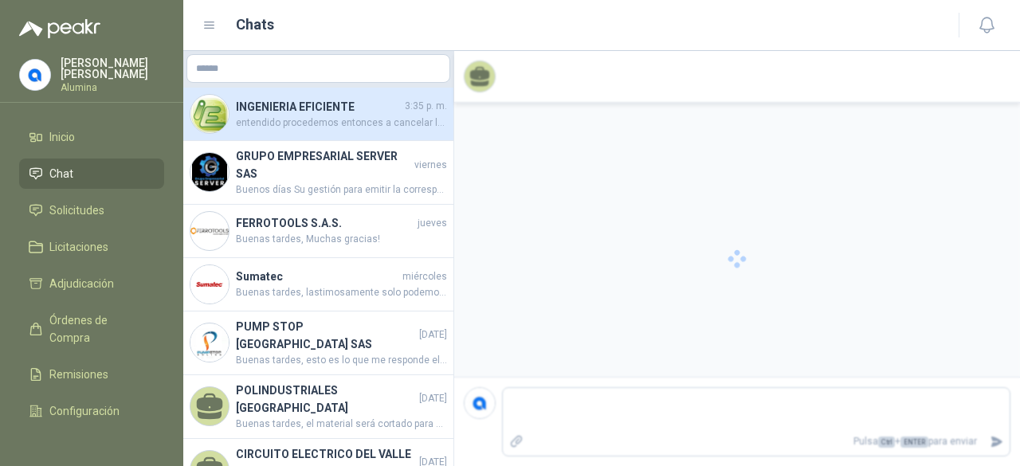
scroll to position [214, 0]
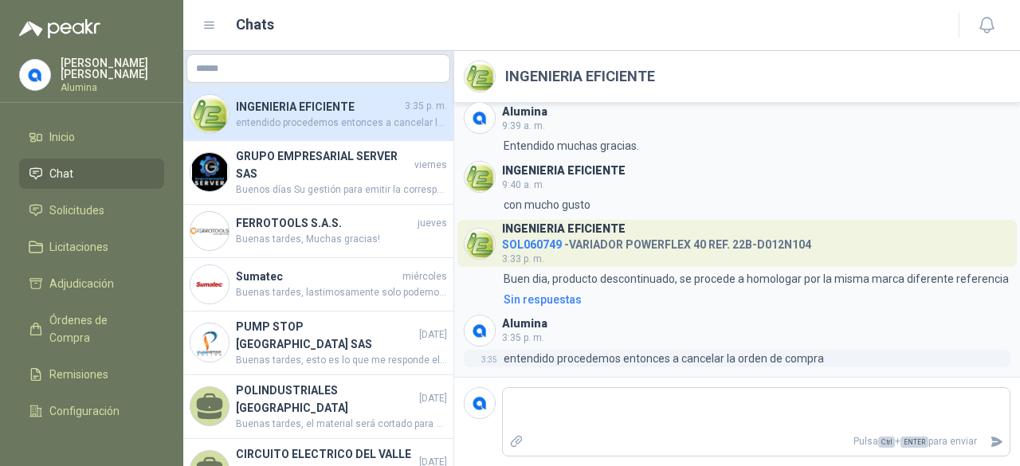
click at [837, 357] on div "3:35 entendido procedemos entonces a cancelar la orden de compra" at bounding box center [737, 359] width 547 height 18
click at [836, 360] on div "3:35 entendido procedemos entonces a cancelar la orden de compra" at bounding box center [737, 359] width 547 height 18
drag, startPoint x: 790, startPoint y: 361, endPoint x: 833, endPoint y: 359, distance: 43.1
click at [833, 359] on div "3:35 entendido procedemos entonces a cancelar la orden de compra" at bounding box center [737, 359] width 547 height 18
click at [596, 409] on textarea at bounding box center [756, 409] width 507 height 37
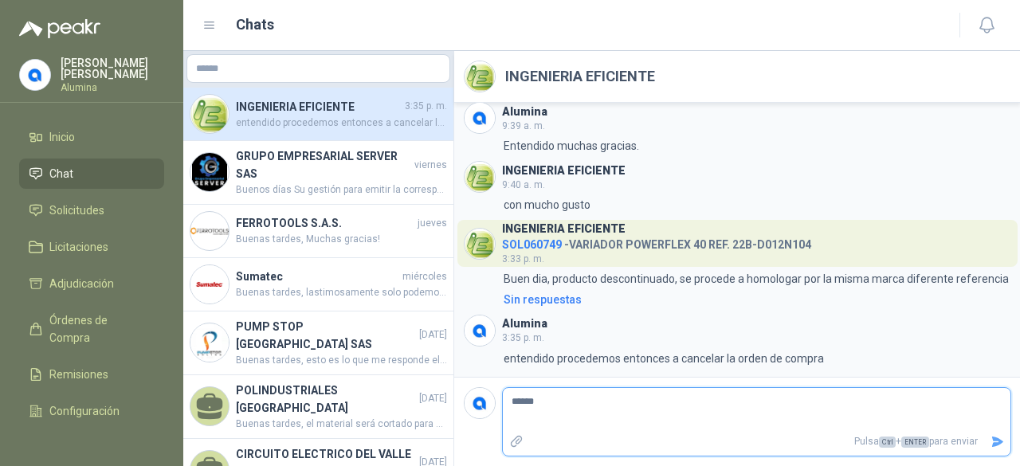
scroll to position [273, 0]
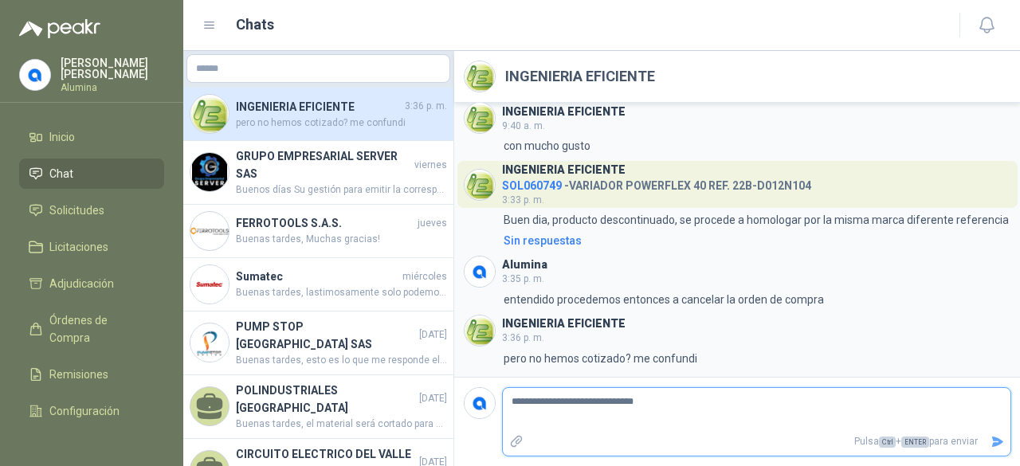
click at [998, 444] on icon "Enviar" at bounding box center [997, 442] width 11 height 10
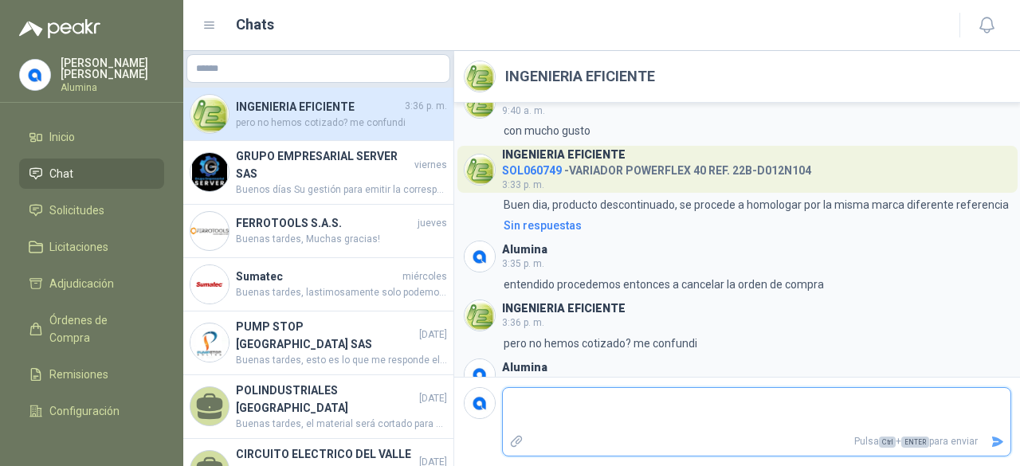
scroll to position [331, 0]
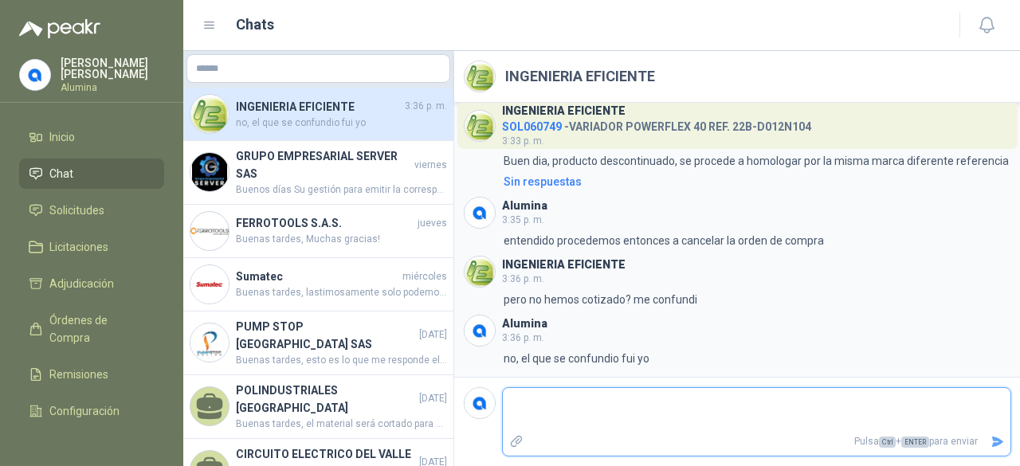
click at [658, 392] on textarea at bounding box center [757, 409] width 508 height 37
click at [991, 434] on button "Enviar" at bounding box center [997, 442] width 26 height 28
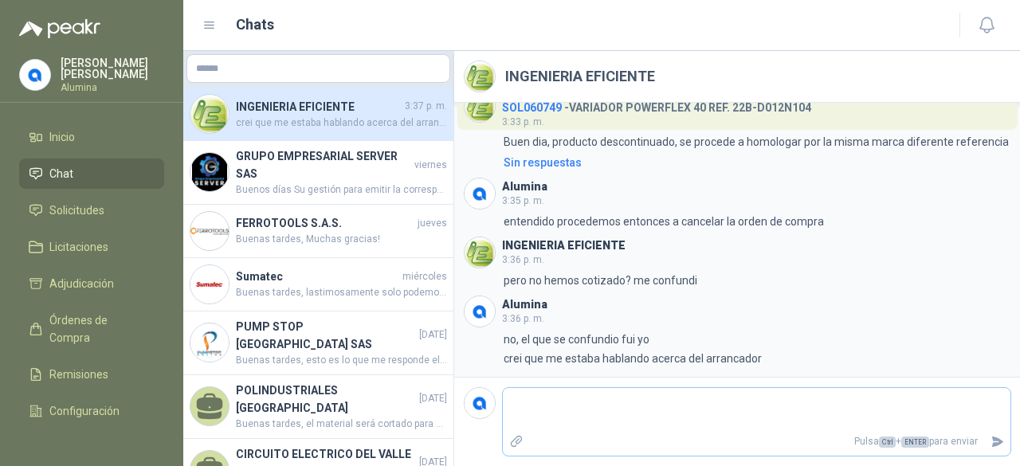
click at [774, 433] on p "Pulsa Ctrl + ENTER para enviar" at bounding box center [757, 442] width 454 height 28
click at [740, 406] on textarea at bounding box center [757, 409] width 508 height 37
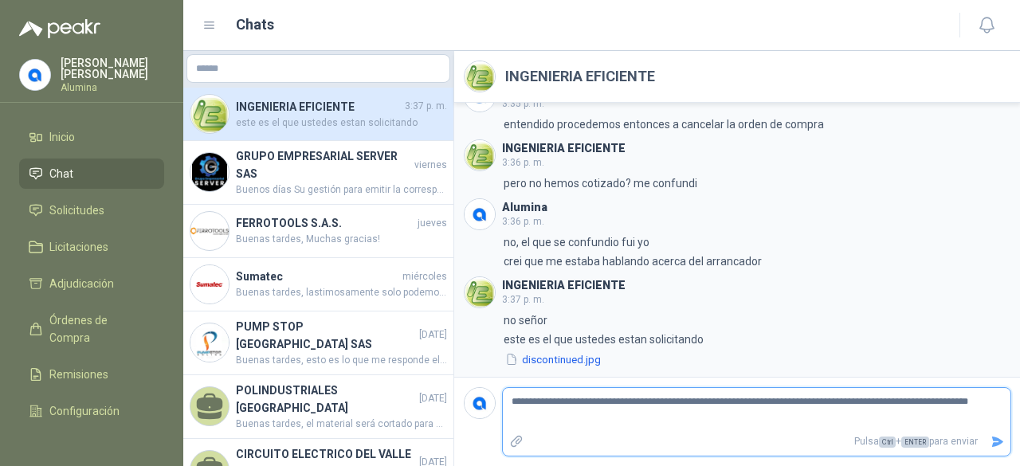
scroll to position [468, 0]
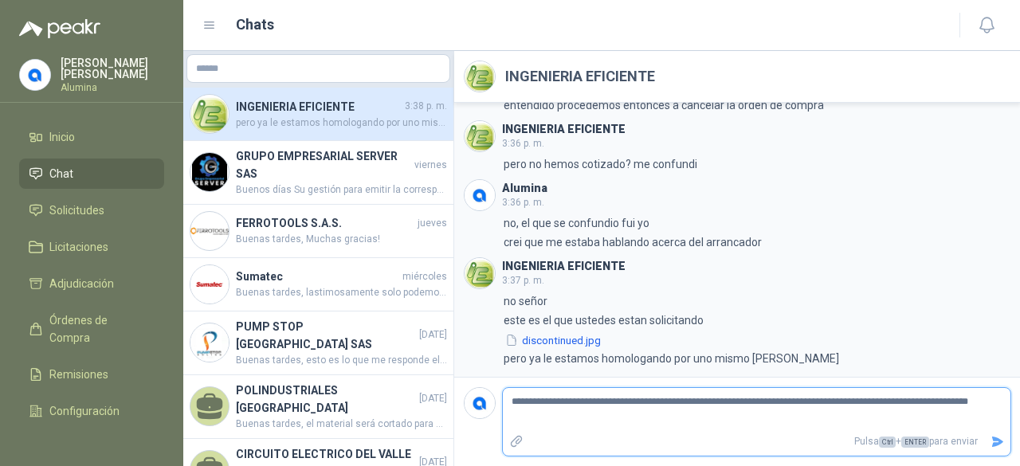
click at [996, 444] on icon "Enviar" at bounding box center [997, 442] width 11 height 10
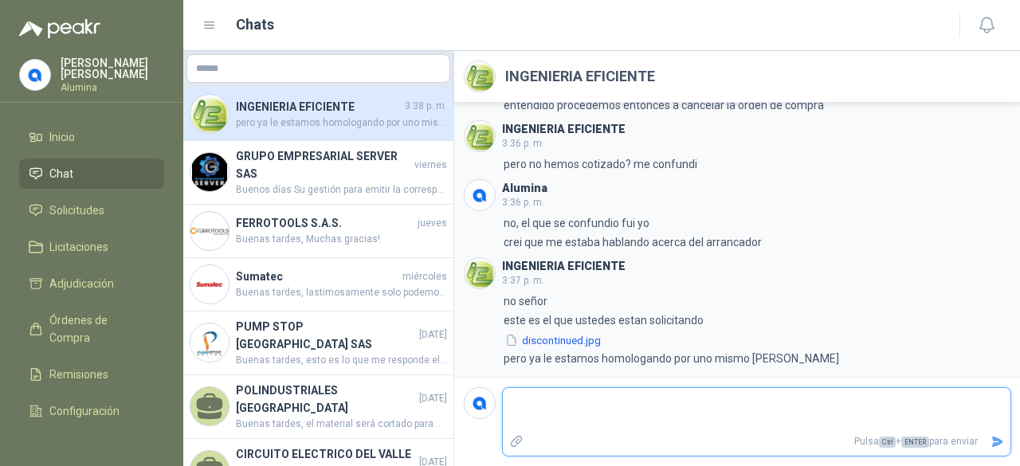
scroll to position [544, 0]
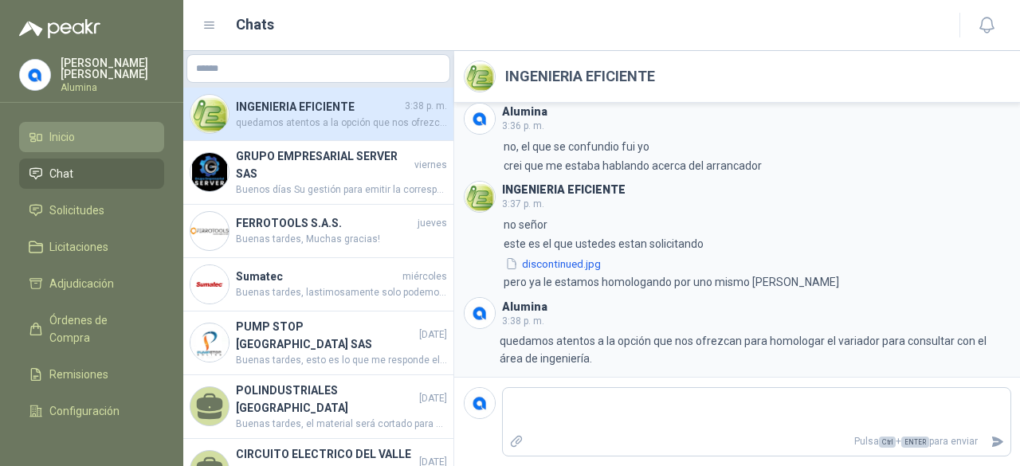
click at [97, 141] on li "Inicio" at bounding box center [92, 137] width 126 height 18
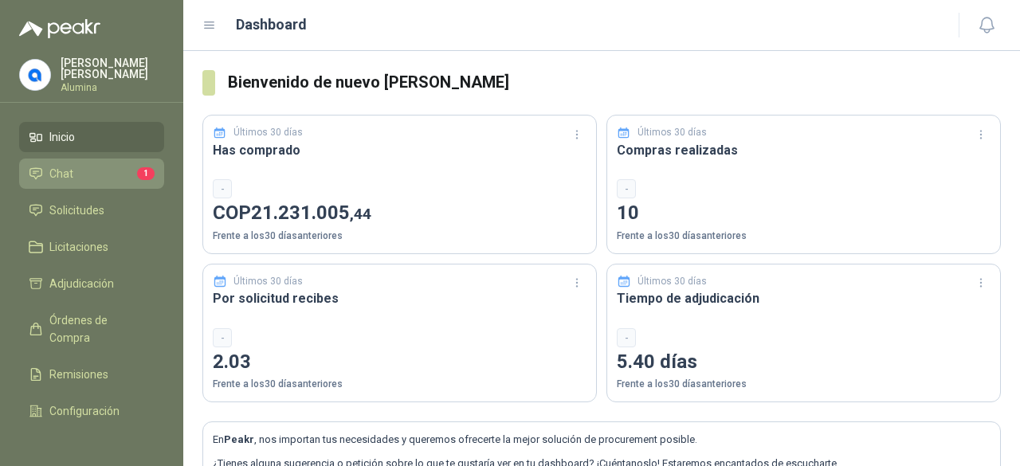
click at [65, 171] on span "Chat" at bounding box center [61, 174] width 24 height 18
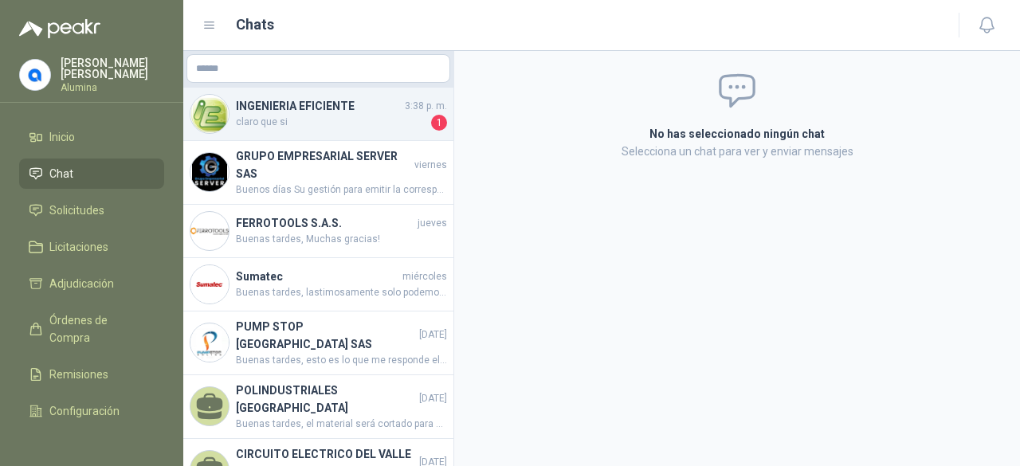
click at [373, 124] on span "claro que si" at bounding box center [332, 123] width 192 height 16
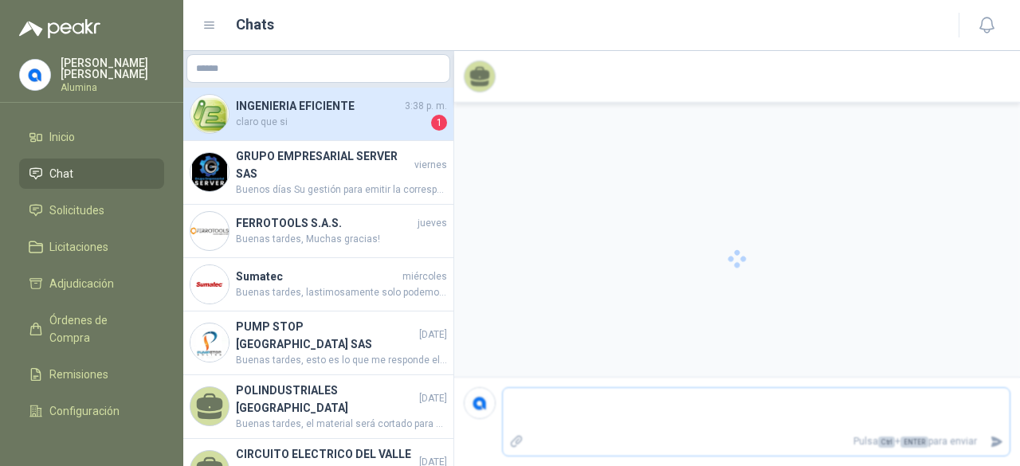
scroll to position [603, 0]
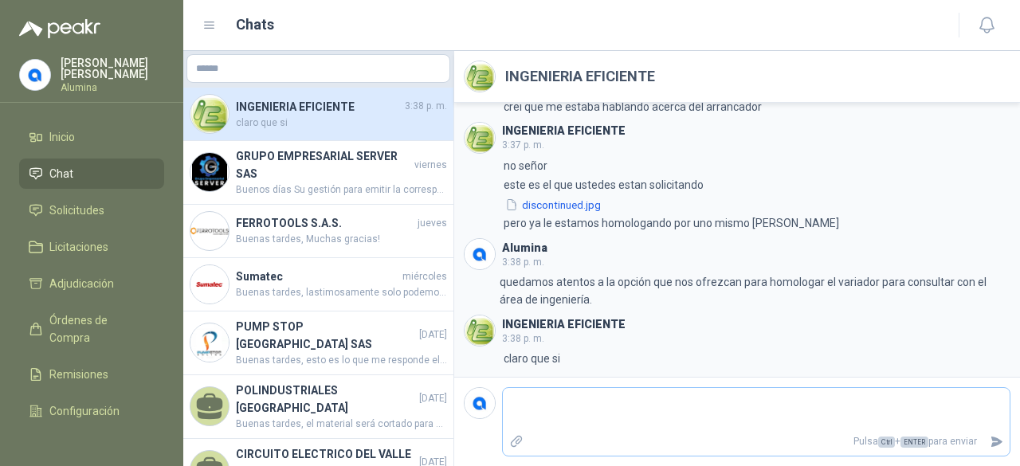
click at [563, 418] on textarea at bounding box center [756, 409] width 507 height 37
click at [992, 440] on icon "Enviar" at bounding box center [997, 442] width 14 height 14
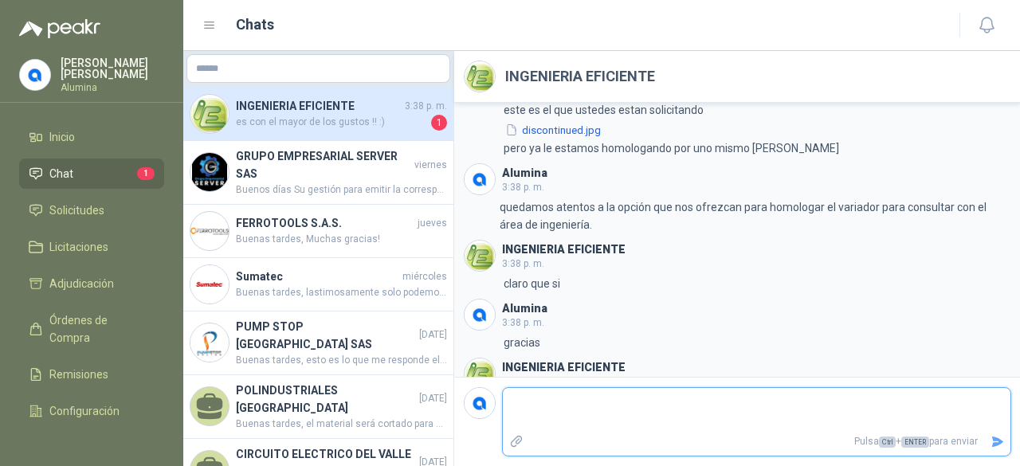
scroll to position [721, 0]
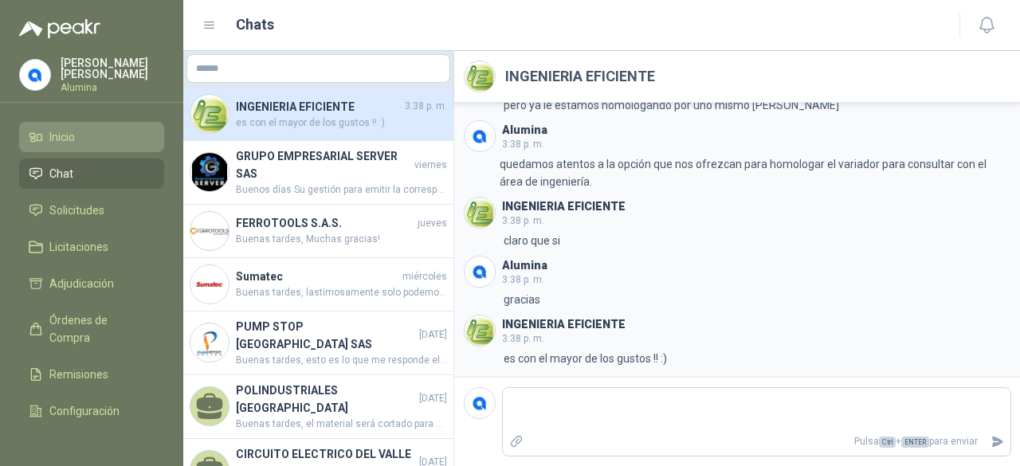
click at [94, 140] on li "Inicio" at bounding box center [92, 137] width 126 height 18
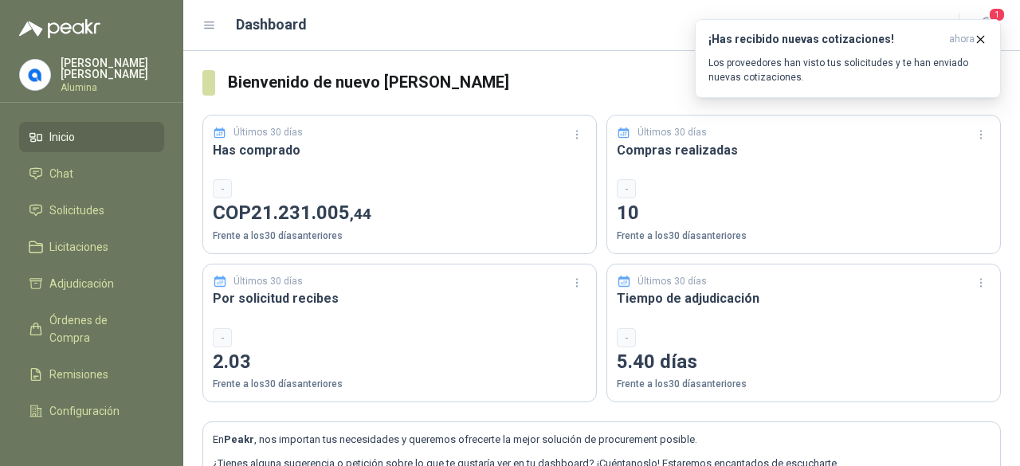
click at [909, 147] on h3 "Compras realizadas" at bounding box center [804, 150] width 374 height 20
click at [982, 37] on icon "button" at bounding box center [981, 39] width 6 height 6
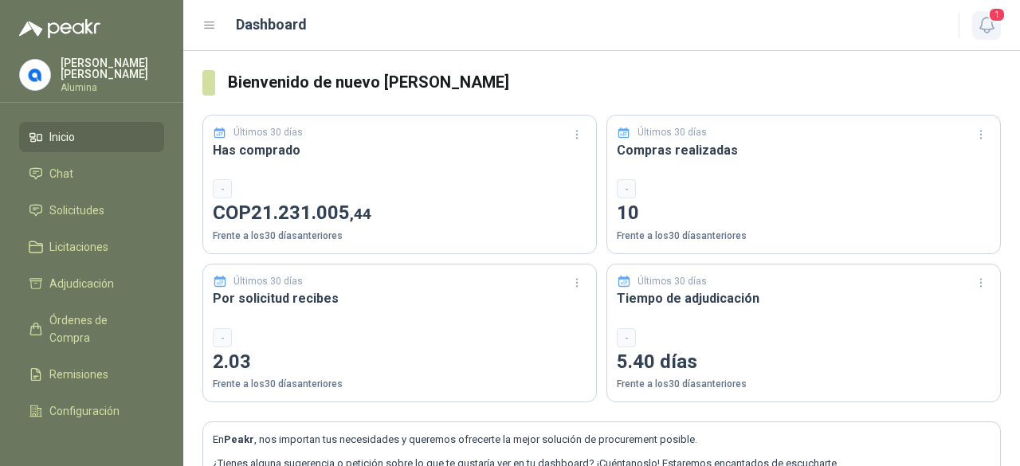
click at [985, 30] on icon "button" at bounding box center [987, 25] width 20 height 20
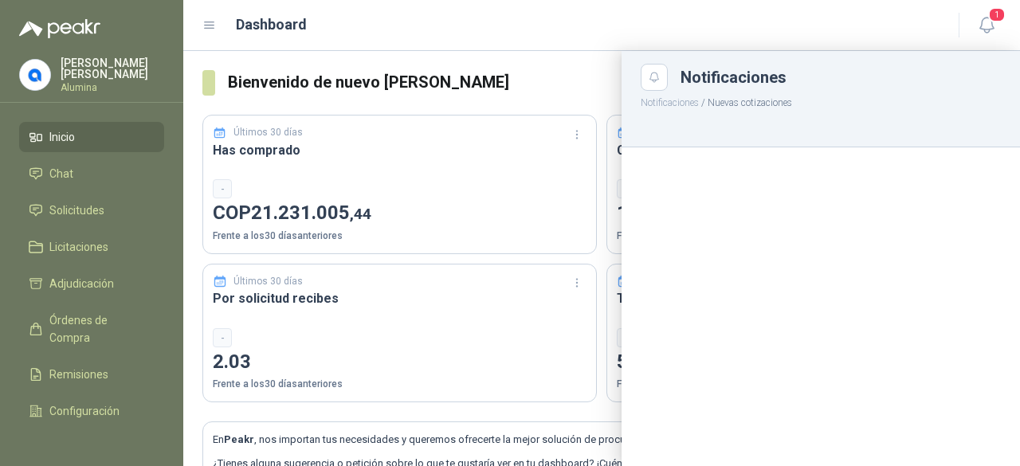
click at [843, 108] on p "Notificaciones / Nuevas cotizaciones" at bounding box center [820, 101] width 398 height 20
click at [988, 23] on icon "button" at bounding box center [987, 25] width 20 height 20
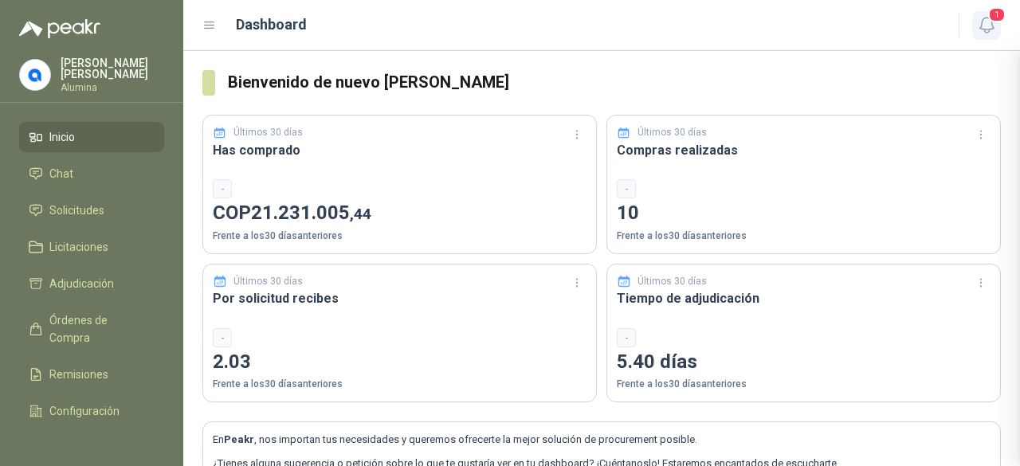
click at [988, 23] on icon "button" at bounding box center [987, 25] width 20 height 20
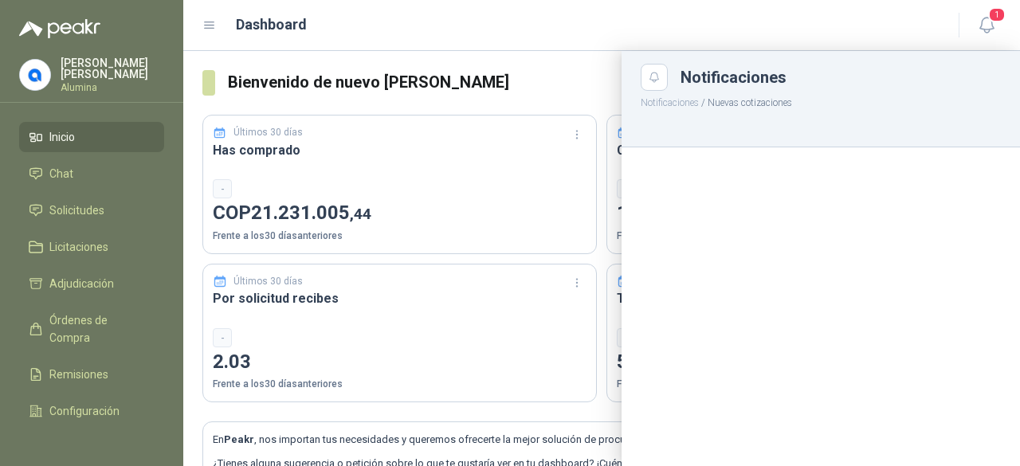
click at [869, 109] on p "Notificaciones / Nuevas cotizaciones" at bounding box center [820, 101] width 398 height 20
click at [81, 169] on li "Chat" at bounding box center [92, 174] width 126 height 18
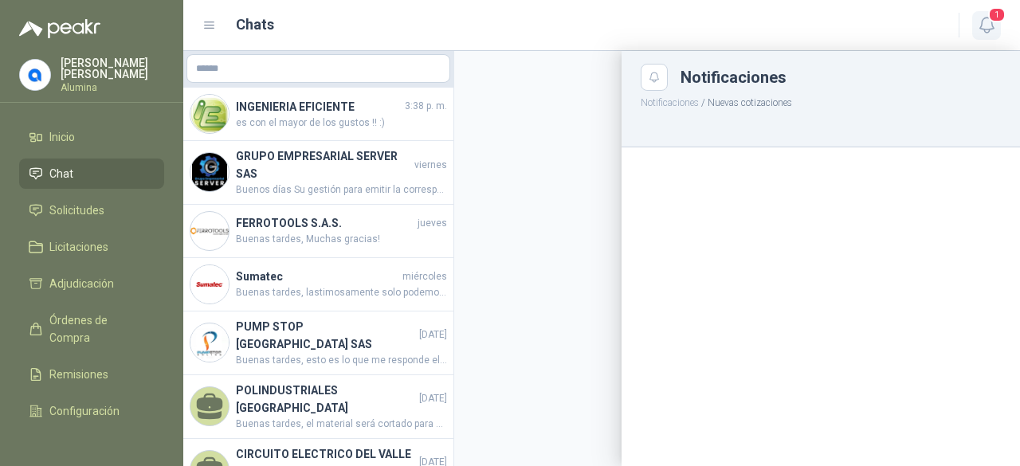
click at [988, 23] on icon "button" at bounding box center [987, 25] width 20 height 20
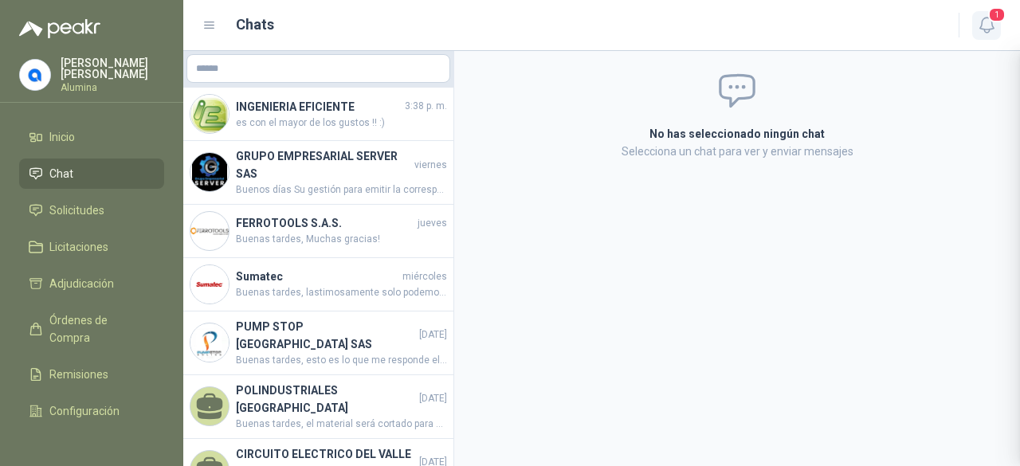
click at [988, 23] on icon "button" at bounding box center [987, 25] width 20 height 20
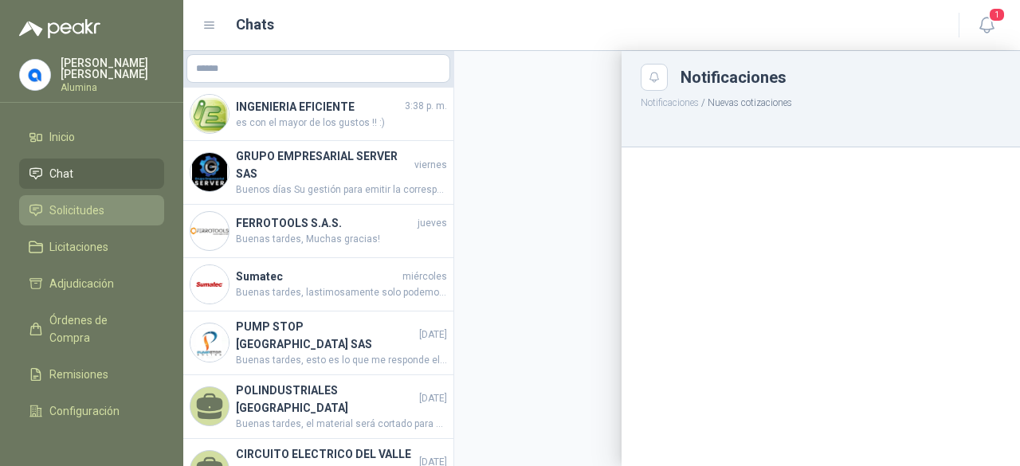
click at [80, 203] on span "Solicitudes" at bounding box center [76, 211] width 55 height 18
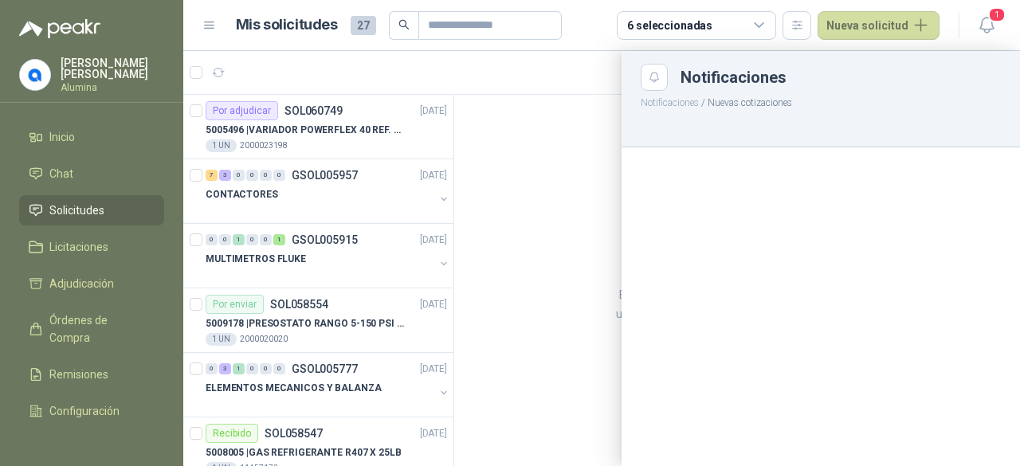
click at [614, 232] on div at bounding box center [601, 258] width 837 height 415
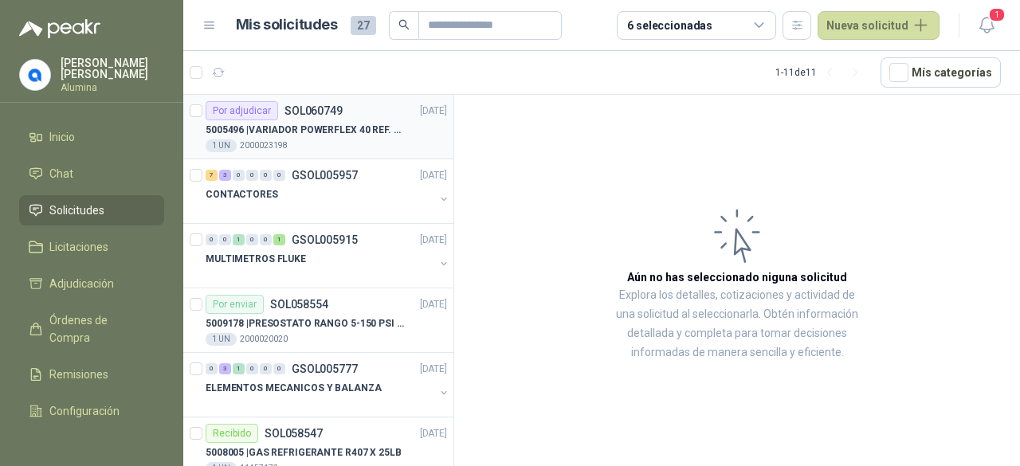
click at [323, 137] on div "5005496 | VARIADOR POWERFLEX 40 REF. 22B-D012N104" at bounding box center [326, 129] width 241 height 19
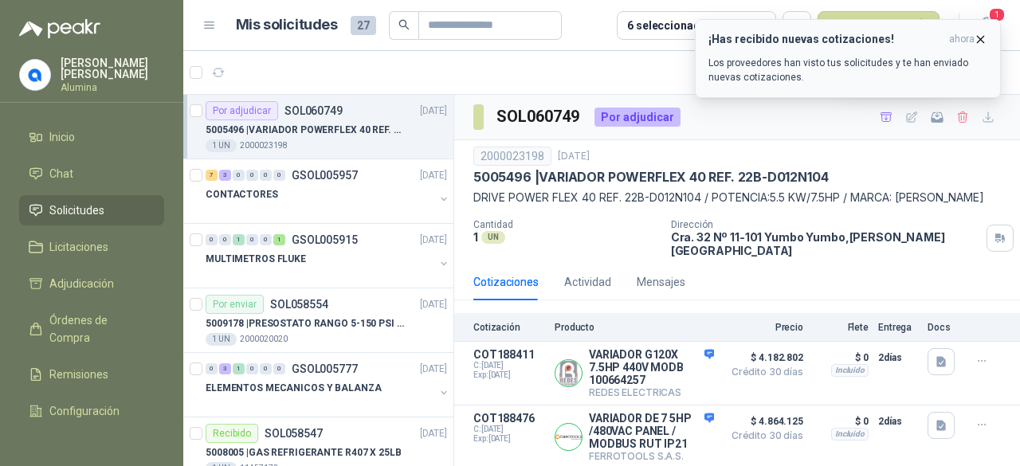
click at [966, 41] on span "ahora" at bounding box center [961, 40] width 25 height 14
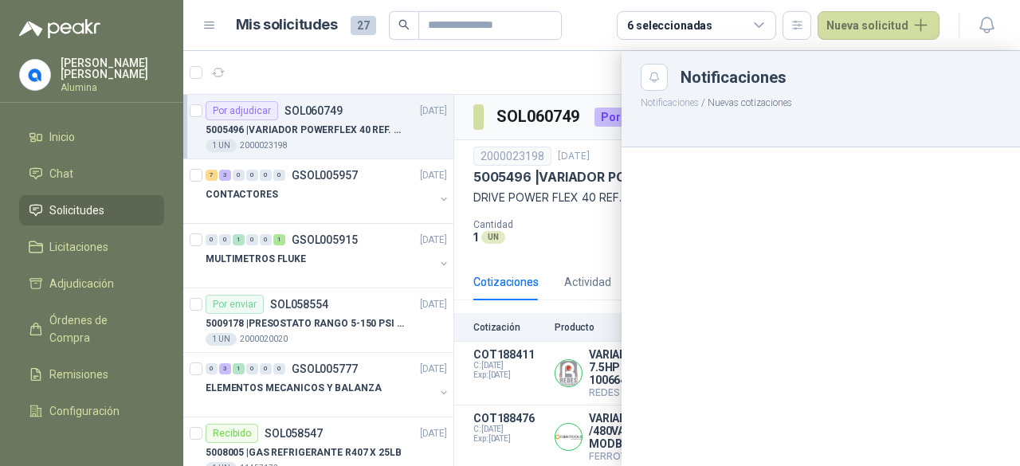
click at [937, 76] on div "Notificaciones" at bounding box center [840, 77] width 320 height 16
click at [662, 80] on button "Close" at bounding box center [654, 77] width 27 height 27
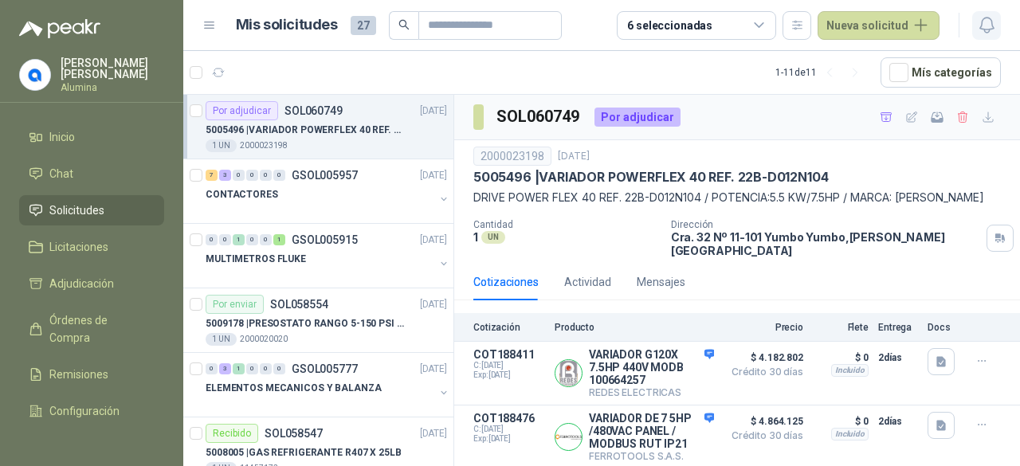
click at [991, 21] on icon "button" at bounding box center [987, 25] width 20 height 20
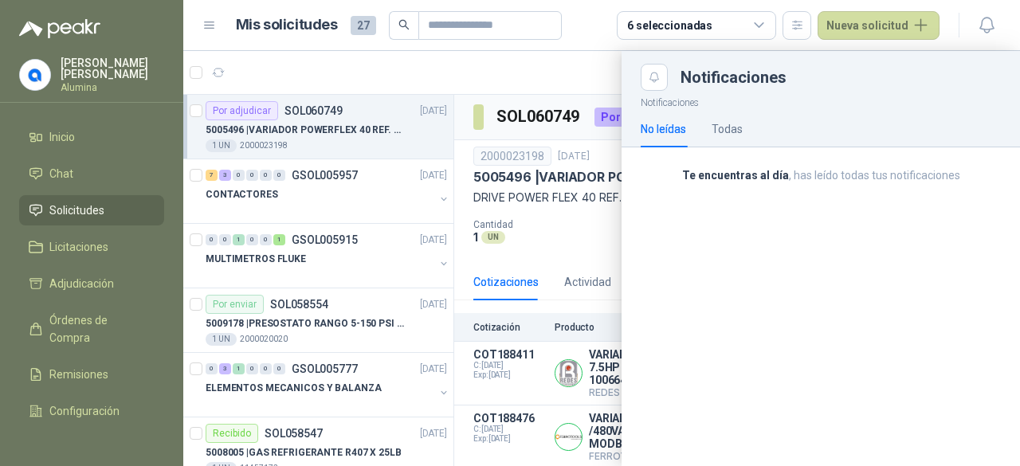
click at [748, 135] on div "No leídas Todas" at bounding box center [821, 129] width 360 height 37
click at [742, 133] on div "No leídas Todas" at bounding box center [821, 129] width 360 height 37
click at [731, 131] on div "Todas" at bounding box center [727, 129] width 31 height 18
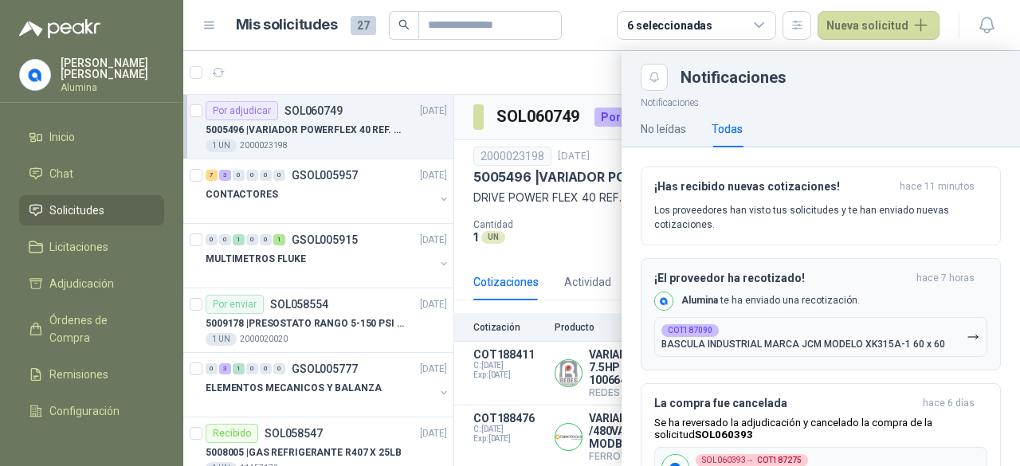
click at [797, 330] on div "COT187090 BASCULA INDUSTRIAL MARCA JCM MODELO XK315A-1 60 x 60" at bounding box center [803, 336] width 284 height 25
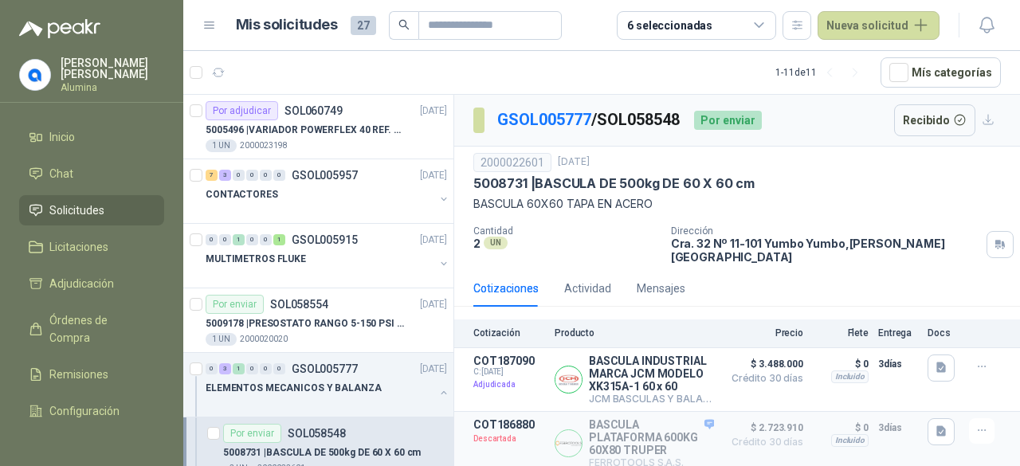
click at [94, 209] on span "Solicitudes" at bounding box center [76, 211] width 55 height 18
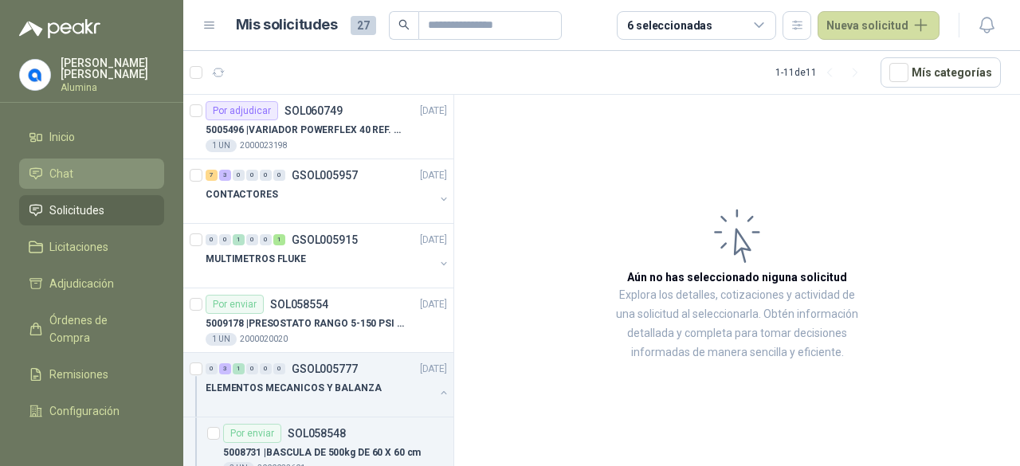
click at [63, 174] on span "Chat" at bounding box center [61, 174] width 24 height 18
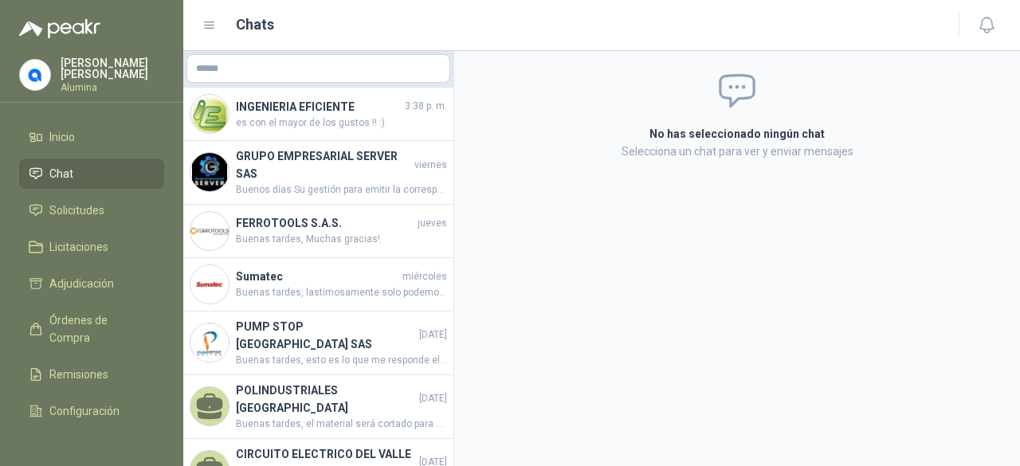
click at [88, 71] on p "[PERSON_NAME]" at bounding box center [113, 68] width 104 height 22
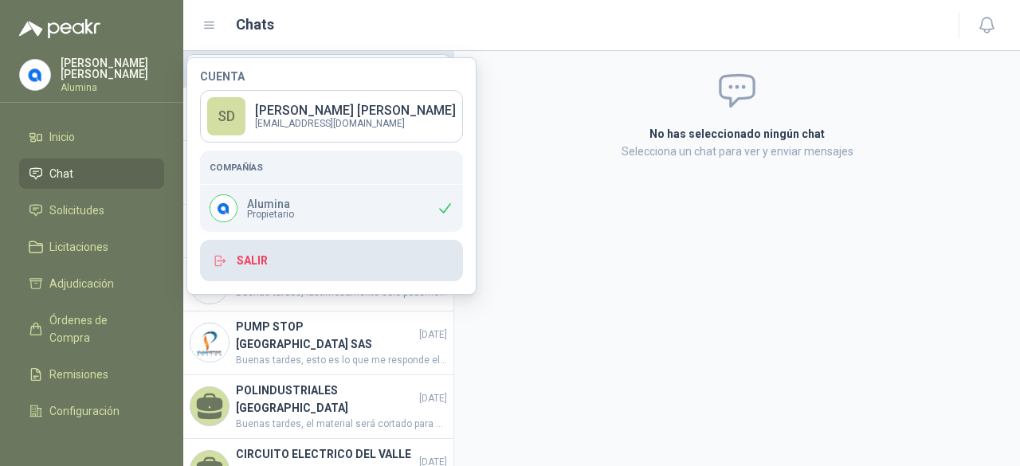
click at [245, 259] on button "Salir" at bounding box center [331, 260] width 263 height 41
